Goal: Information Seeking & Learning: Check status

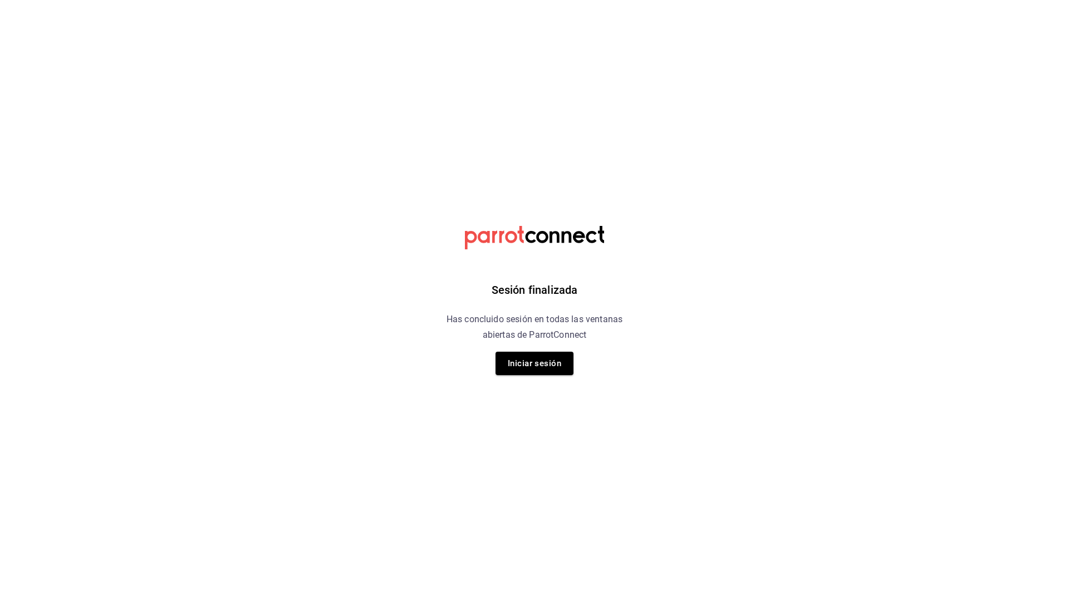
click at [291, 0] on html "Sesión finalizada Has concluido sesión en todas las ventanas abiertas de Parrot…" at bounding box center [534, 0] width 1069 height 0
click at [503, 359] on button "Iniciar sesión" at bounding box center [535, 363] width 78 height 23
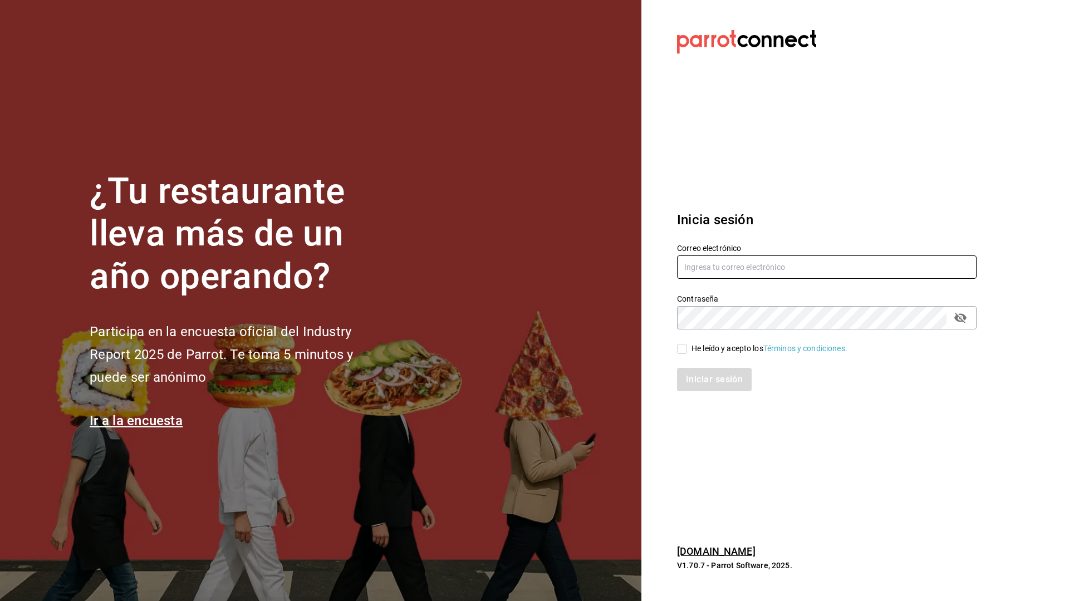
type input "[DOMAIN_NAME][EMAIL_ADDRESS][DOMAIN_NAME]"
click at [682, 345] on input "He leído y acepto los Términos y condiciones." at bounding box center [682, 349] width 10 height 10
checkbox input "true"
click at [708, 374] on button "Iniciar sesión" at bounding box center [715, 379] width 76 height 23
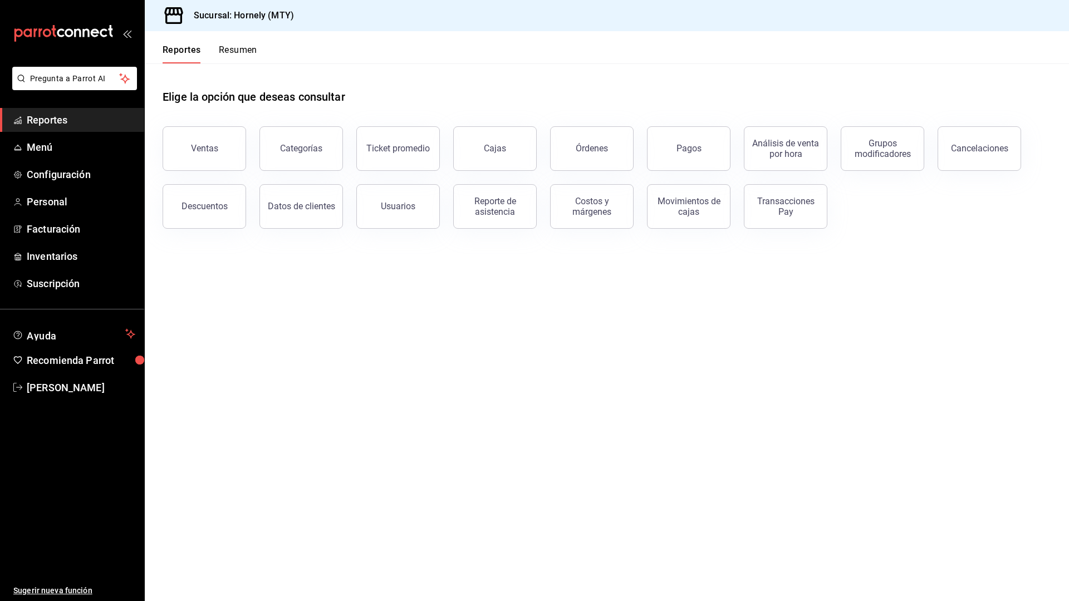
click at [414, 362] on main "Elige la opción que deseas consultar Ventas Categorías Ticket promedio Cajas Ór…" at bounding box center [607, 332] width 924 height 538
click at [362, 271] on main "Elige la opción que deseas consultar Ventas Categorías Ticket promedio Cajas Ór…" at bounding box center [607, 332] width 924 height 538
click at [70, 239] on link "Facturación" at bounding box center [72, 229] width 144 height 24
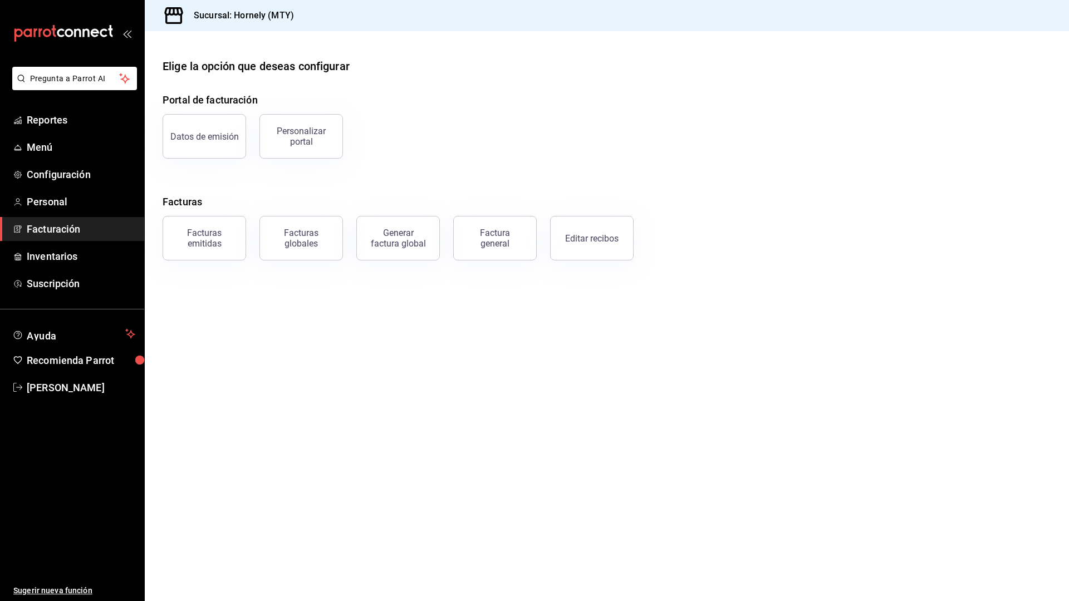
click at [421, 317] on main "Elige la opción que deseas configurar Portal de facturación Datos de emisión Pe…" at bounding box center [607, 316] width 924 height 570
click at [483, 251] on button "Factura general" at bounding box center [495, 238] width 84 height 45
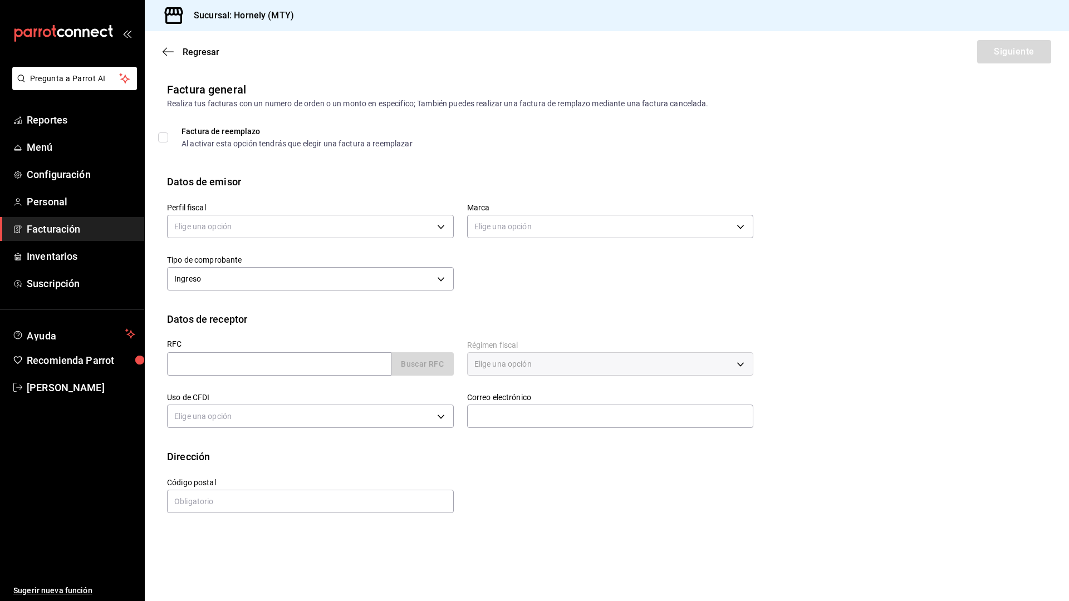
click at [579, 186] on div "Datos de emisor" at bounding box center [607, 181] width 880 height 15
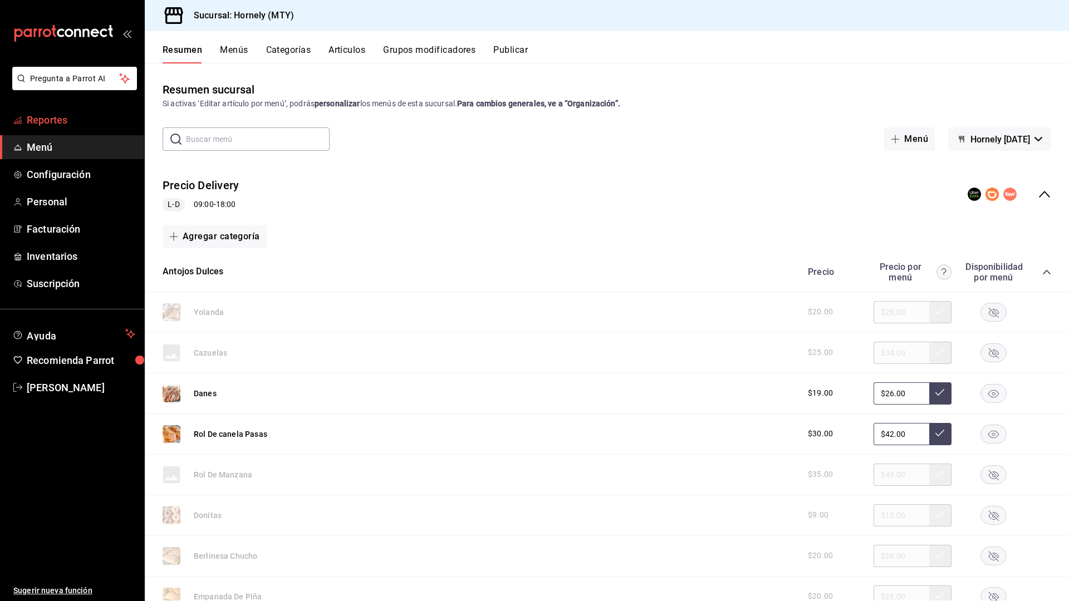
click at [51, 119] on span "Reportes" at bounding box center [81, 119] width 109 height 15
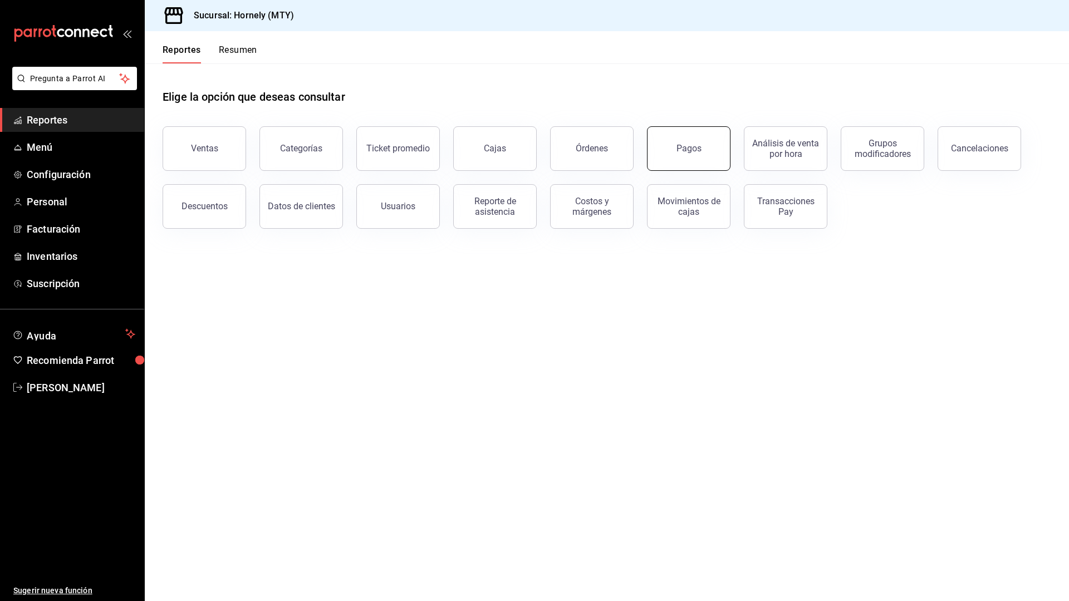
click at [650, 163] on div "Pagos" at bounding box center [682, 142] width 97 height 58
click at [693, 153] on div "Pagos" at bounding box center [689, 148] width 25 height 11
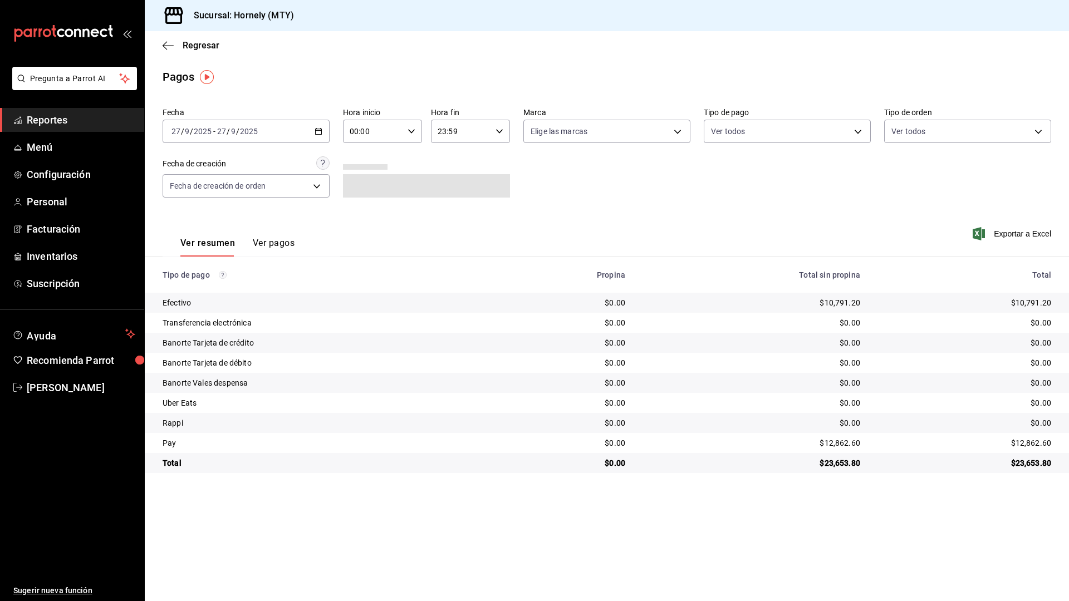
click at [286, 133] on div "[DATE] [DATE] - [DATE] [DATE]" at bounding box center [246, 131] width 167 height 23
click at [227, 183] on li "Ayer" at bounding box center [215, 190] width 104 height 25
click at [635, 184] on div "Fecha [DATE] [DATE] - [DATE] [DATE] Hora inicio 00:00 Hora inicio Hora fin 23:5…" at bounding box center [607, 157] width 889 height 108
click at [641, 186] on div "Fecha [DATE] [DATE] - [DATE] [DATE] Hora inicio 00:00 Hora inicio Hora fin 23:5…" at bounding box center [607, 157] width 889 height 108
click at [1036, 300] on div "$23,389.80" at bounding box center [964, 302] width 173 height 11
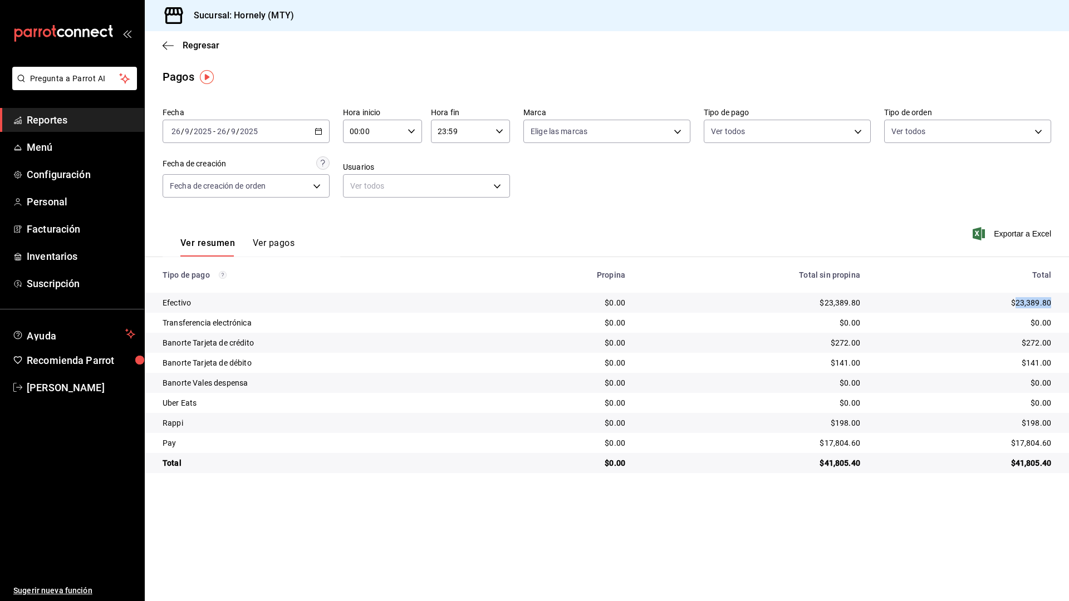
click at [1036, 300] on div "$23,389.80" at bounding box center [964, 302] width 173 height 11
copy div "23,389.80"
click at [89, 124] on span "Reportes" at bounding box center [81, 119] width 109 height 15
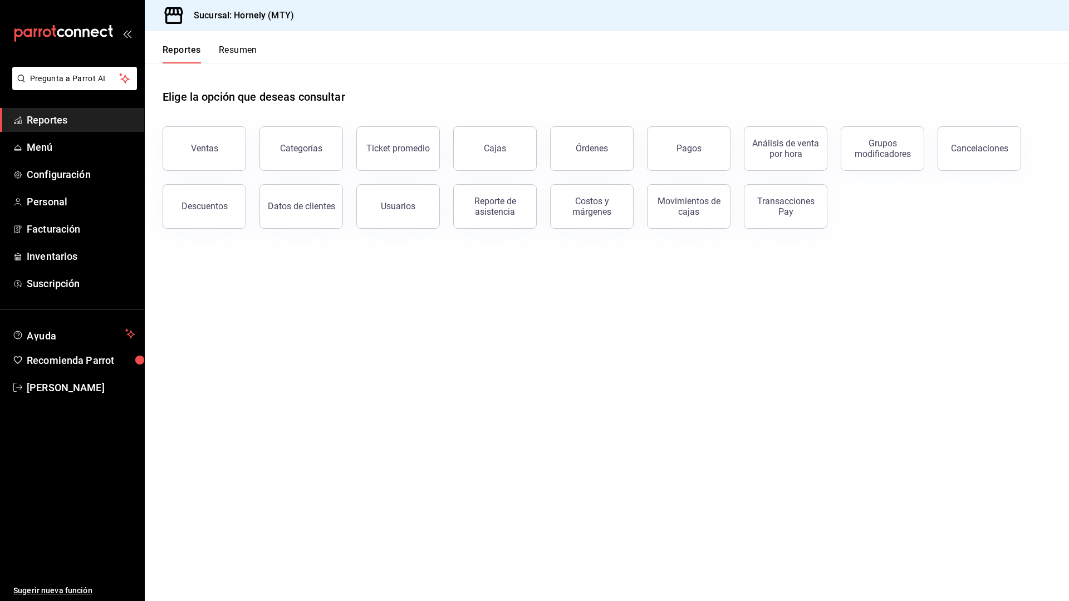
click at [477, 373] on main "Elige la opción que deseas consultar Ventas Categorías Ticket promedio Cajas Ór…" at bounding box center [607, 332] width 924 height 538
click at [682, 148] on div "Pagos" at bounding box center [689, 148] width 25 height 11
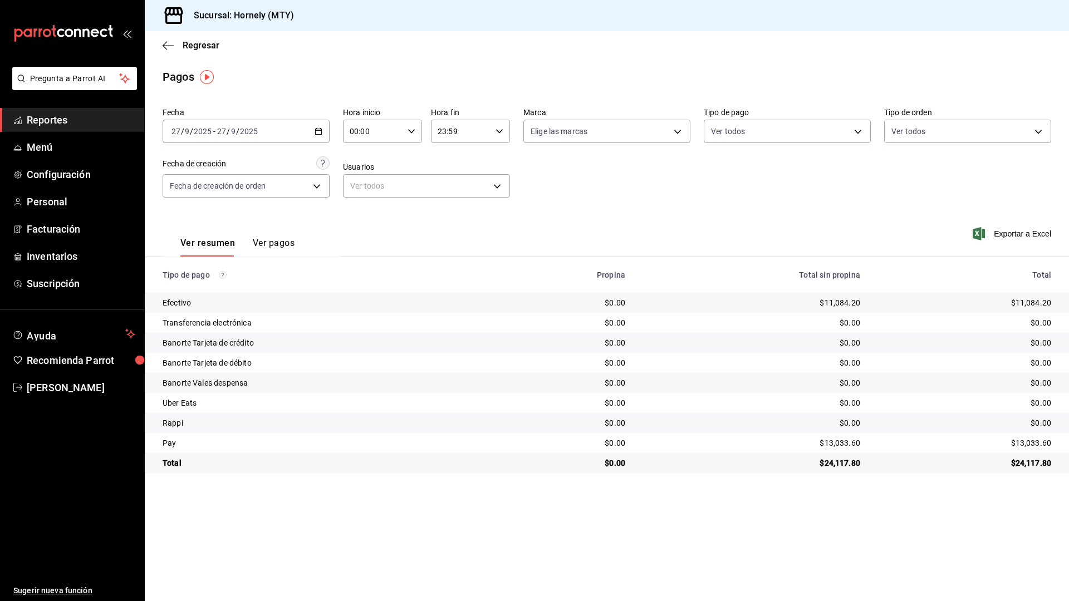
click at [75, 112] on span "Reportes" at bounding box center [81, 119] width 109 height 15
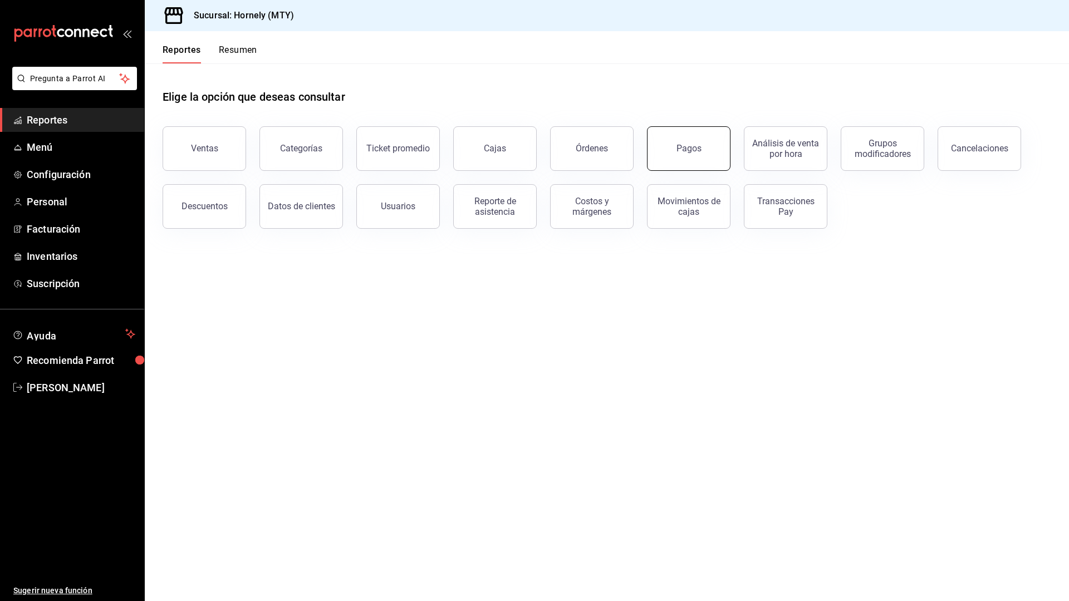
click at [694, 155] on button "Pagos" at bounding box center [689, 148] width 84 height 45
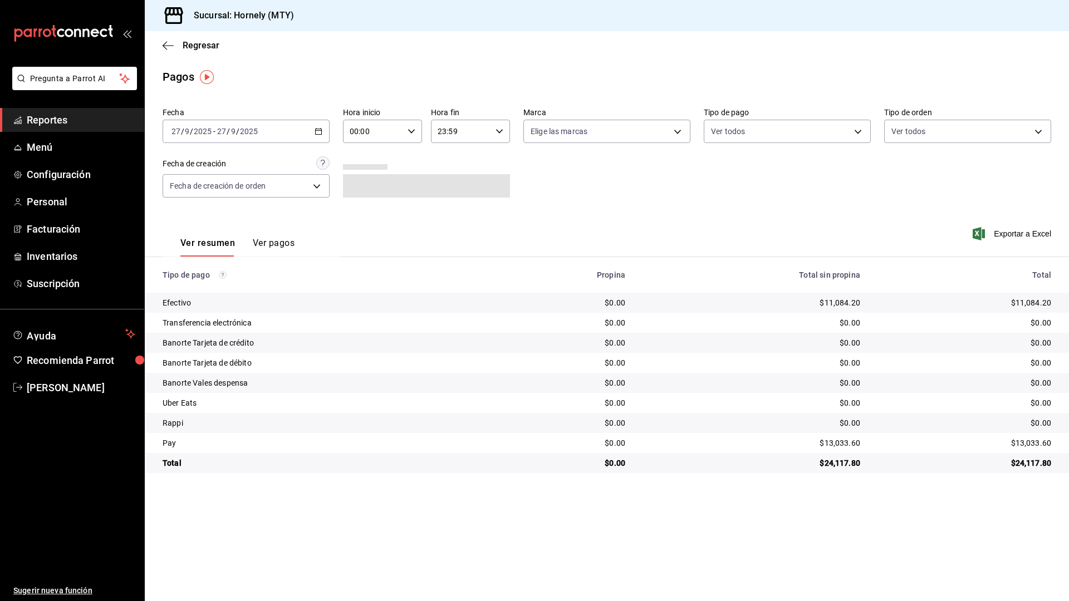
click at [317, 139] on div "[DATE] [DATE] - [DATE] [DATE]" at bounding box center [246, 131] width 167 height 23
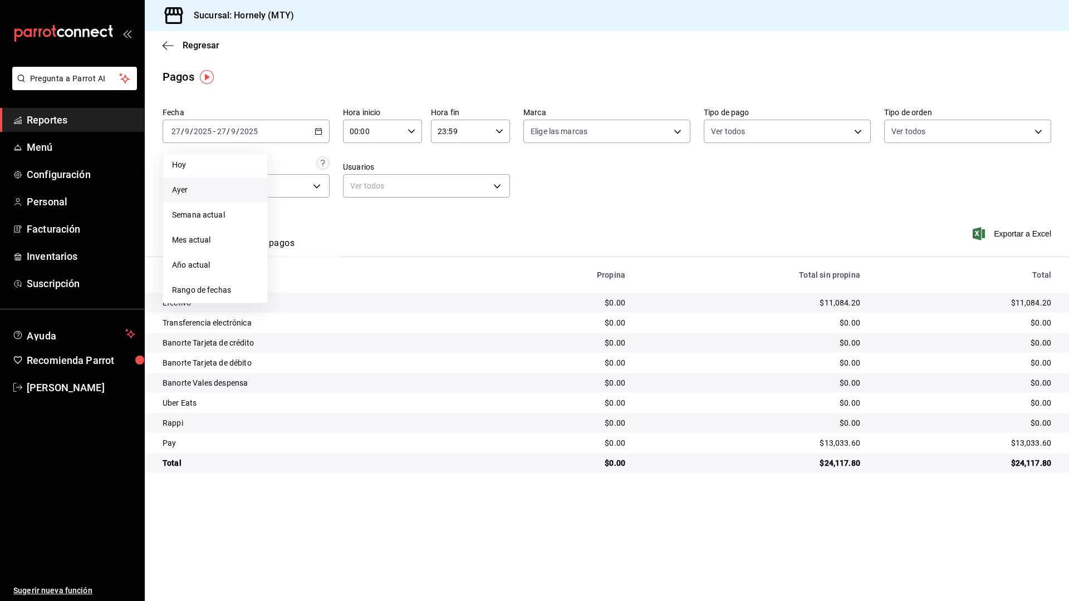
click at [226, 181] on li "Ayer" at bounding box center [215, 190] width 104 height 25
click at [1040, 303] on div "$23,389.80" at bounding box center [964, 302] width 173 height 11
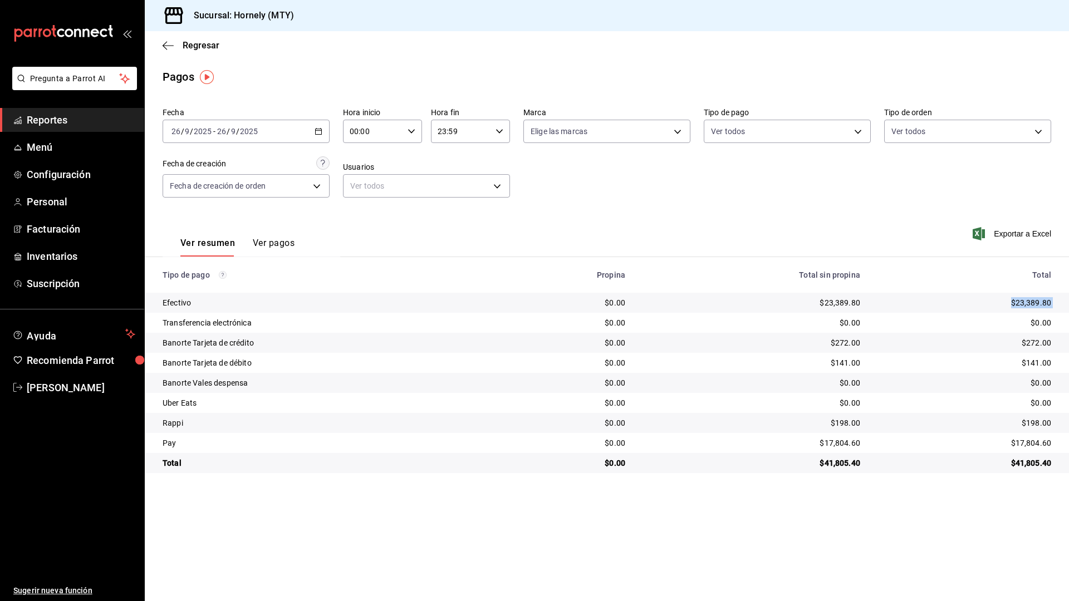
copy div "$23,389.80"
click at [604, 193] on div "Fecha 2025-09-26 26 / 9 / 2025 - 2025-09-26 26 / 9 / 2025 Hora inicio 00:00 Hor…" at bounding box center [607, 157] width 889 height 108
drag, startPoint x: 158, startPoint y: 439, endPoint x: 196, endPoint y: 441, distance: 37.9
click at [196, 441] on td "Pay" at bounding box center [320, 443] width 351 height 20
click at [196, 441] on div "Pay" at bounding box center [325, 443] width 325 height 11
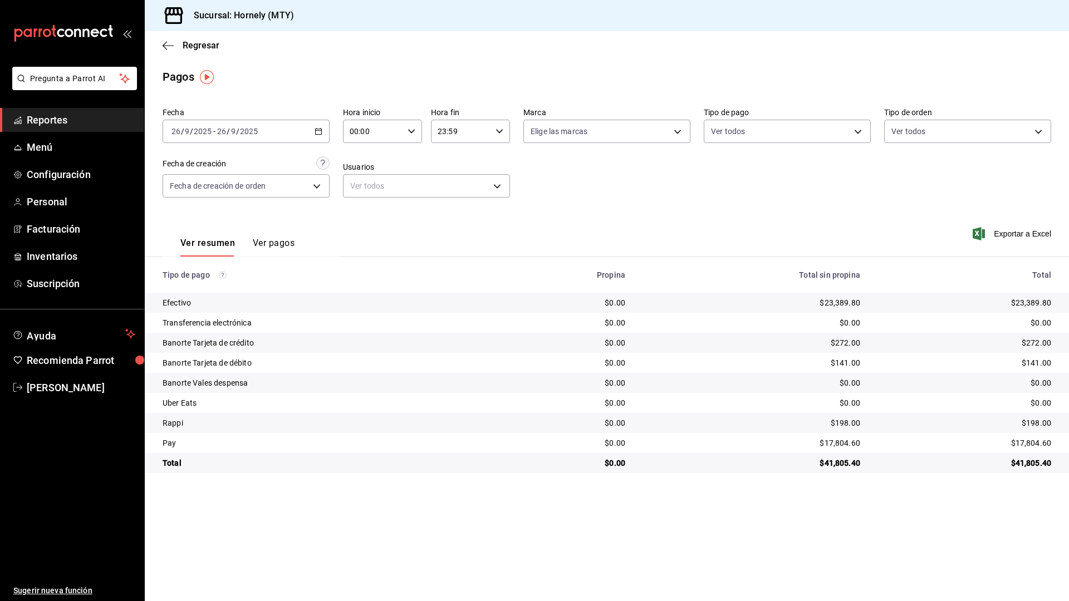
click at [68, 119] on span "Reportes" at bounding box center [81, 119] width 109 height 15
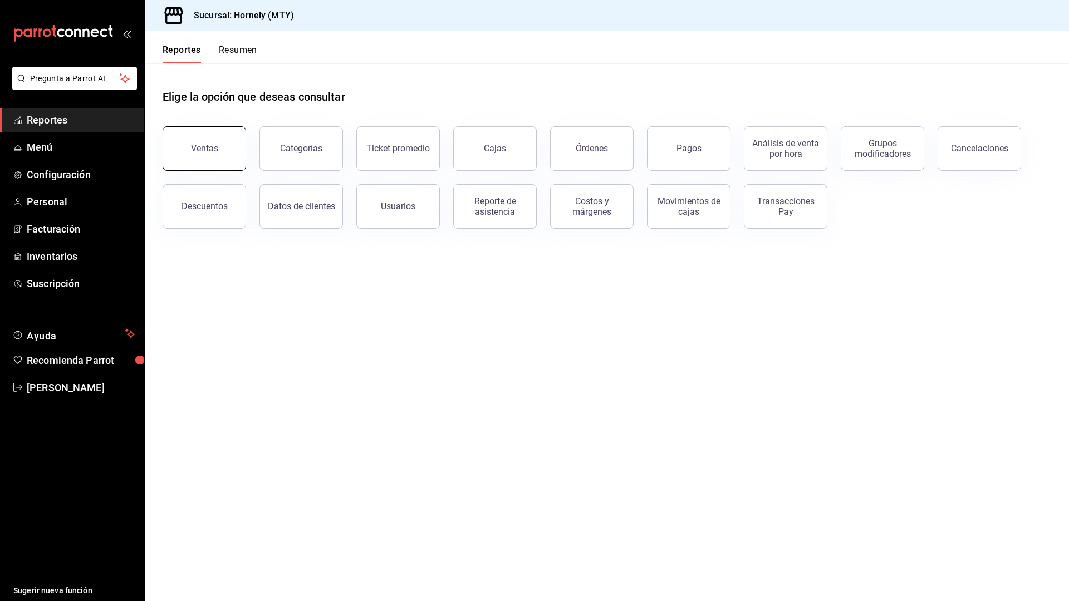
click at [207, 159] on button "Ventas" at bounding box center [205, 148] width 84 height 45
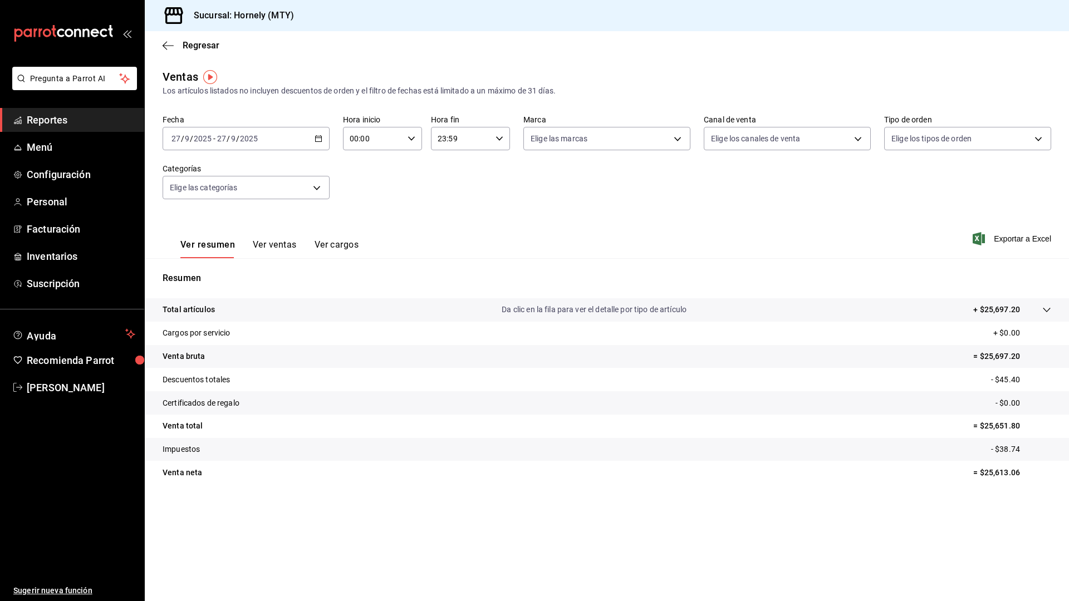
click at [284, 237] on div "Ver resumen Ver ventas Ver cargos" at bounding box center [261, 242] width 196 height 32
click at [269, 242] on button "Ver ventas" at bounding box center [275, 248] width 44 height 19
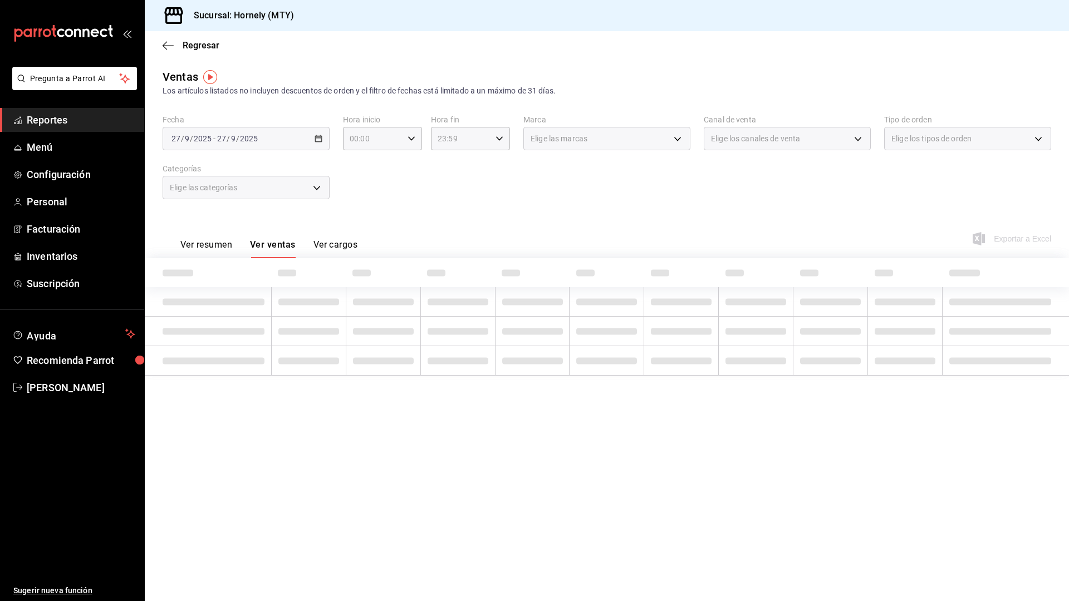
click at [474, 184] on div "Fecha 2025-09-27 27 / 9 / 2025 - 2025-09-27 27 / 9 / 2025 Hora inicio 00:00 Hor…" at bounding box center [607, 164] width 889 height 98
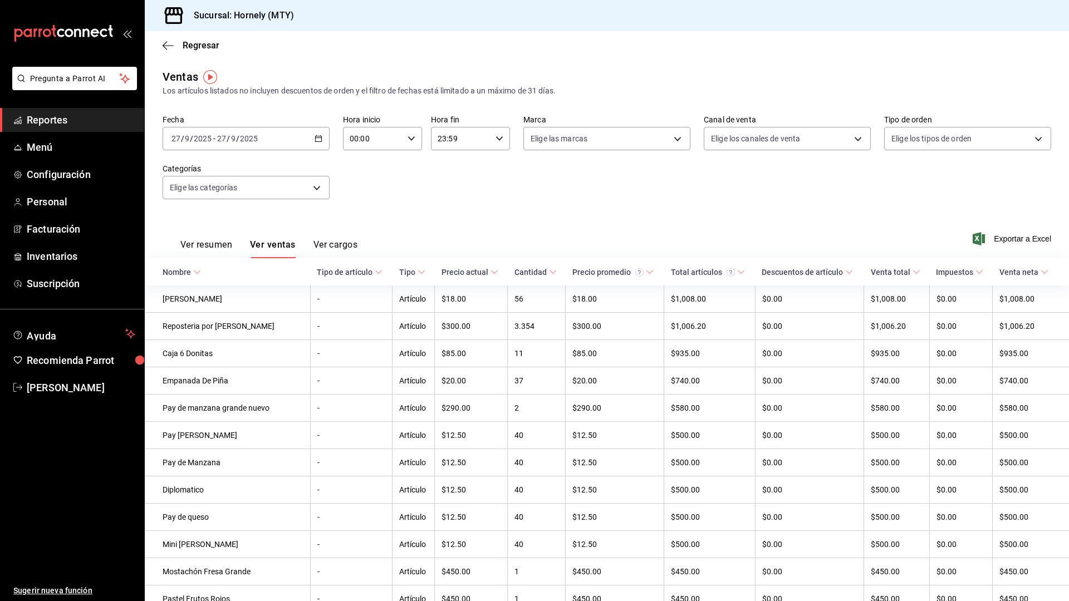
click at [312, 129] on div "2025-09-27 27 / 9 / 2025 - 2025-09-27 27 / 9 / 2025" at bounding box center [246, 138] width 167 height 23
click at [203, 249] on span "Mes actual" at bounding box center [215, 248] width 86 height 12
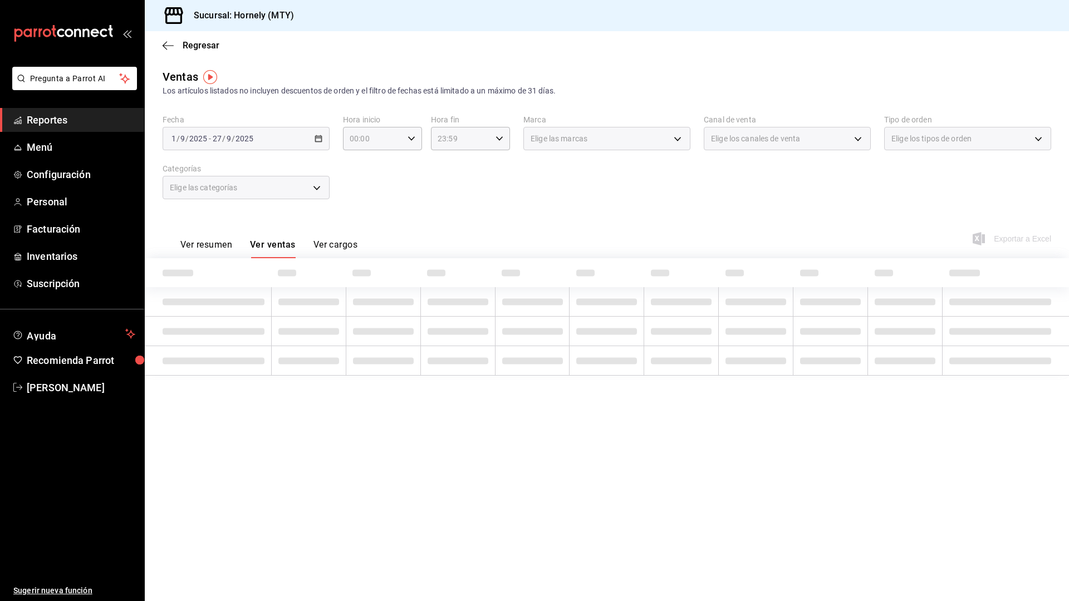
click at [602, 208] on div "Fecha 2025-09-01 1 / 9 / 2025 - 2025-09-27 27 / 9 / 2025 Hora inicio 00:00 Hora…" at bounding box center [607, 164] width 889 height 98
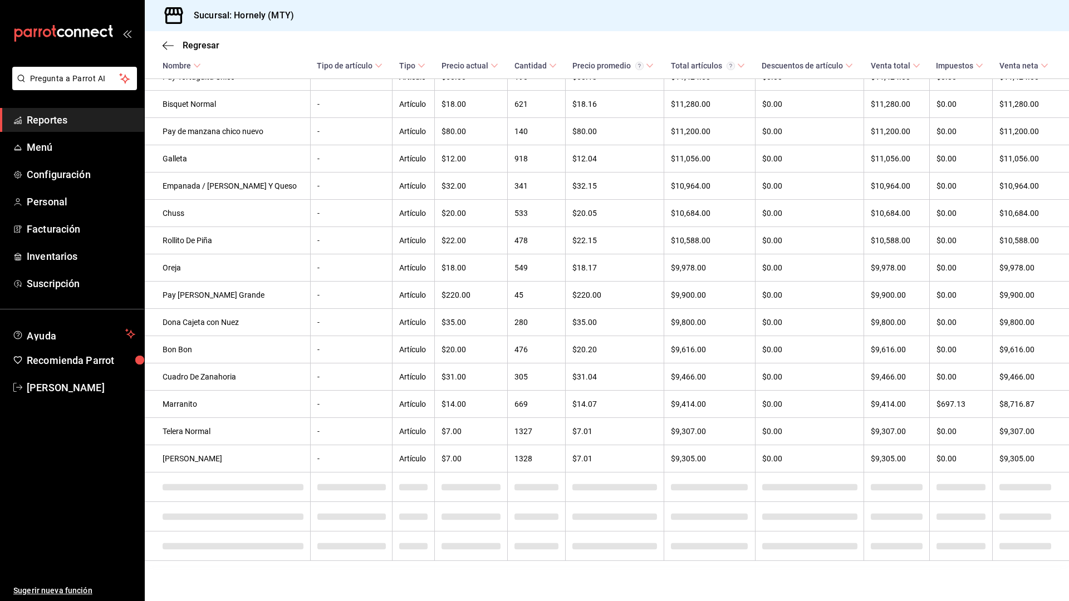
scroll to position [925, 0]
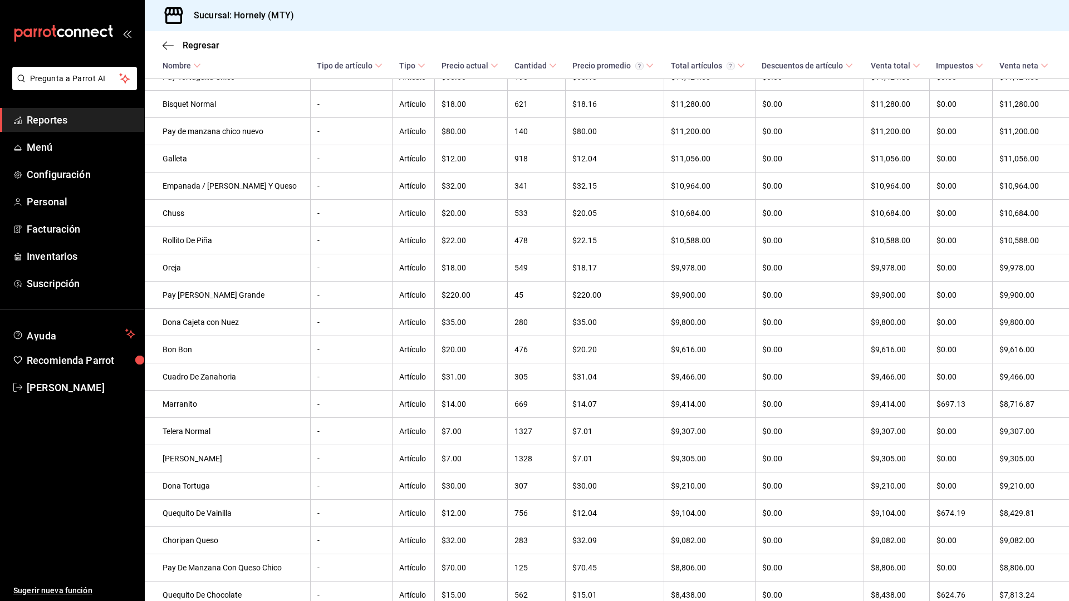
click at [89, 124] on span "Reportes" at bounding box center [81, 119] width 109 height 15
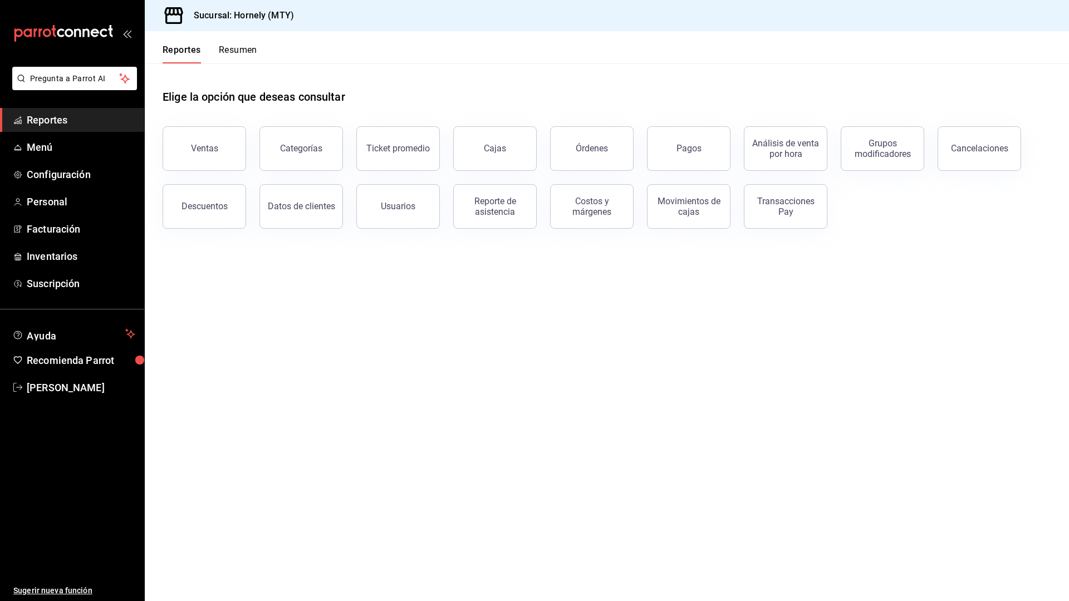
click at [257, 45] on button "Resumen" at bounding box center [238, 54] width 38 height 19
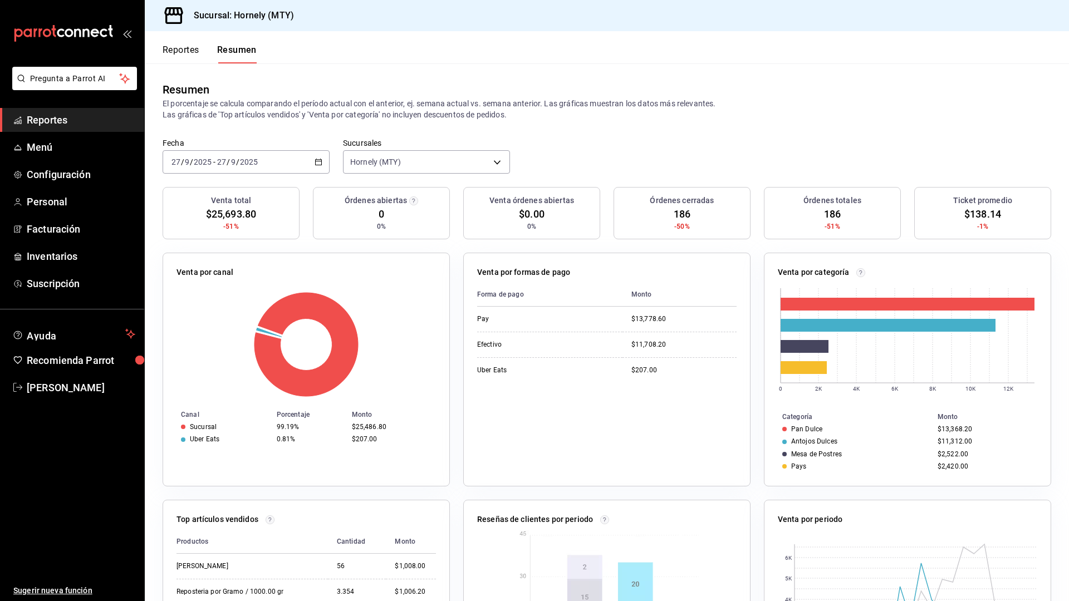
click at [295, 165] on div "2025-09-27 27 / 9 / 2025 - 2025-09-27 27 / 9 / 2025" at bounding box center [246, 161] width 167 height 23
click at [202, 221] on span "Ayer" at bounding box center [215, 221] width 86 height 12
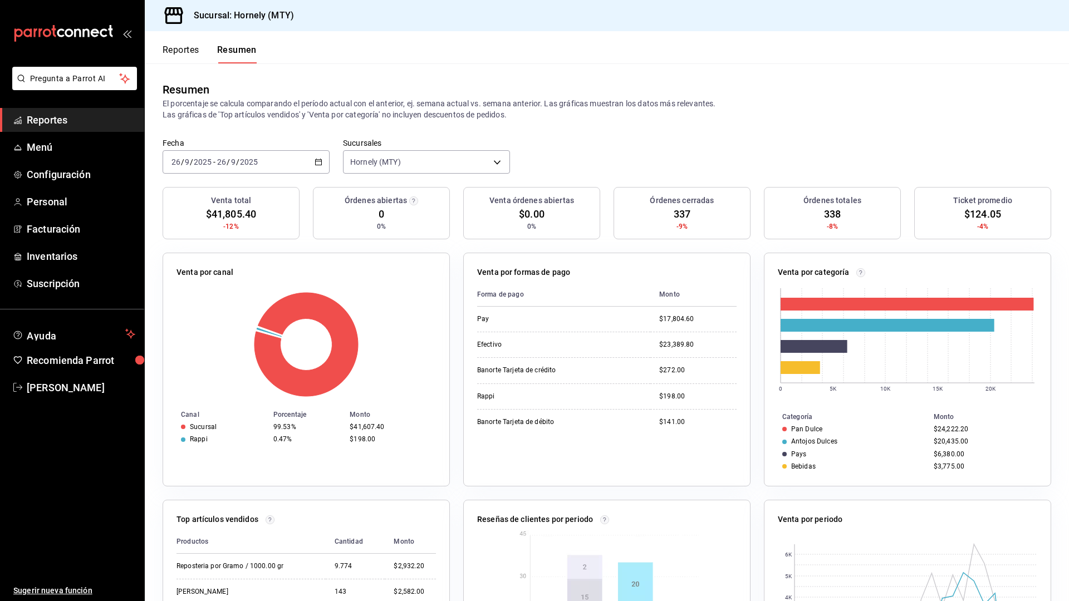
click at [619, 151] on div "Fecha 2025-09-26 26 / 9 / 2025 - 2025-09-26 26 / 9 / 2025 Sucursales Hornely (M…" at bounding box center [607, 162] width 924 height 49
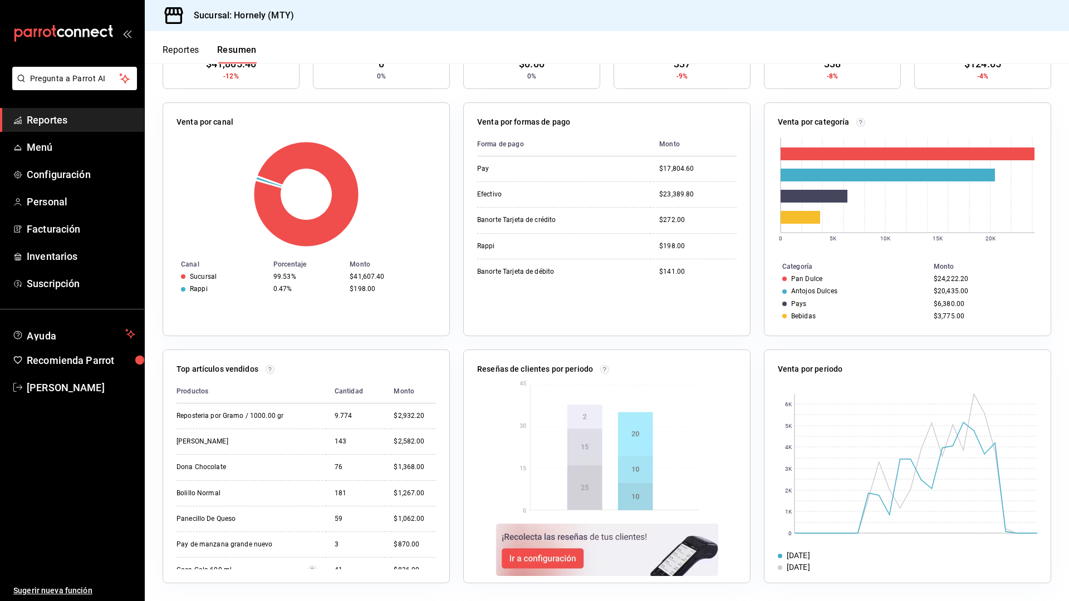
scroll to position [150, 0]
drag, startPoint x: 400, startPoint y: 405, endPoint x: 437, endPoint y: 419, distance: 39.3
click at [437, 419] on div "Top artículos vendidos Productos Cantidad Monto Reposteria por Gramo / 1000.00 …" at bounding box center [306, 467] width 287 height 234
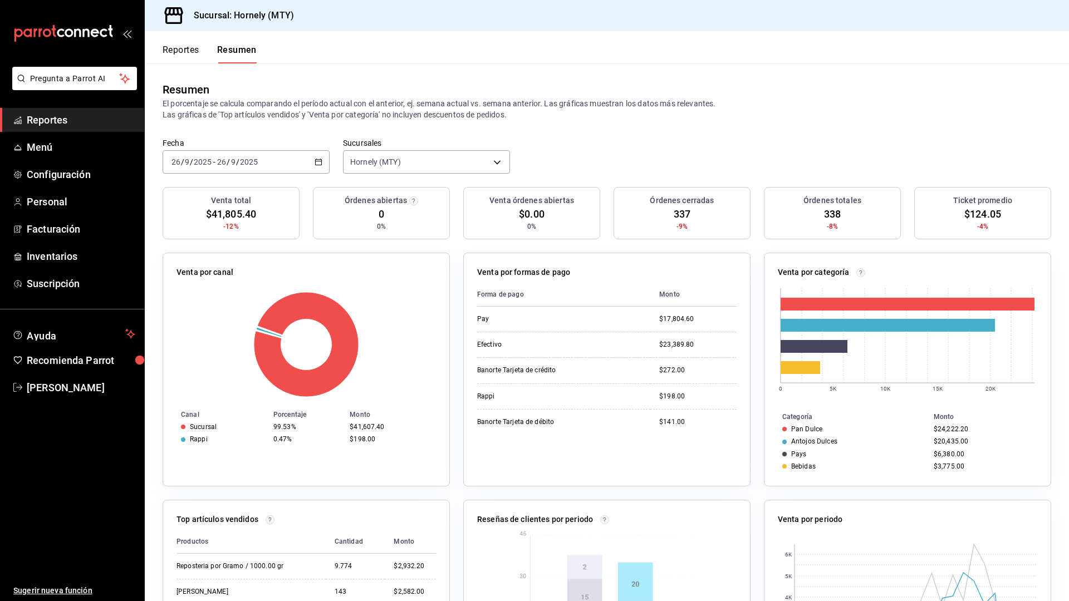
scroll to position [0, 0]
click at [296, 163] on div "2025-09-26 26 / 9 / 2025 - 2025-09-26 26 / 9 / 2025" at bounding box center [246, 161] width 167 height 23
click at [217, 250] on span "Semana actual" at bounding box center [215, 246] width 86 height 12
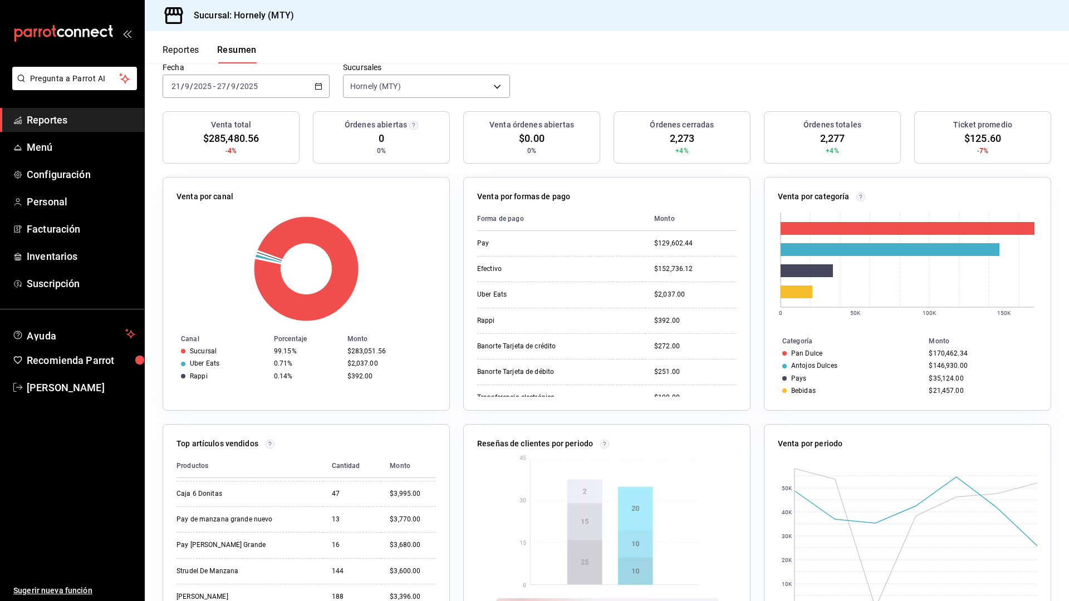
scroll to position [75, 0]
click at [680, 267] on div "$152,736.12" at bounding box center [695, 269] width 82 height 9
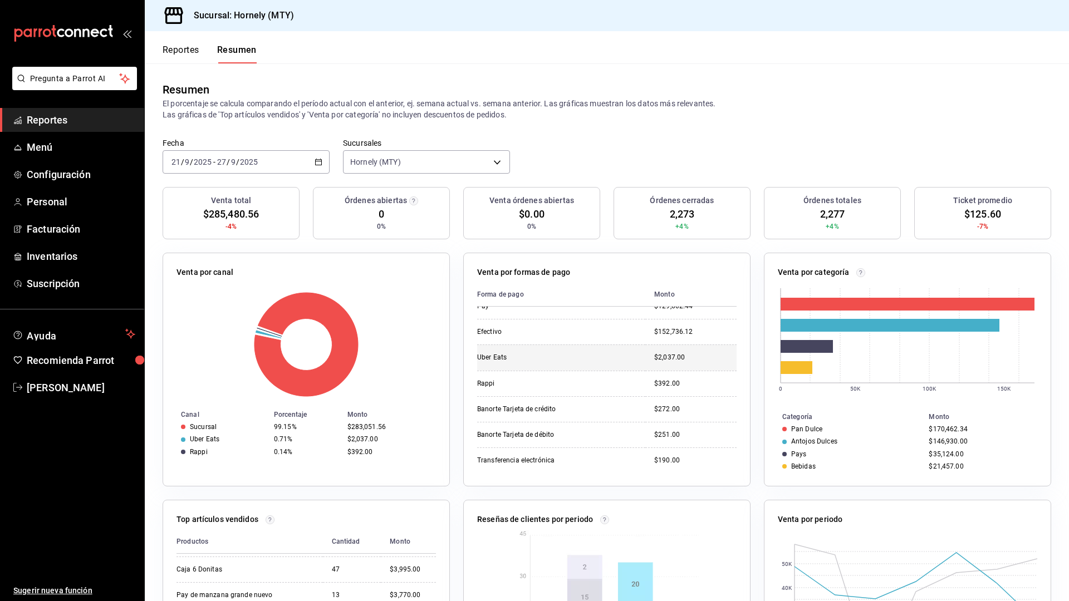
scroll to position [0, 0]
click at [758, 350] on div "Venta por categoría 0 50K 100K 150K Categoría Monto Pan Dulce $170,462.34 Antoj…" at bounding box center [901, 362] width 301 height 247
click at [52, 223] on span "Facturación" at bounding box center [81, 229] width 109 height 15
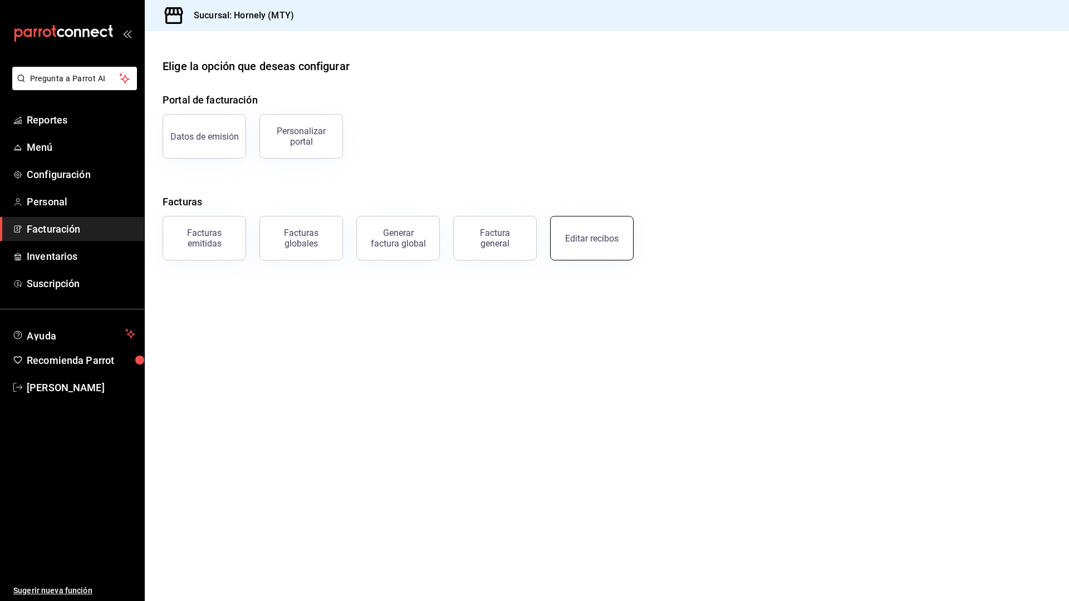
click at [559, 235] on button "Editar recibos" at bounding box center [592, 238] width 84 height 45
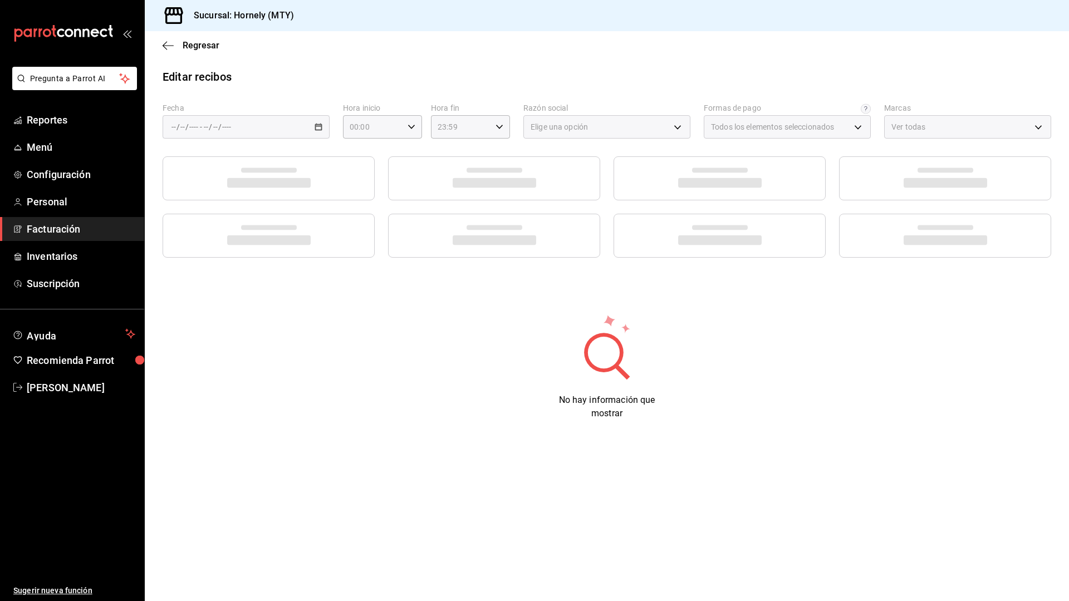
type input "fb0911c4-8c81-440c-afc8-d8364f99058a"
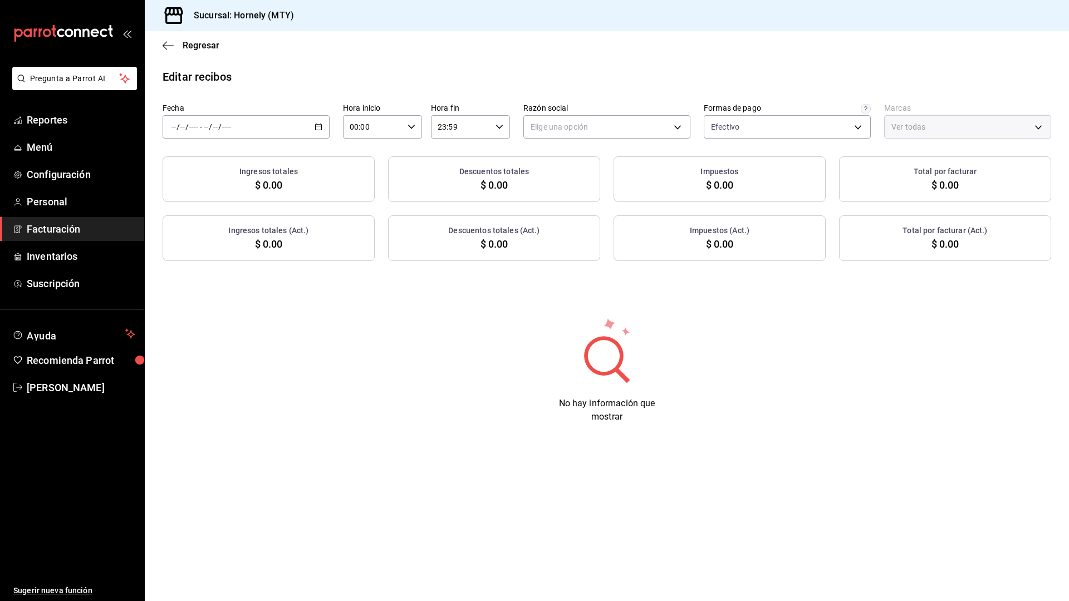
click at [321, 135] on div "/ / - / /" at bounding box center [246, 126] width 167 height 23
click at [223, 190] on span "Ayer" at bounding box center [215, 186] width 86 height 12
click at [581, 120] on body "Pregunta a Parrot AI Reportes Menú Configuración Personal Facturación Inventari…" at bounding box center [534, 300] width 1069 height 601
click at [586, 182] on li "HORNELY PAN Y PASTELES" at bounding box center [607, 183] width 166 height 21
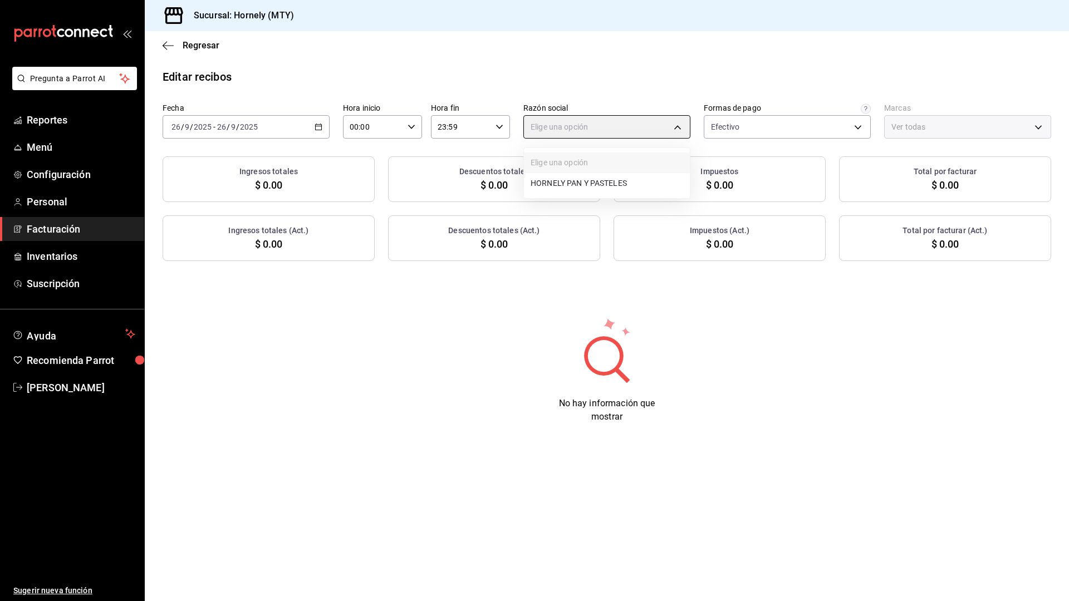
type input "b2cd780a-b572-4f60-9a57-482b6a6c9eaf"
type input "f940d65f-f315-40ad-96cd-36aca2dc56c6"
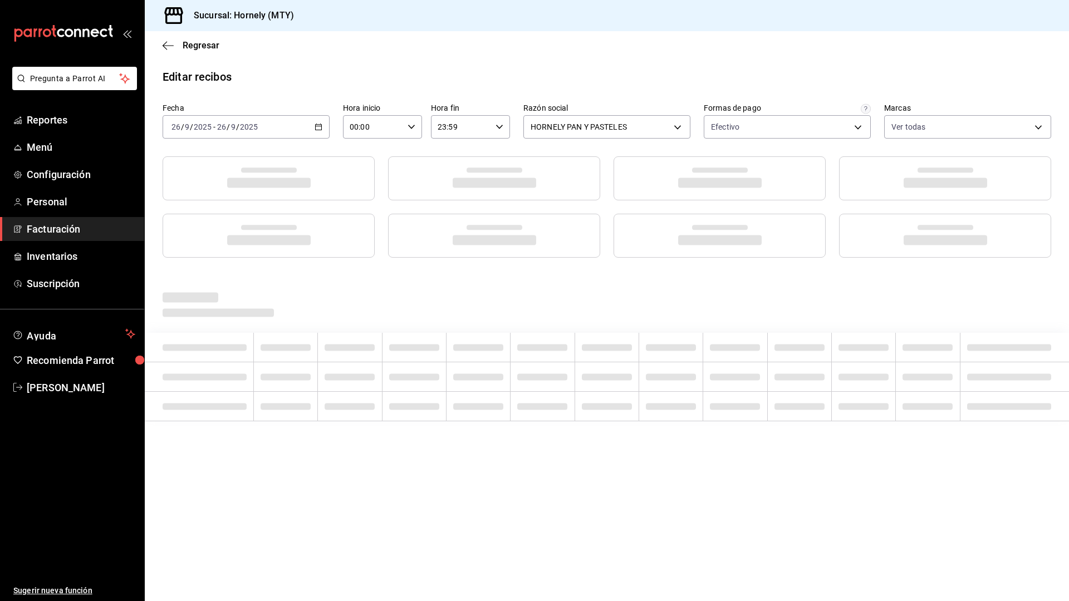
click at [802, 49] on div "Regresar" at bounding box center [607, 45] width 924 height 28
click at [942, 127] on body "Pregunta a Parrot AI Reportes Menú Configuración Personal Facturación Inventari…" at bounding box center [534, 300] width 1069 height 601
click at [831, 66] on div at bounding box center [534, 300] width 1069 height 601
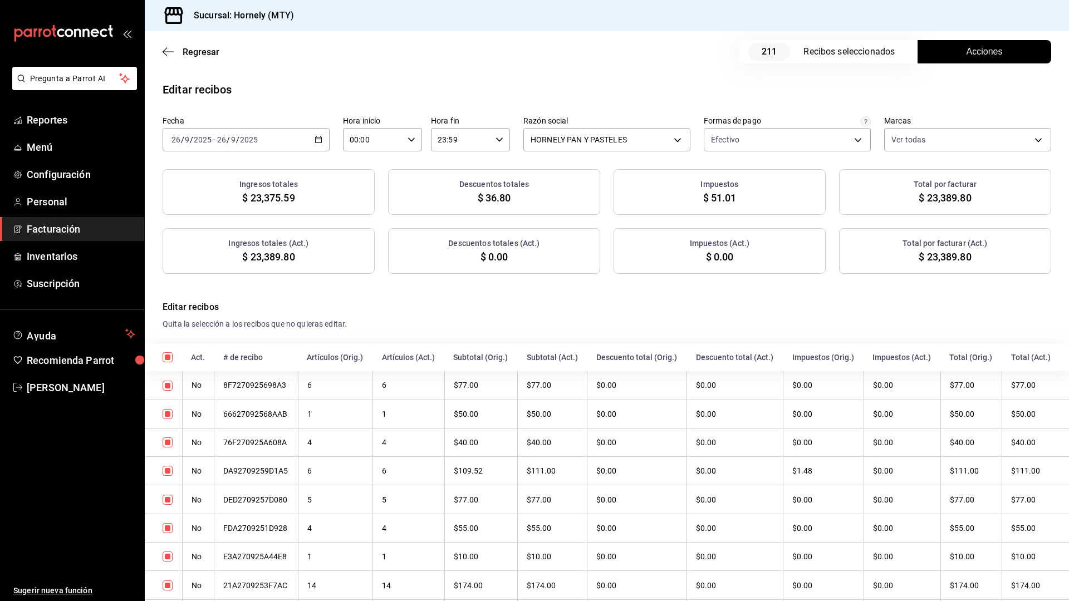
click at [539, 323] on h4 "Quita la selección a los recibos que no quieras editar." at bounding box center [607, 324] width 889 height 12
click at [973, 46] on span "Acciones" at bounding box center [985, 51] width 36 height 13
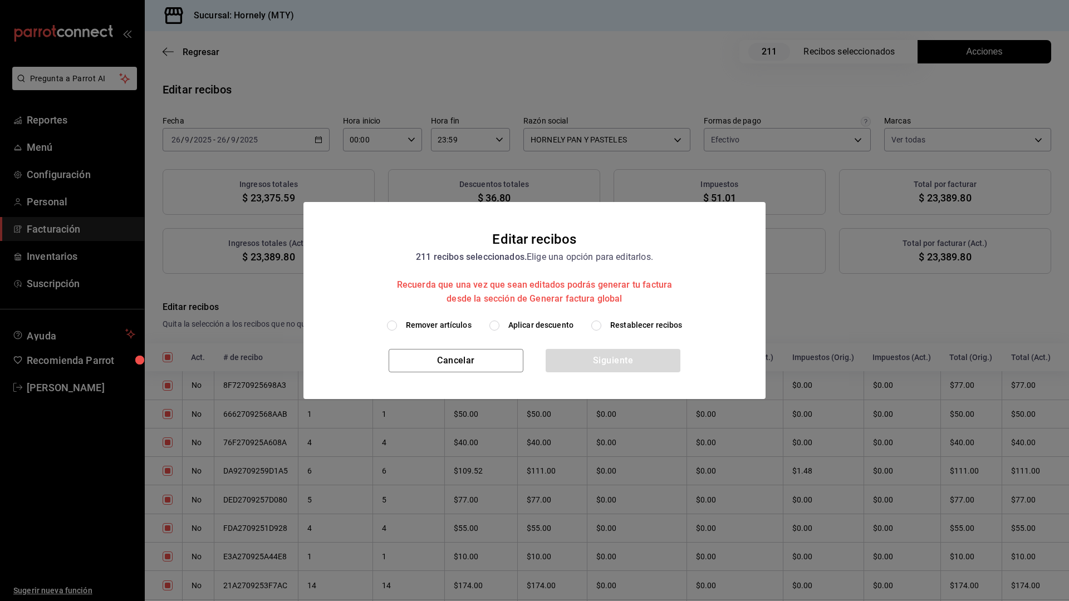
click at [538, 321] on span "Aplicar descuento" at bounding box center [540, 326] width 65 height 12
click at [499, 321] on input "Aplicar descuento" at bounding box center [494, 326] width 10 height 10
radio input "true"
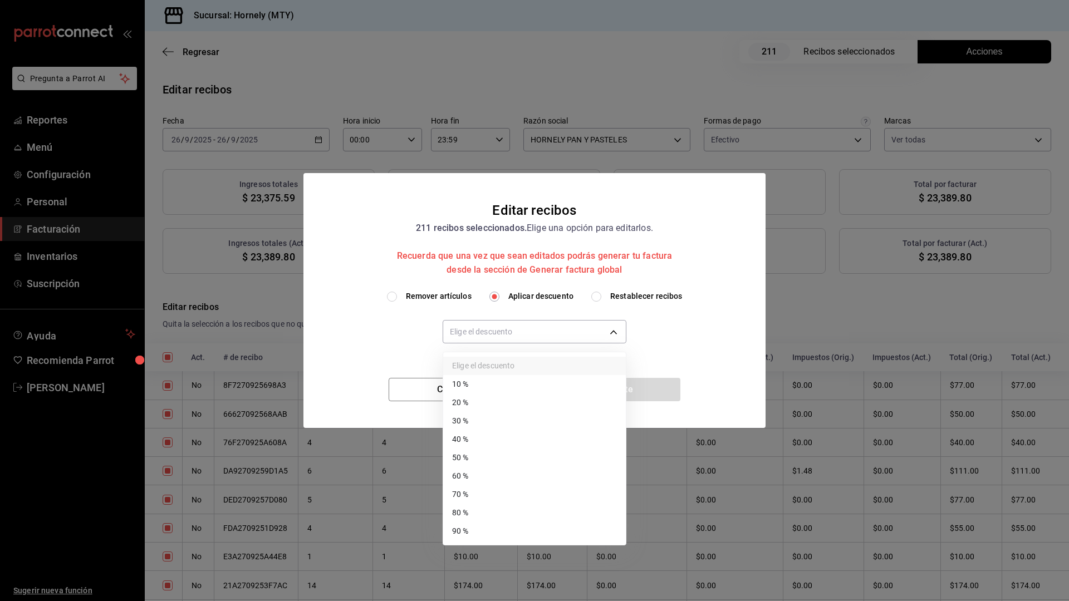
click at [538, 321] on body "Pregunta a Parrot AI Reportes Menú Configuración Personal Facturación Inventari…" at bounding box center [534, 300] width 1069 height 601
click at [509, 472] on li "60 %" at bounding box center [534, 476] width 183 height 18
type input "60"
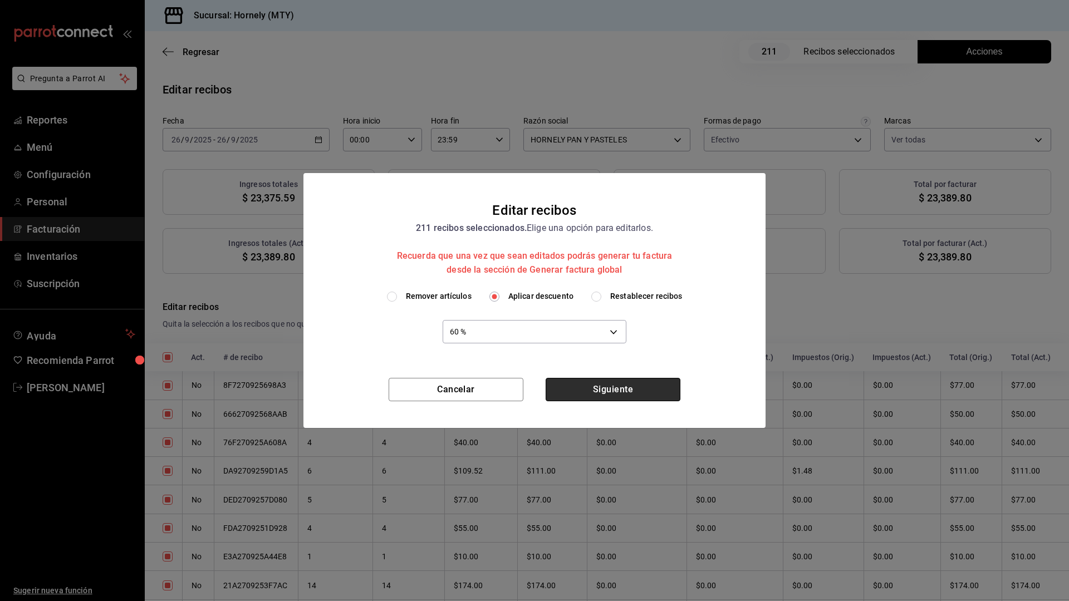
click at [631, 391] on button "Siguiente" at bounding box center [613, 389] width 135 height 23
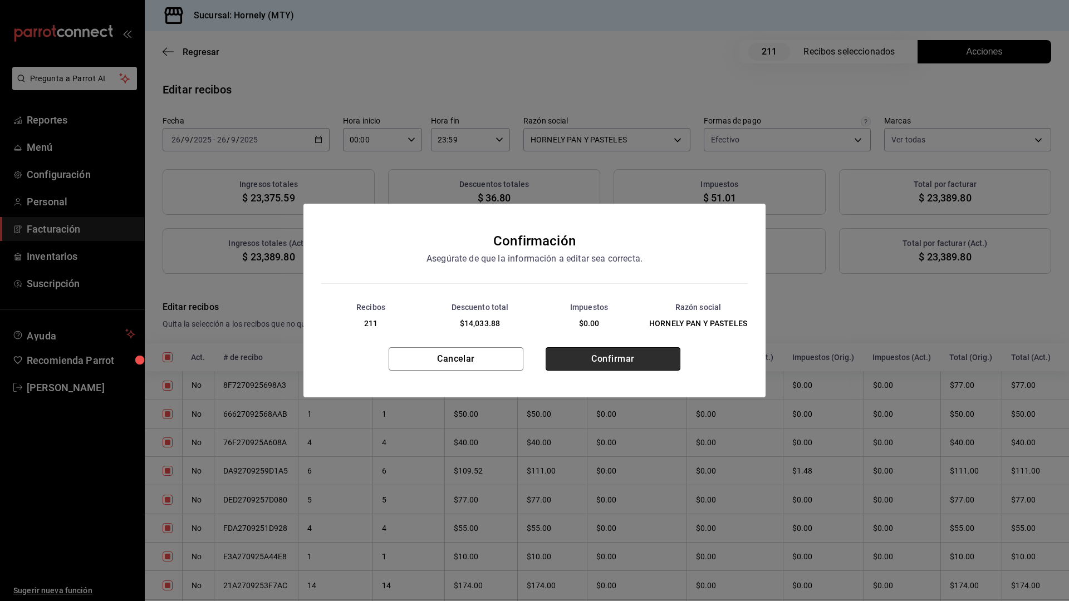
click at [619, 355] on button "Confirmar" at bounding box center [613, 358] width 135 height 23
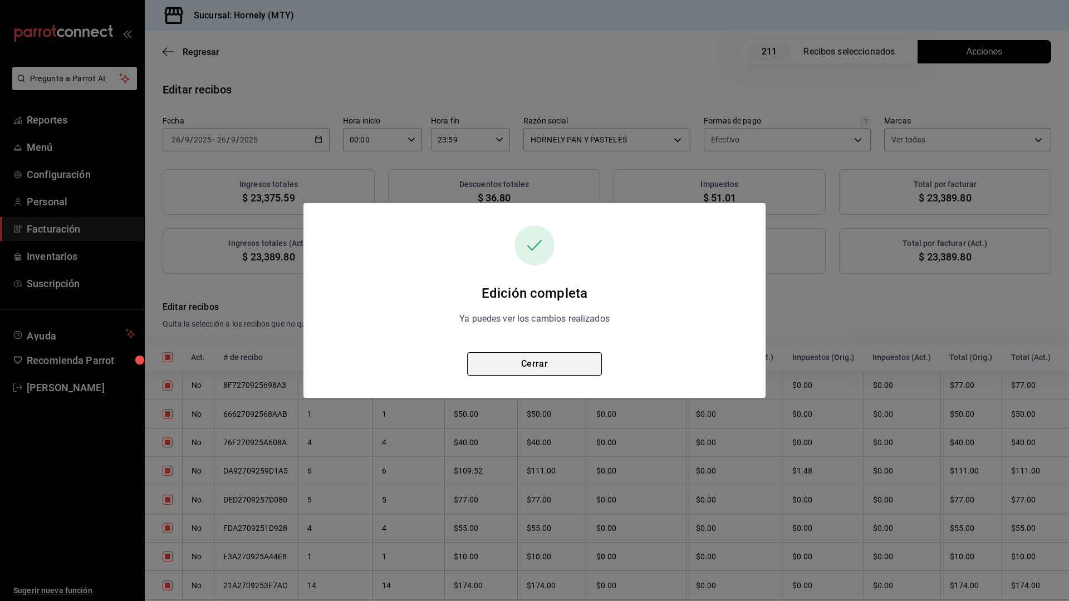
click at [587, 365] on button "Cerrar" at bounding box center [534, 363] width 135 height 23
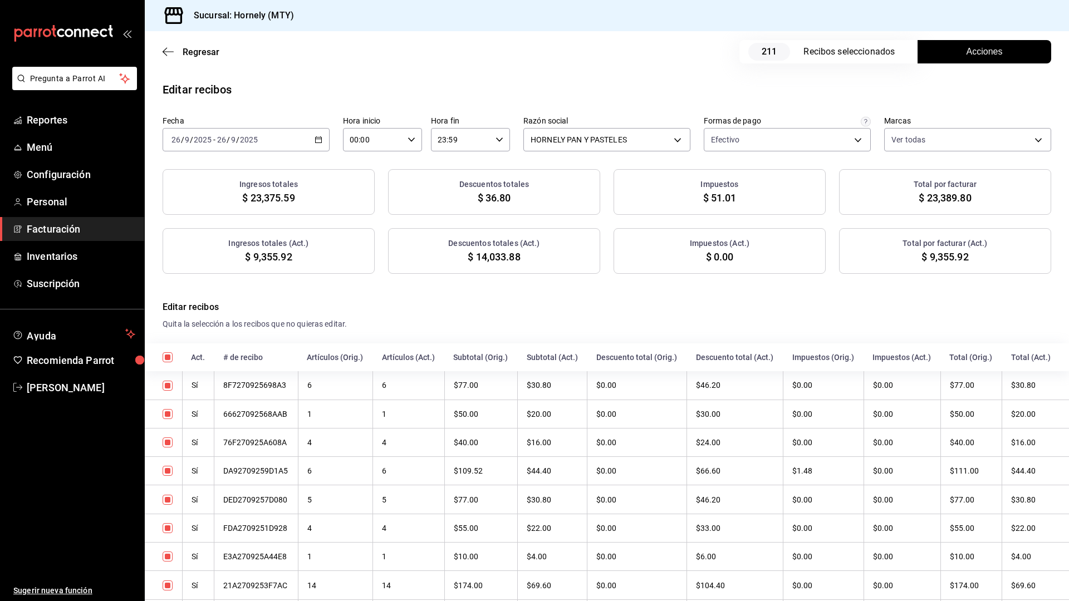
click at [679, 307] on h4 "Editar recibos" at bounding box center [607, 307] width 889 height 13
click at [957, 257] on span "$ 9,355.92" at bounding box center [945, 256] width 47 height 15
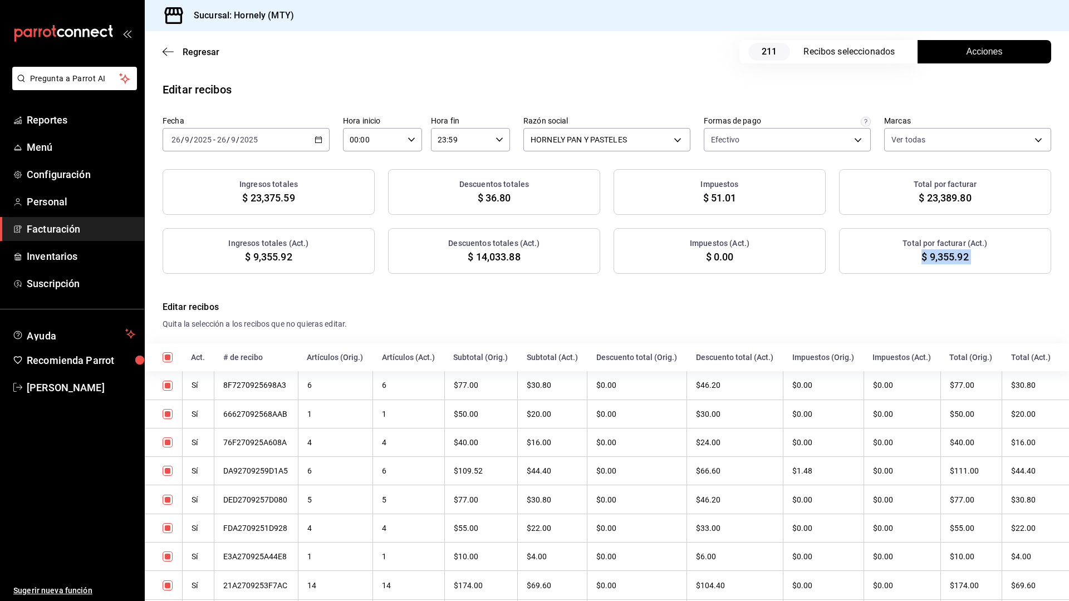
click at [957, 257] on span "$ 9,355.92" at bounding box center [945, 256] width 47 height 15
copy div "$ 9,355.92"
click at [505, 256] on span "$ 14,033.88" at bounding box center [494, 256] width 52 height 15
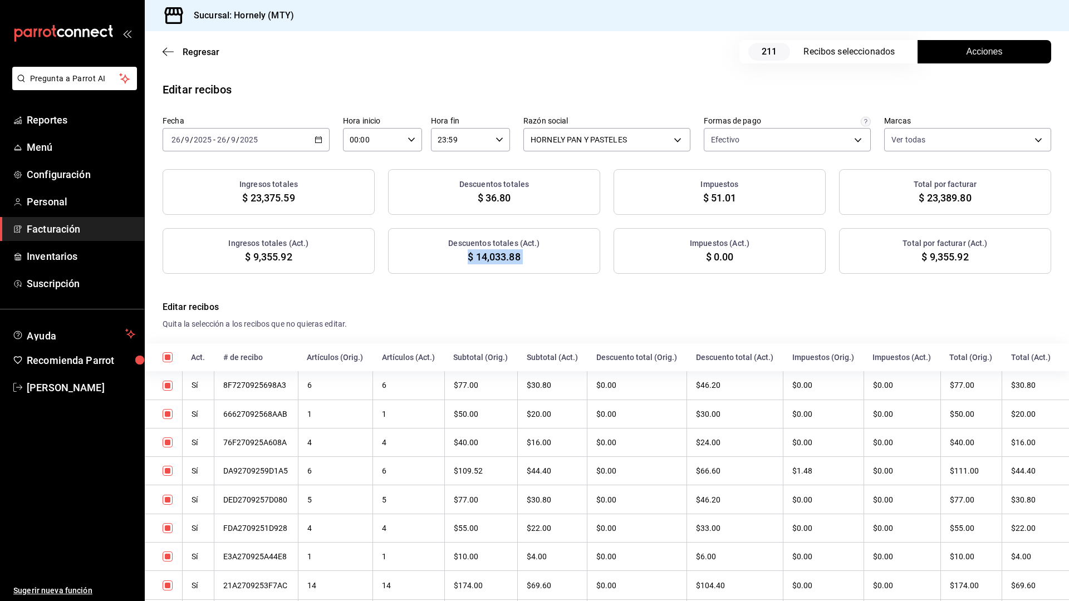
copy div "$ 14,033.88"
click at [953, 200] on span "$ 23,389.80" at bounding box center [945, 196] width 52 height 15
drag, startPoint x: 969, startPoint y: 257, endPoint x: 918, endPoint y: 256, distance: 50.7
click at [918, 256] on div "Total por facturar (Act.) $ 9,355.92" at bounding box center [945, 250] width 212 height 46
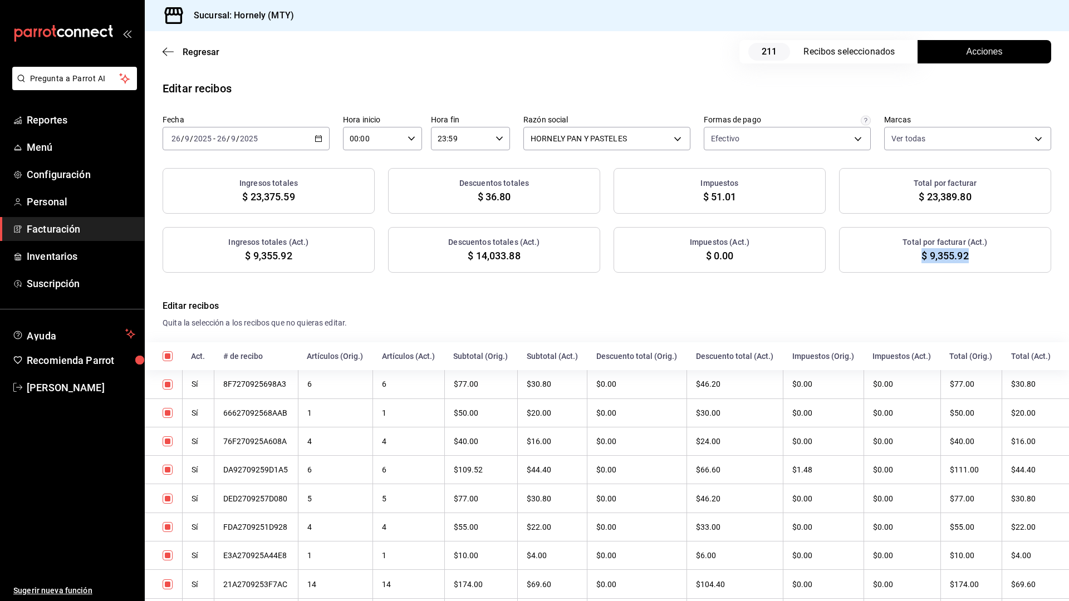
click at [918, 256] on div "Total por facturar (Act.) $ 9,355.92" at bounding box center [945, 250] width 212 height 46
click at [57, 227] on span "Facturación" at bounding box center [81, 229] width 109 height 15
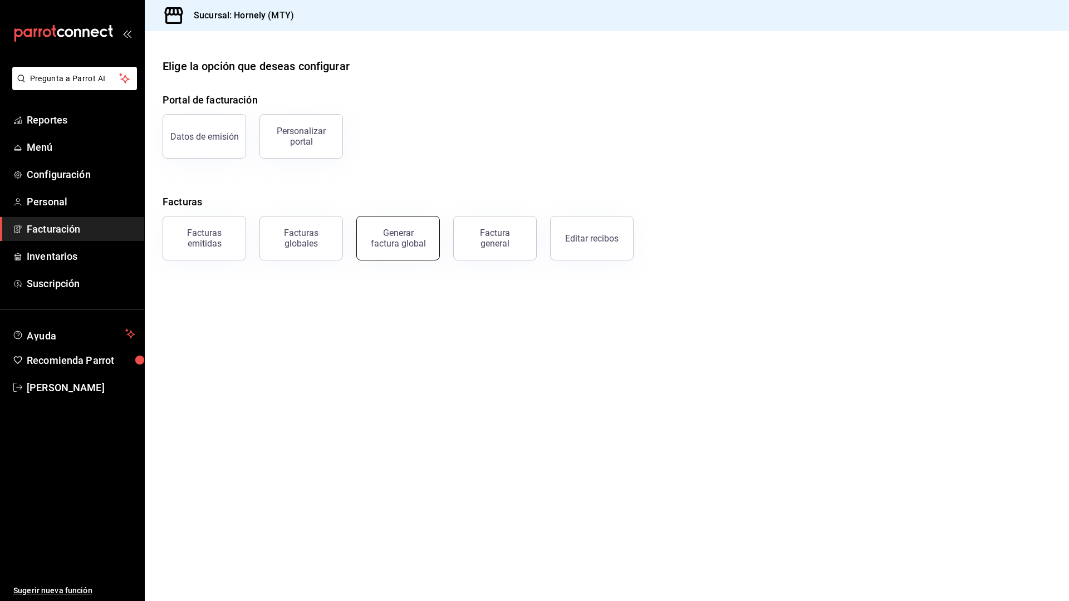
click at [403, 247] on div "Generar factura global" at bounding box center [398, 238] width 56 height 21
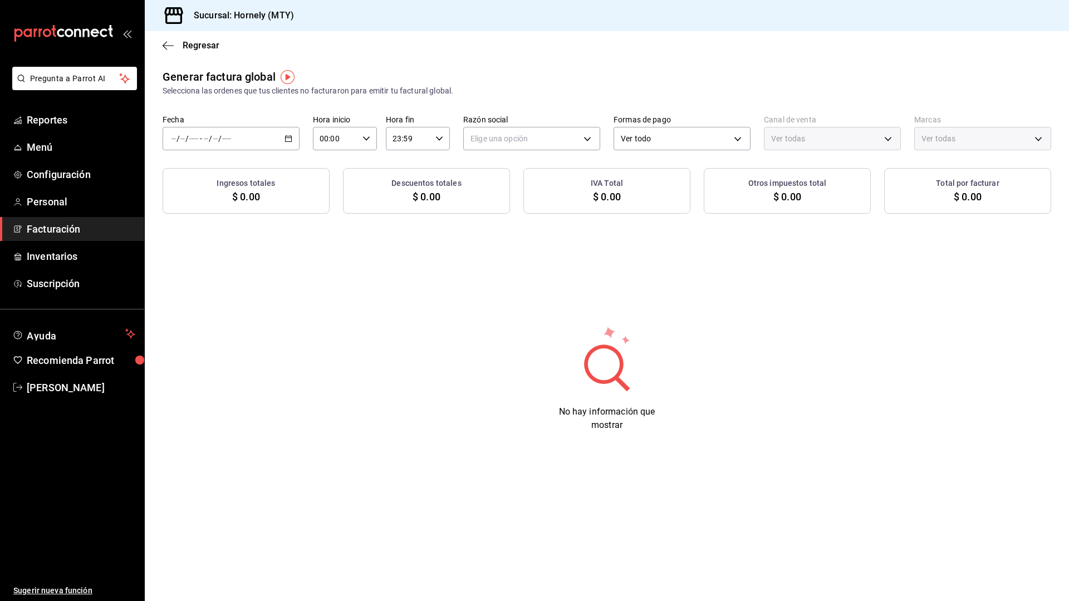
type input "PARROT,UBER_EATS,RAPPI,DIDI_FOOD,ONLINE"
click at [250, 144] on div "/ / - / /" at bounding box center [231, 138] width 137 height 23
click at [220, 179] on li "Rango de fechas" at bounding box center [215, 172] width 104 height 25
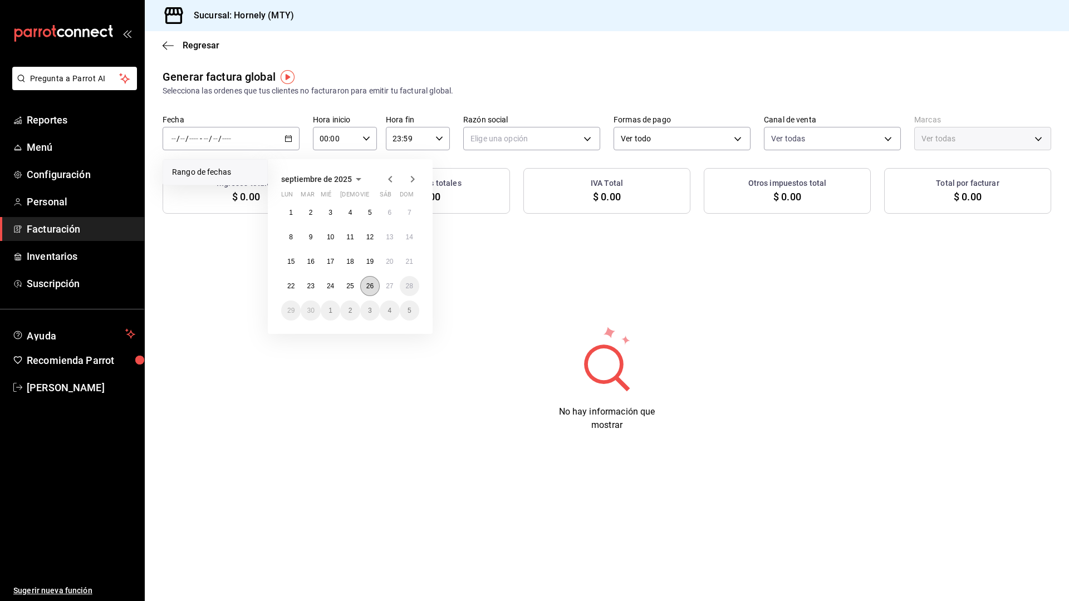
click at [370, 286] on abbr "26" at bounding box center [369, 286] width 7 height 8
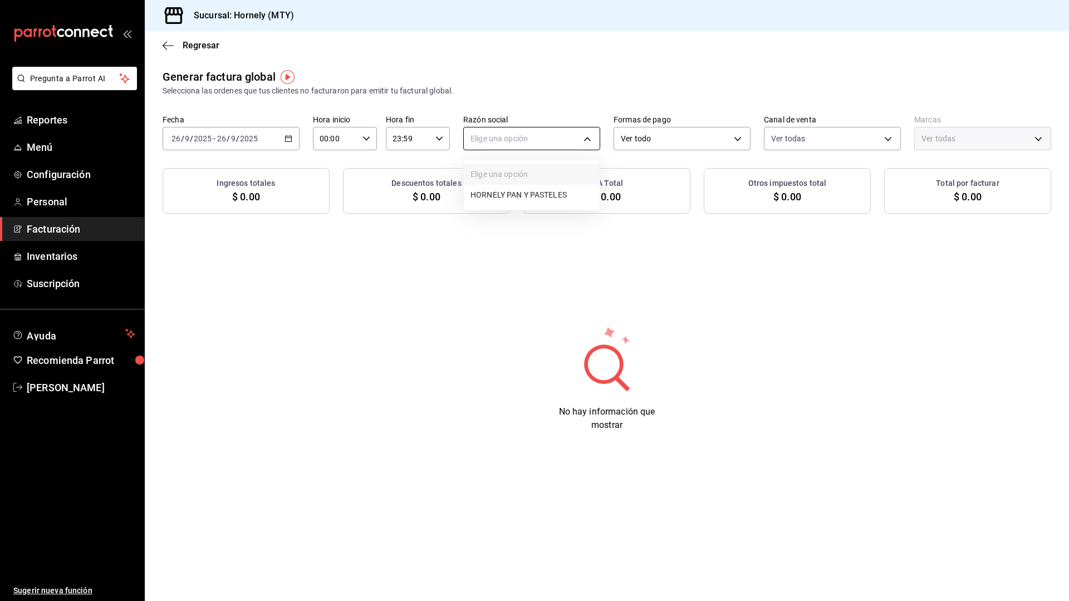
click at [526, 143] on body "Pregunta a Parrot AI Reportes Menú Configuración Personal Facturación Inventari…" at bounding box center [534, 300] width 1069 height 601
click at [518, 199] on li "HORNELY PAN Y PASTELES" at bounding box center [532, 195] width 136 height 21
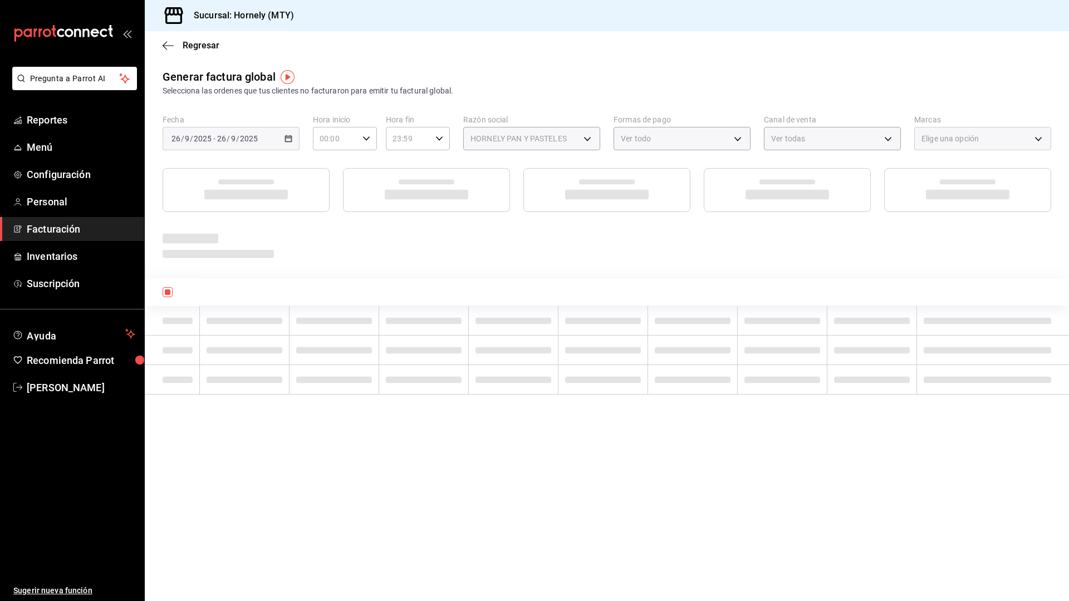
type input "b2cd780a-b572-4f60-9a57-482b6a6c9eaf"
type input "f940d65f-f315-40ad-96cd-36aca2dc56c6"
click at [821, 77] on div "Generar factura global Selecciona las ordenes que tus clientes no facturaron pa…" at bounding box center [607, 82] width 889 height 28
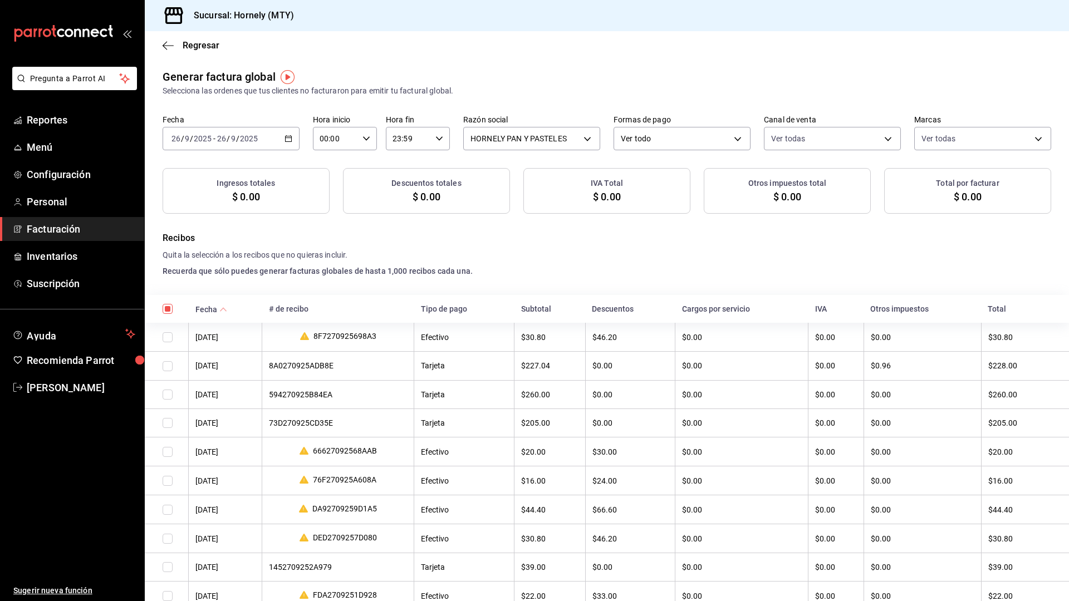
checkbox input "true"
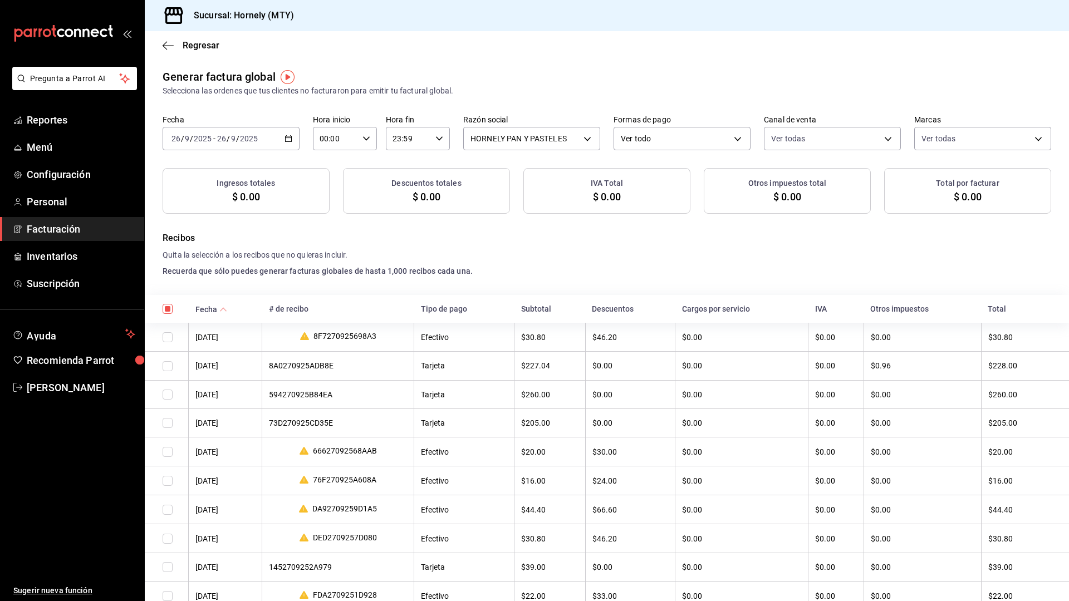
checkbox input "true"
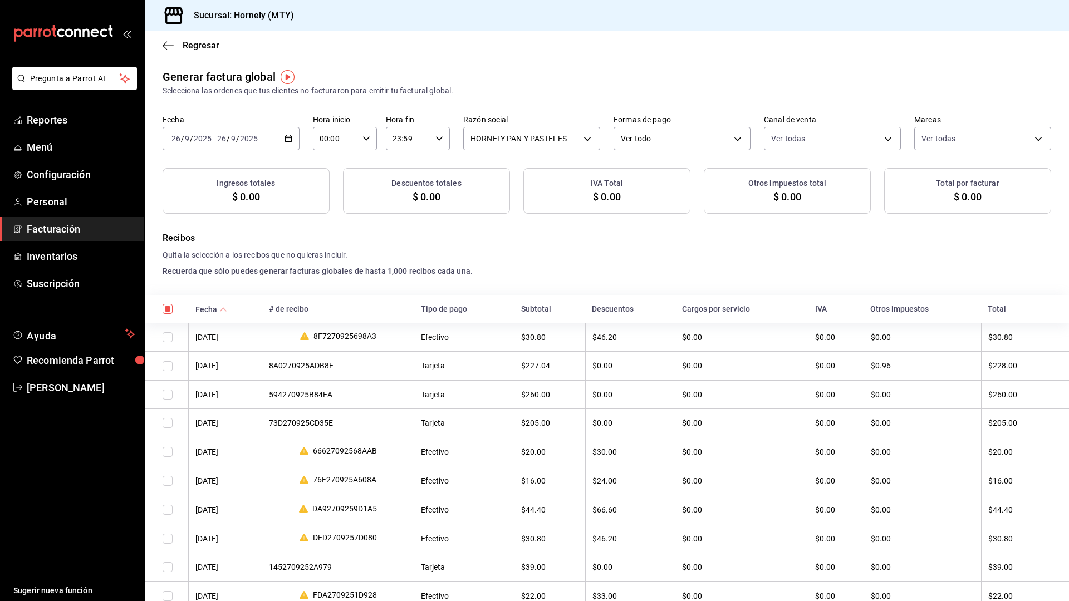
checkbox input "true"
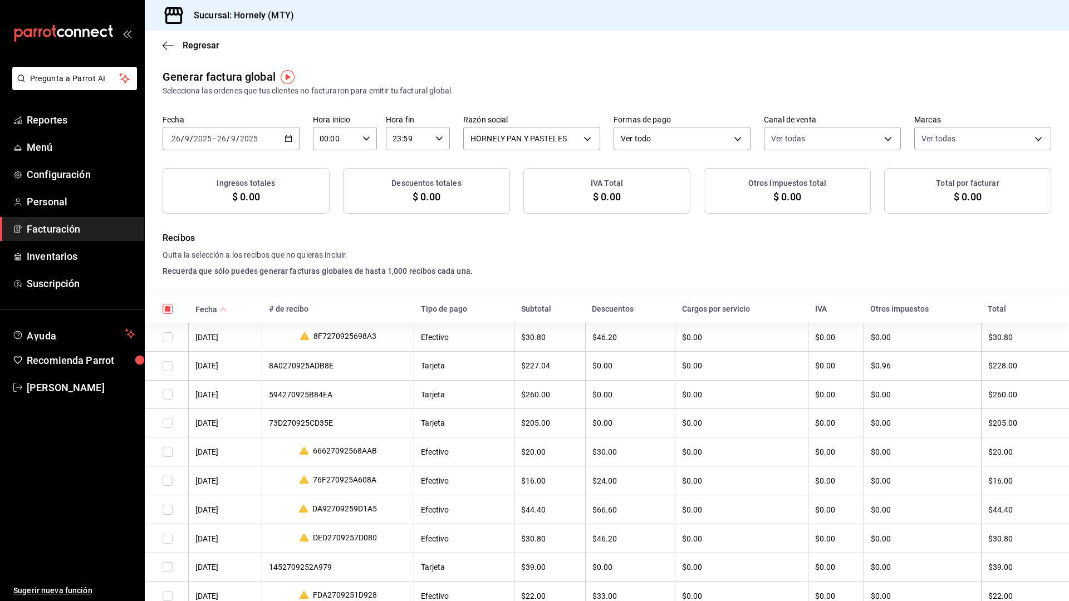
checkbox input "true"
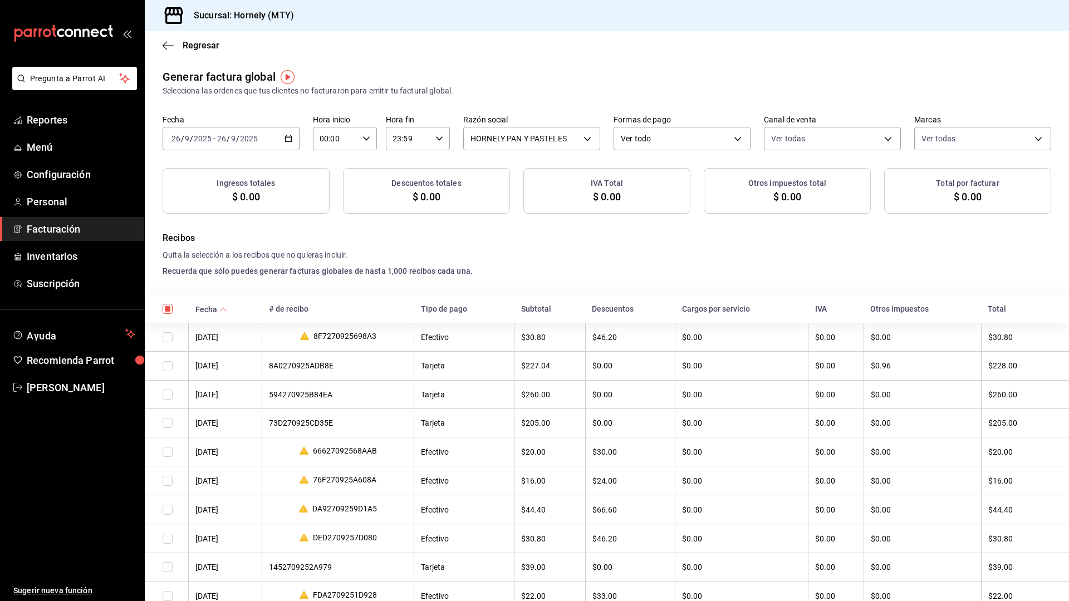
checkbox input "true"
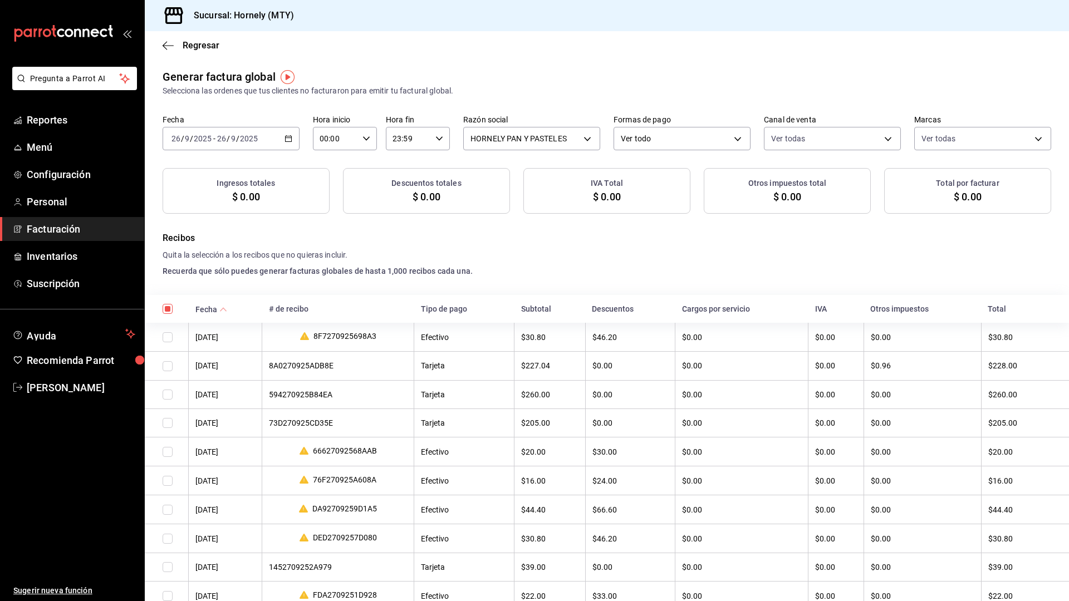
checkbox input "true"
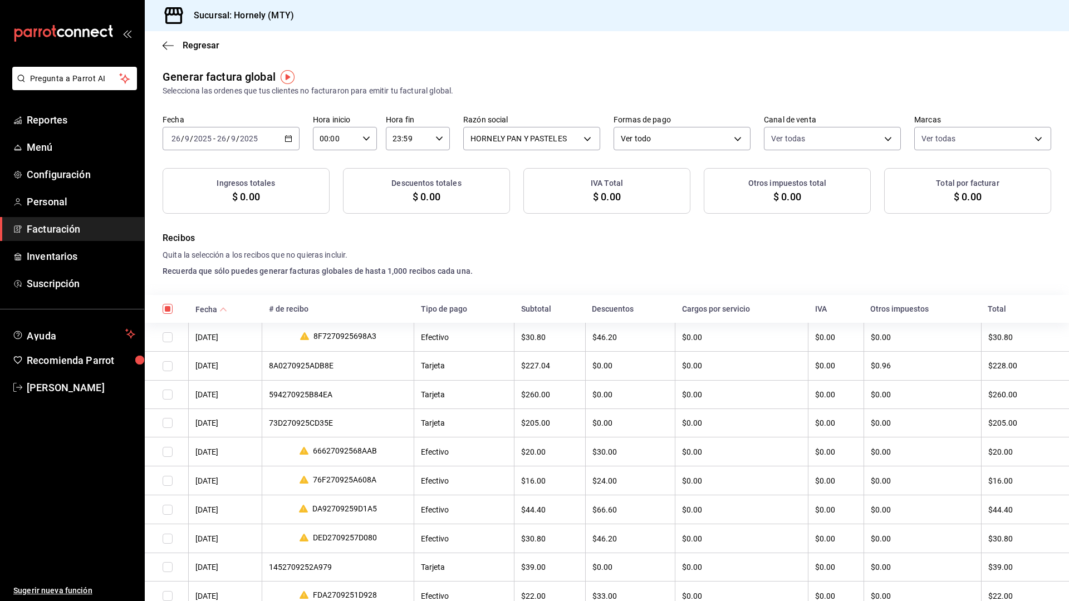
checkbox input "true"
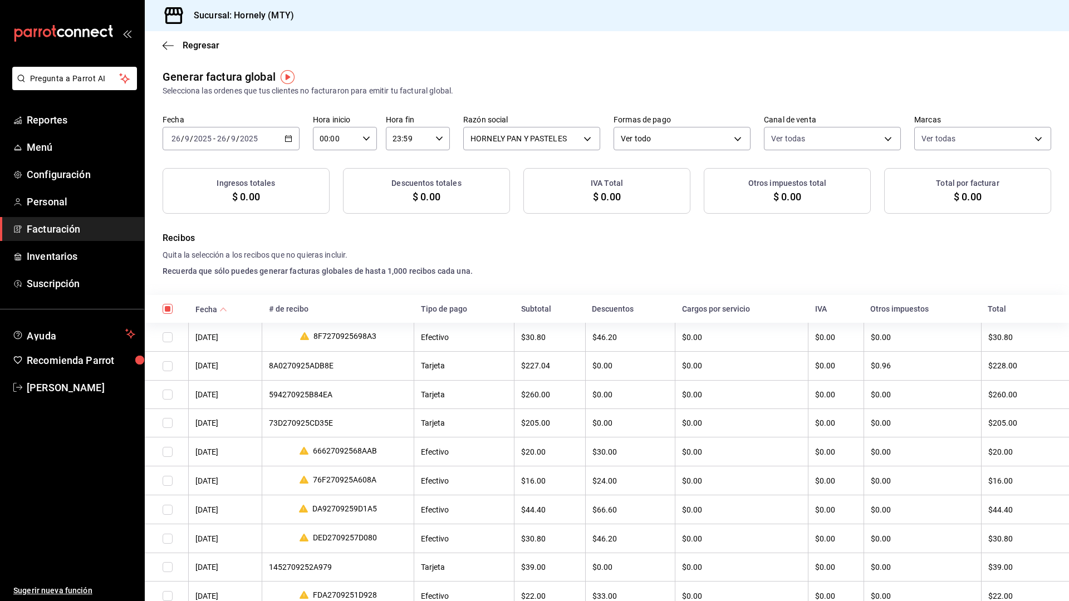
checkbox input "true"
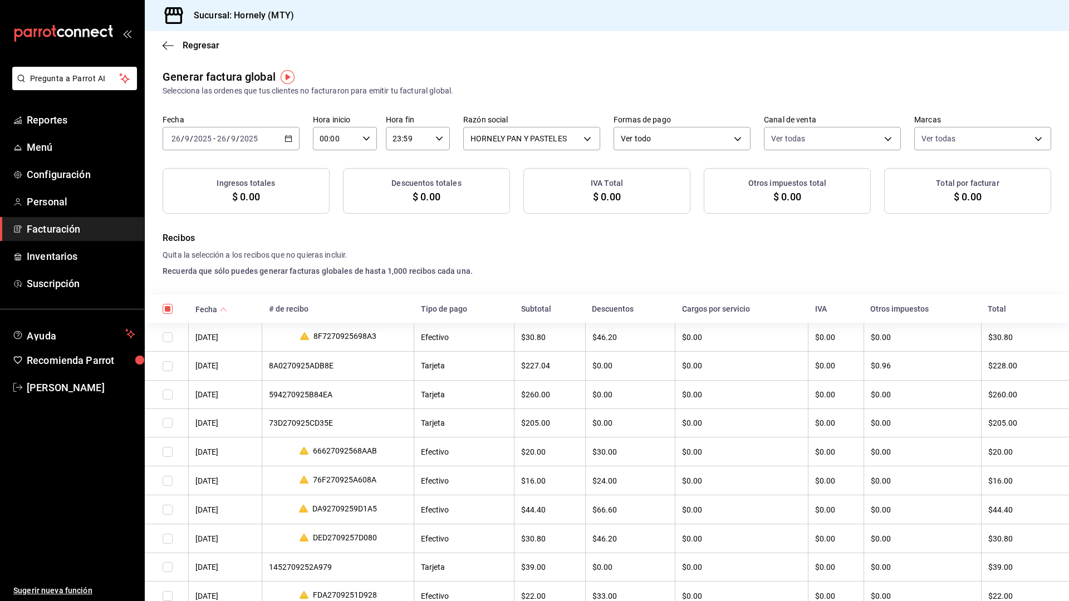
checkbox input "true"
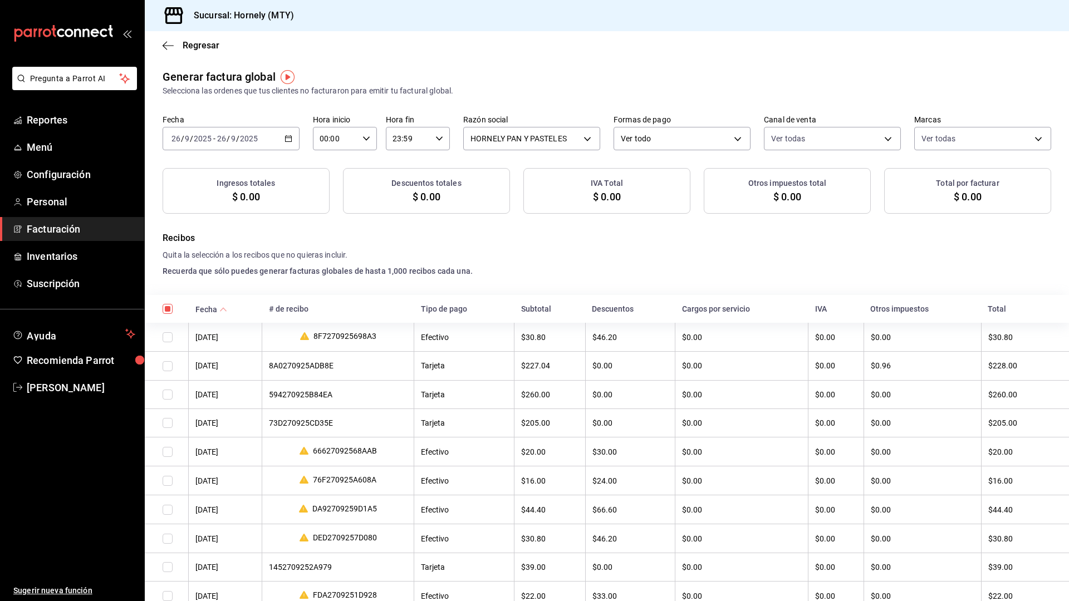
checkbox input "true"
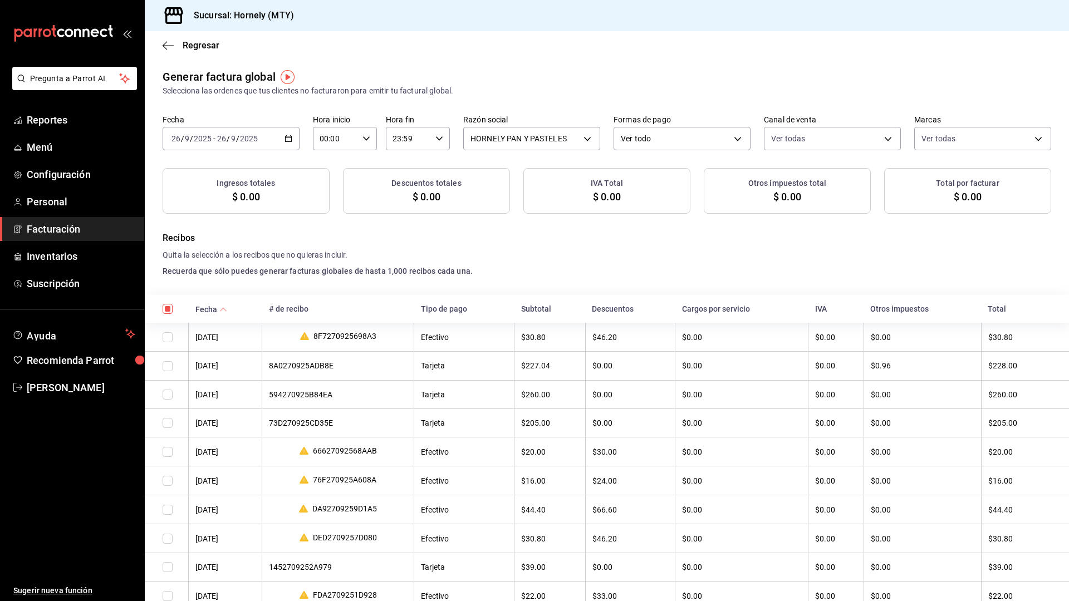
checkbox input "true"
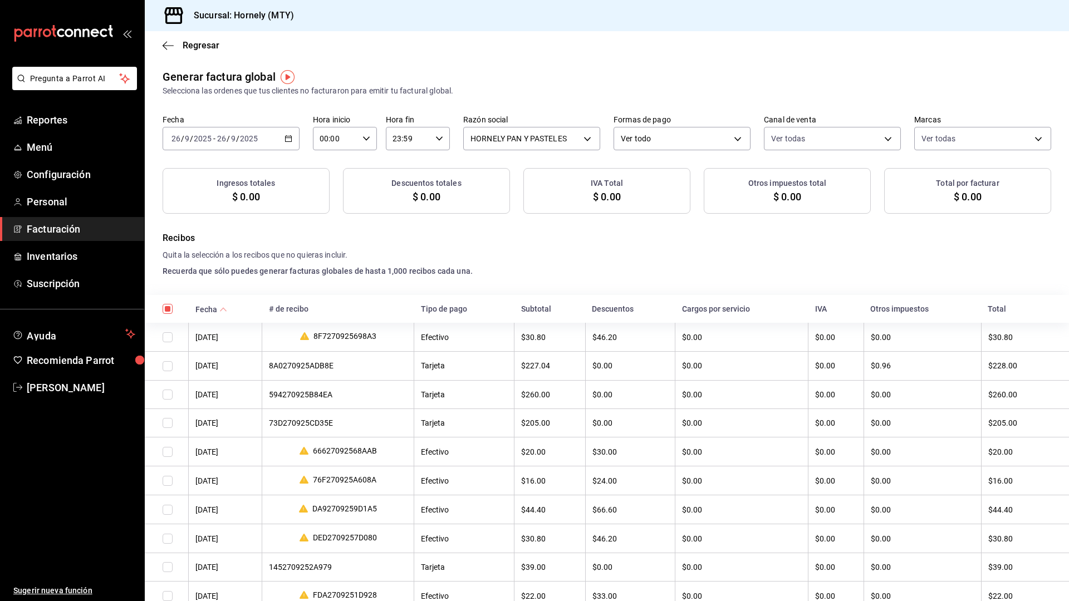
checkbox input "true"
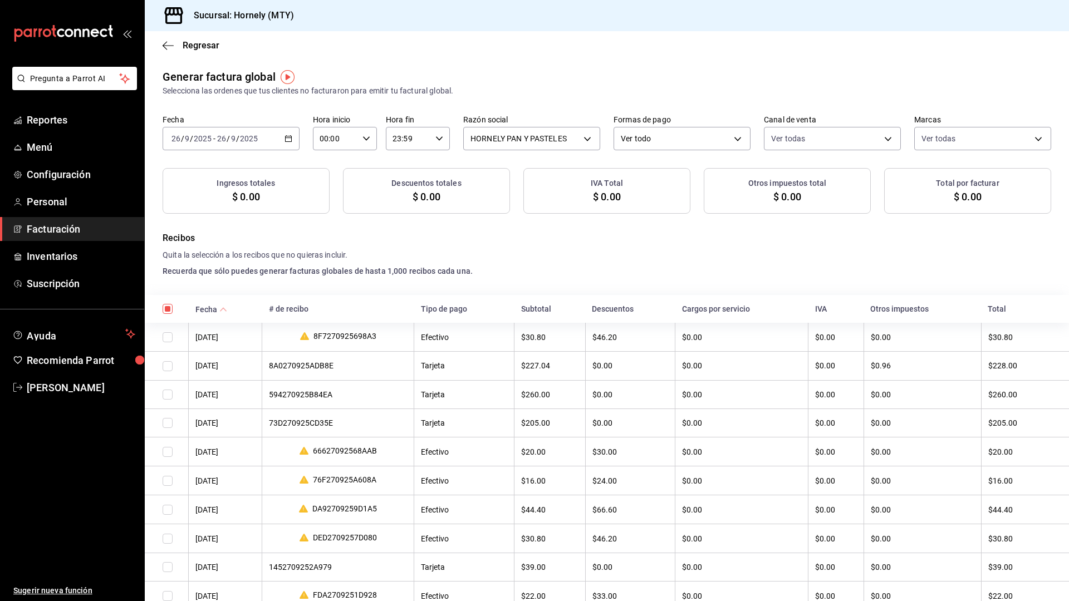
checkbox input "true"
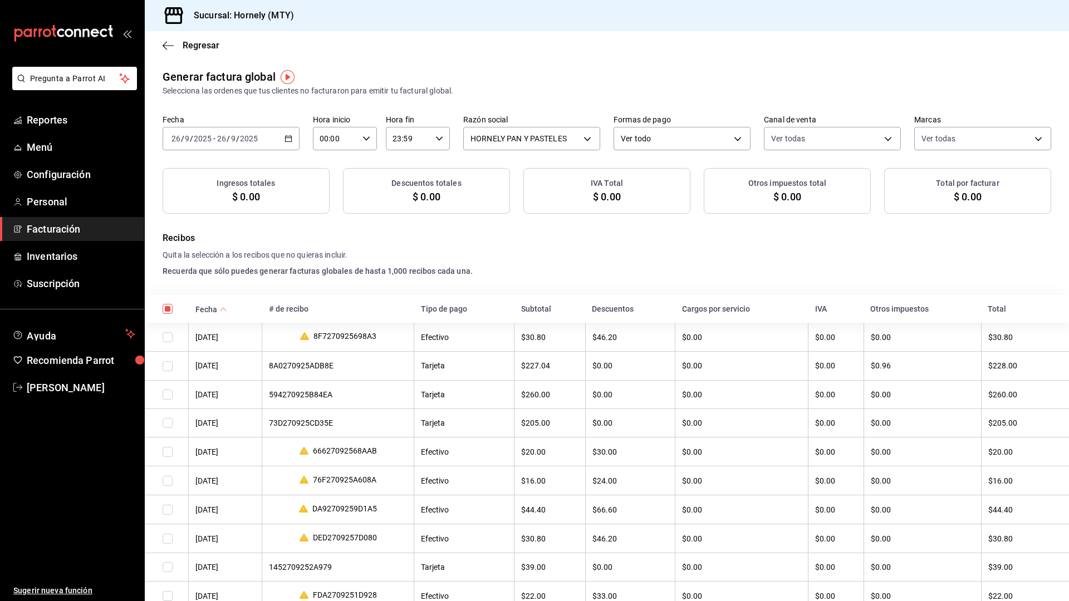
checkbox input "true"
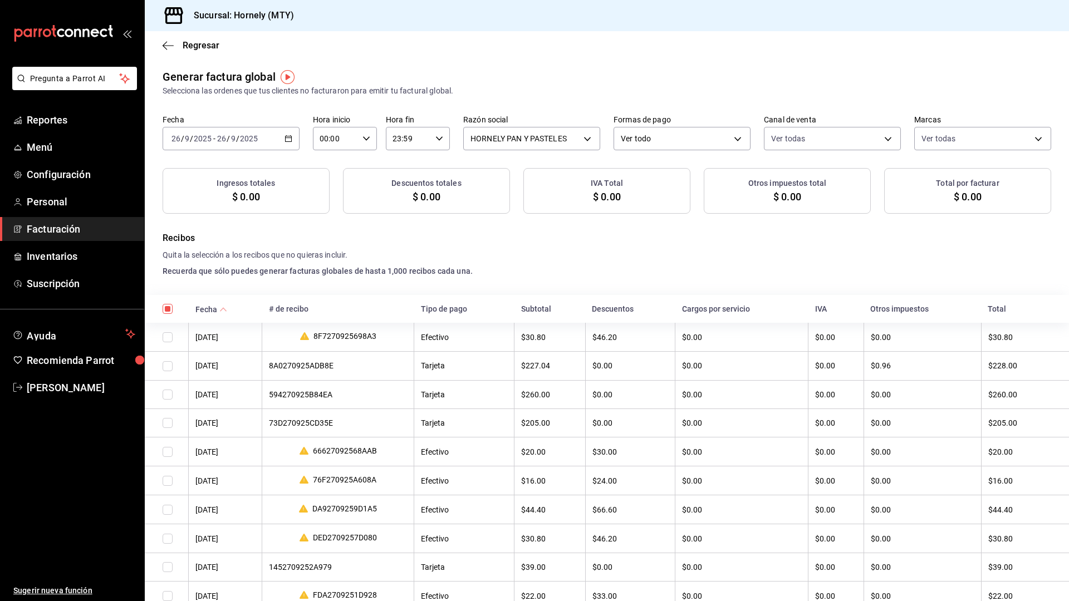
checkbox input "true"
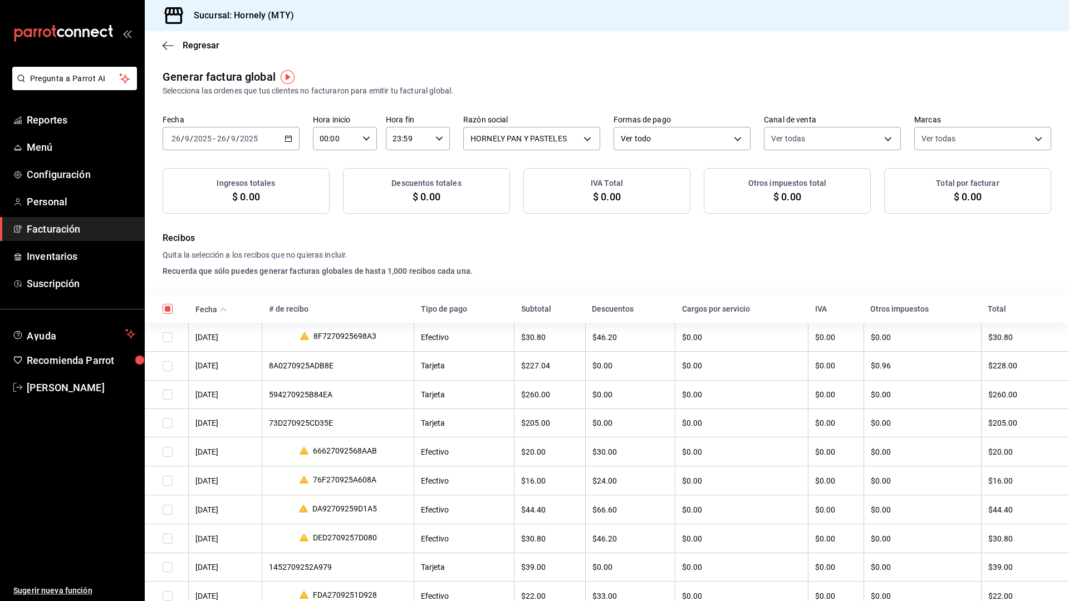
checkbox input "true"
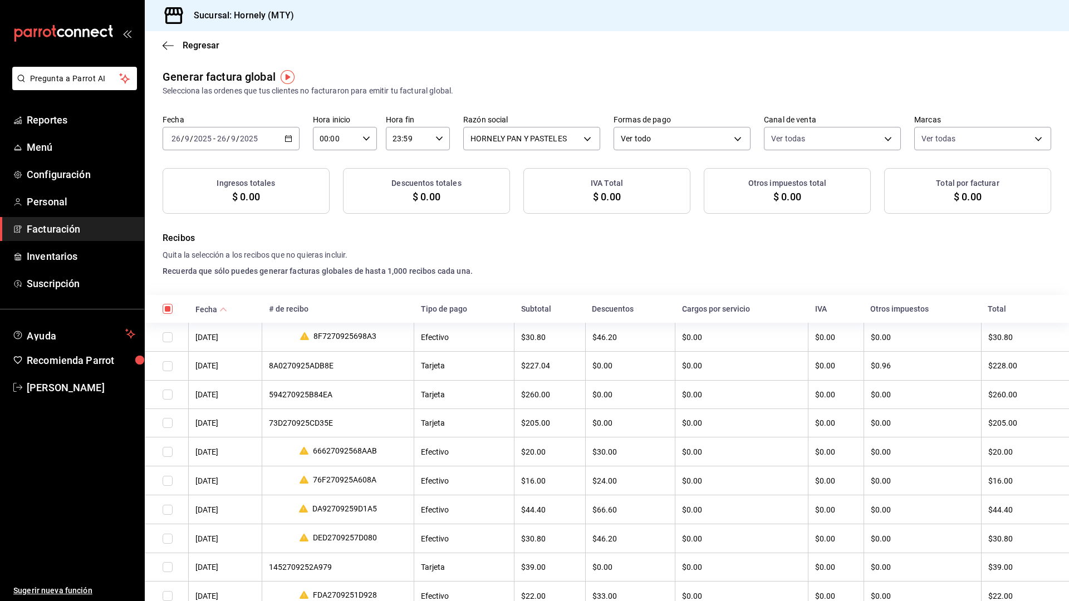
checkbox input "true"
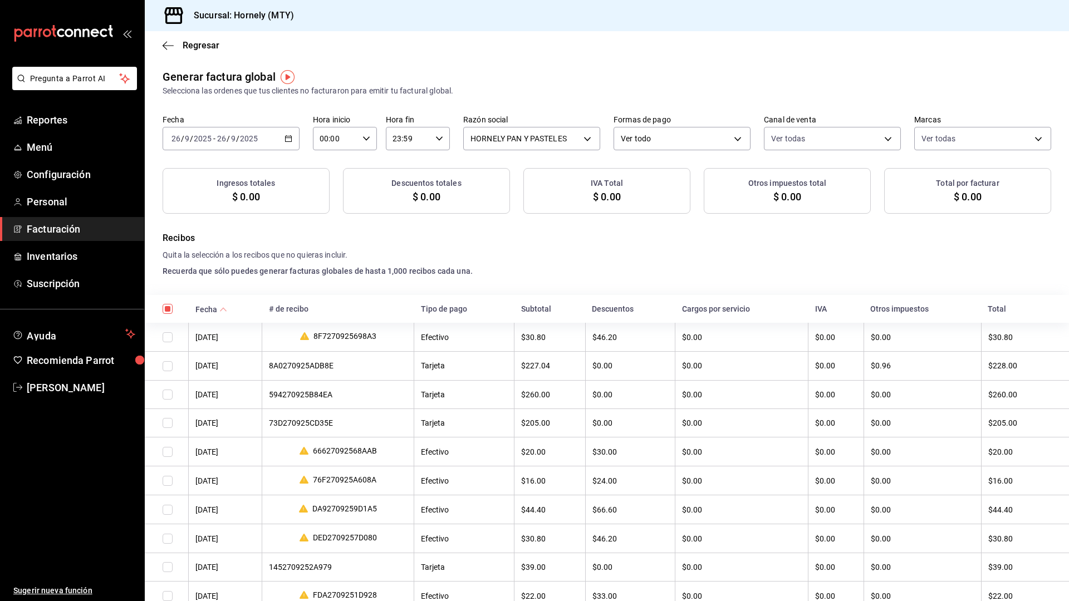
checkbox input "true"
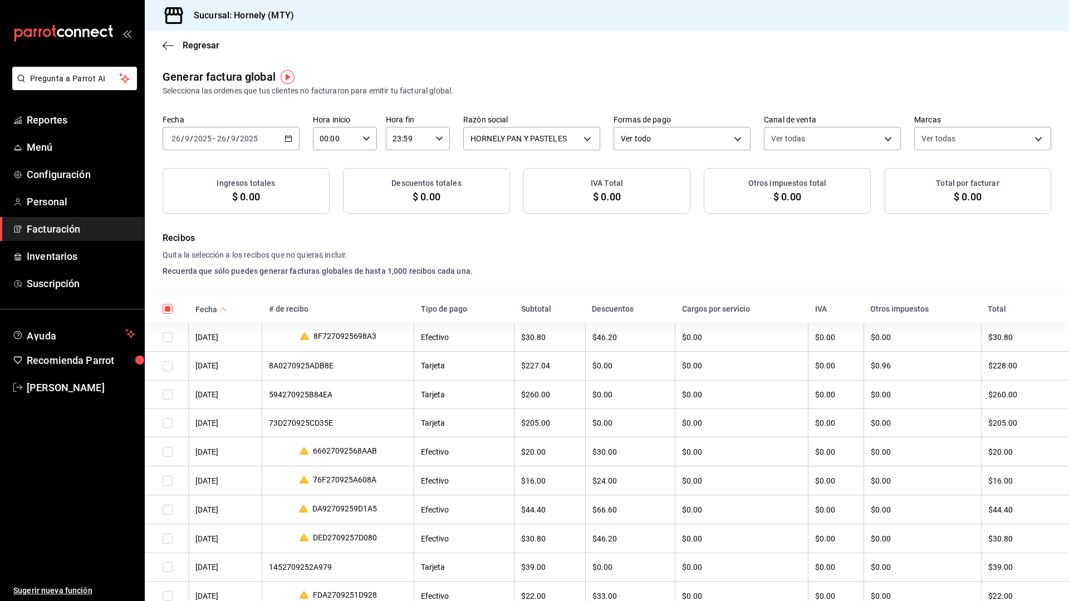
checkbox input "true"
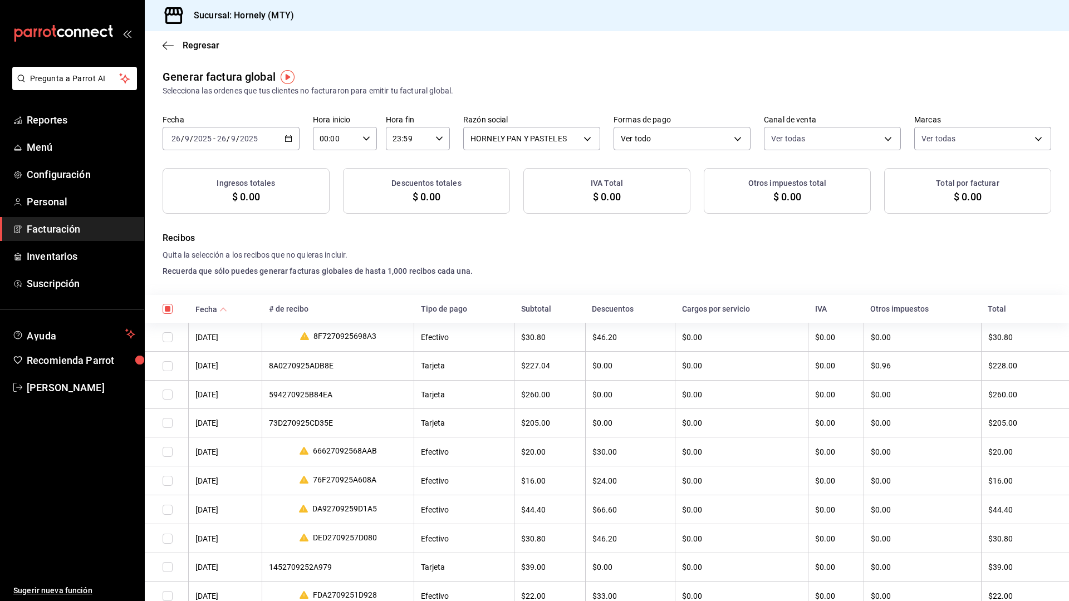
checkbox input "true"
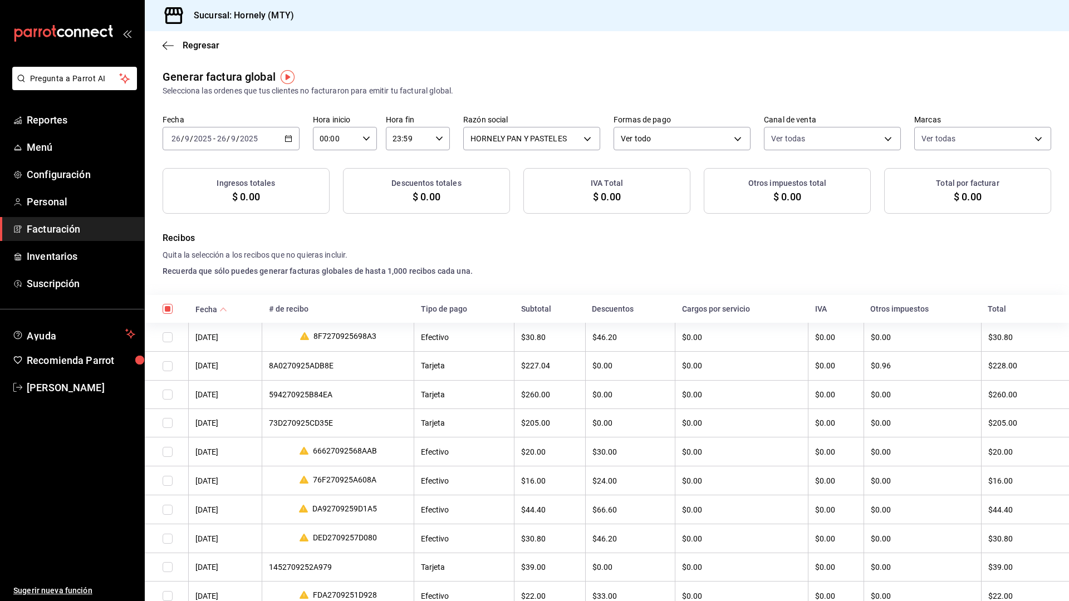
checkbox input "true"
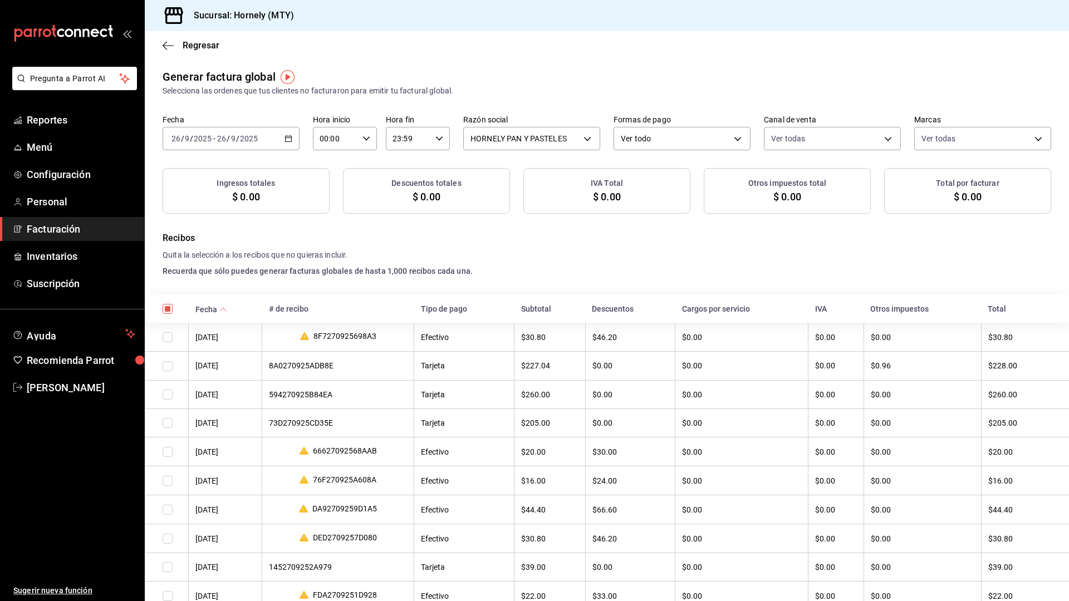
checkbox input "true"
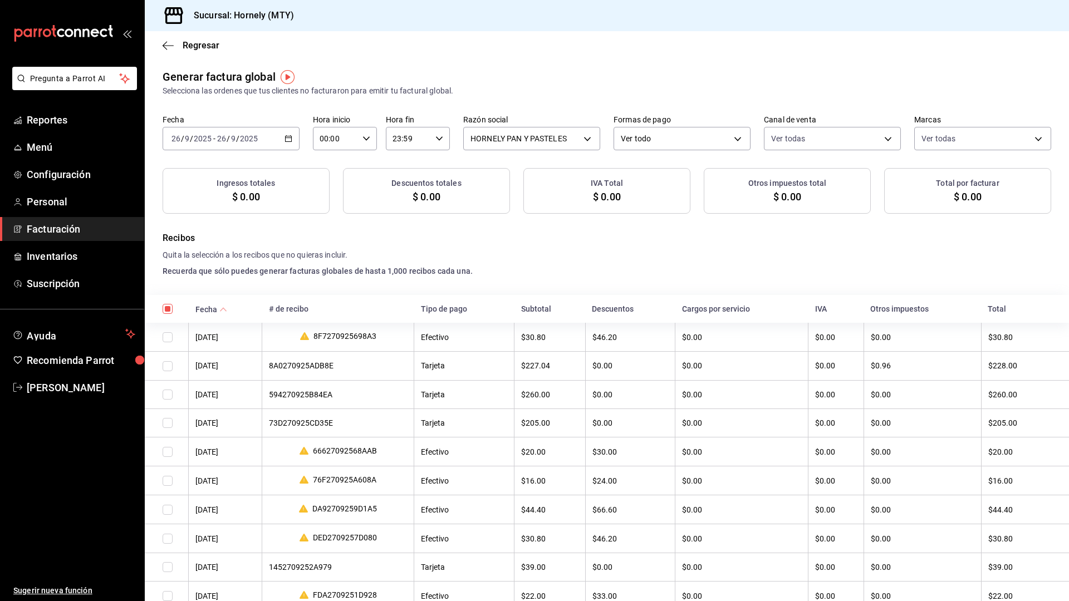
checkbox input "true"
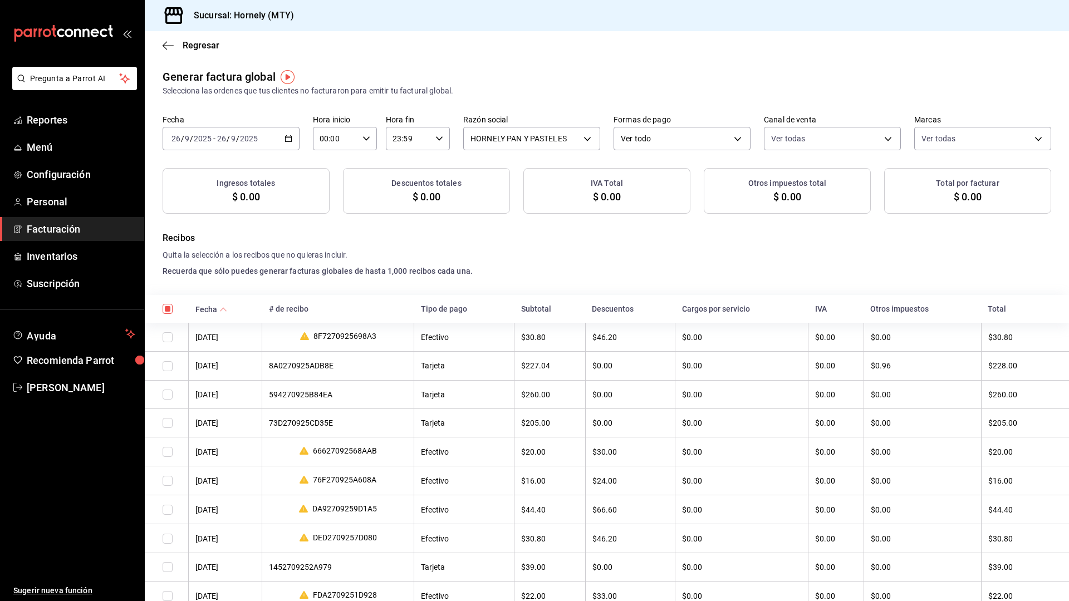
checkbox input "true"
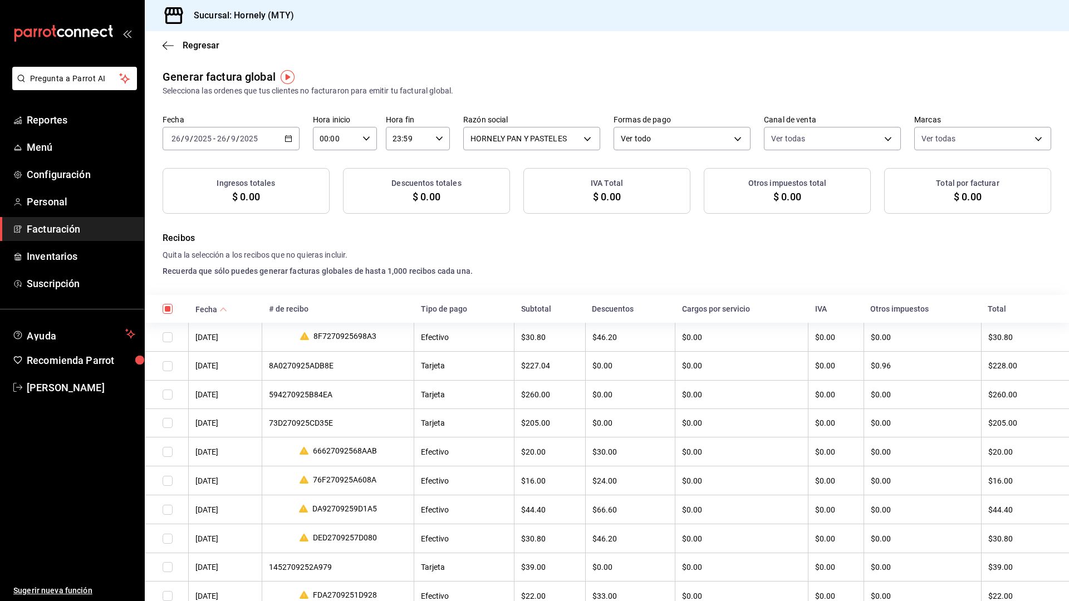
checkbox input "true"
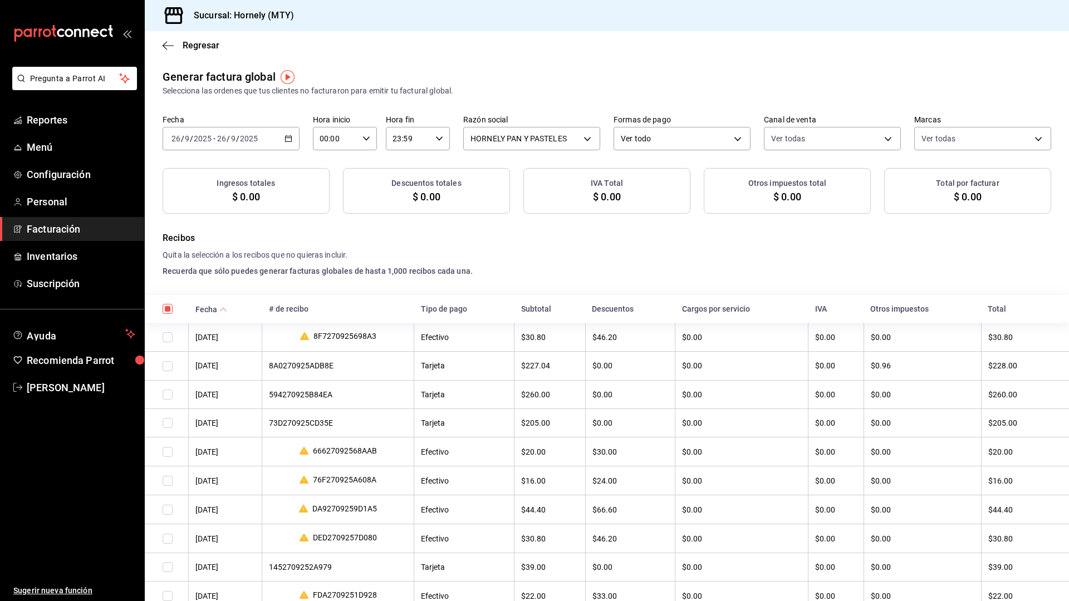
checkbox input "true"
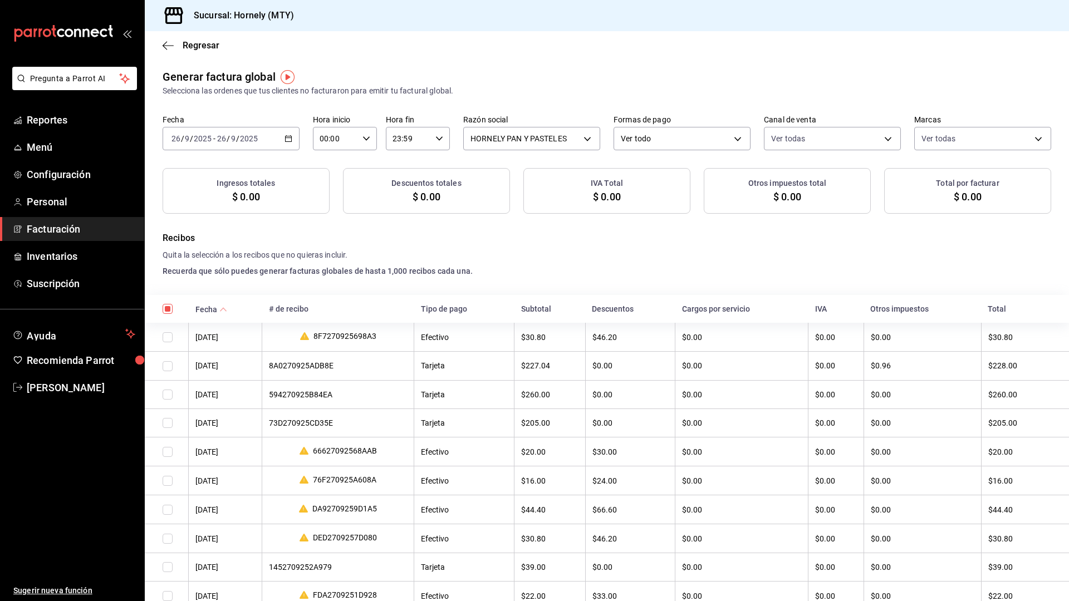
checkbox input "true"
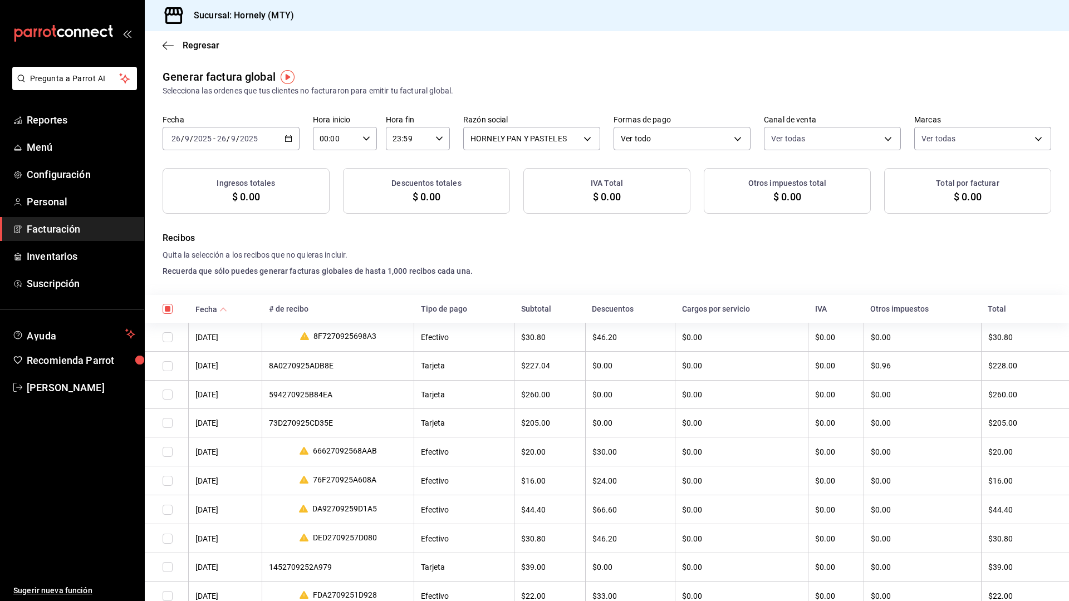
checkbox input "true"
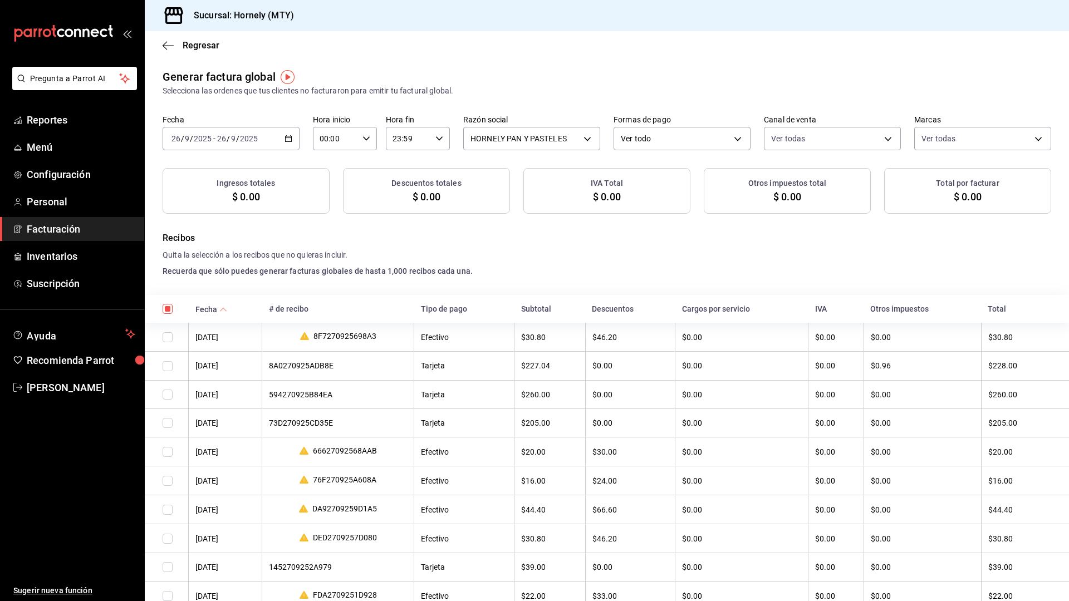
checkbox input "true"
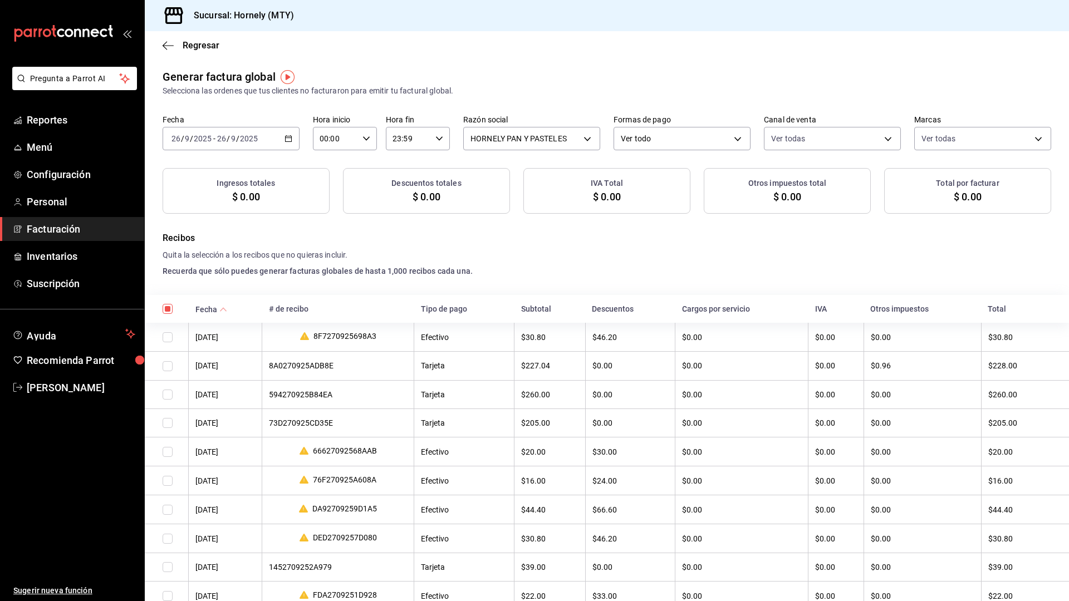
checkbox input "true"
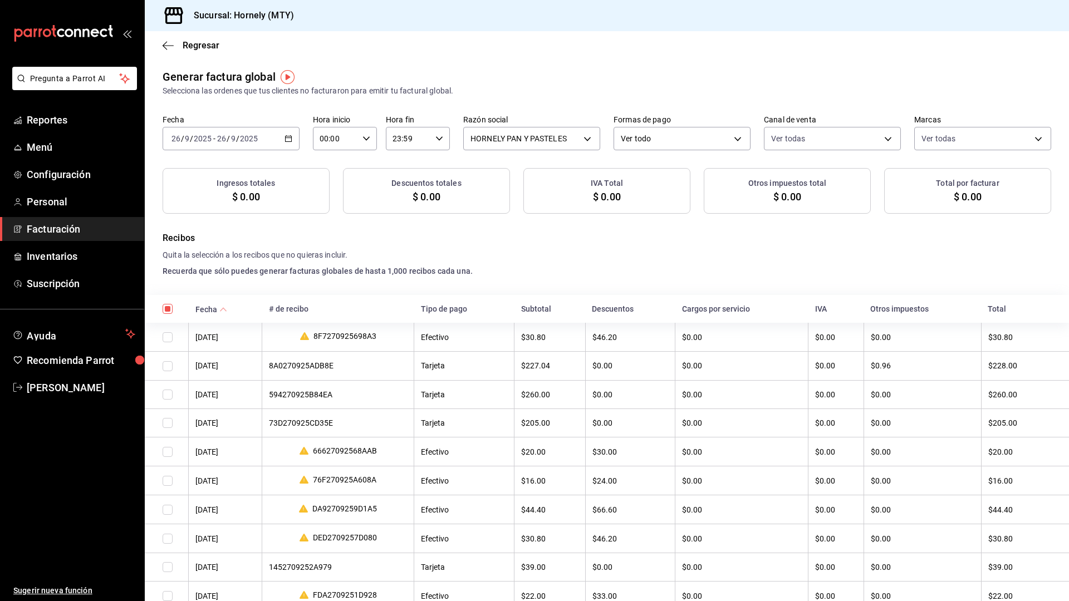
checkbox input "true"
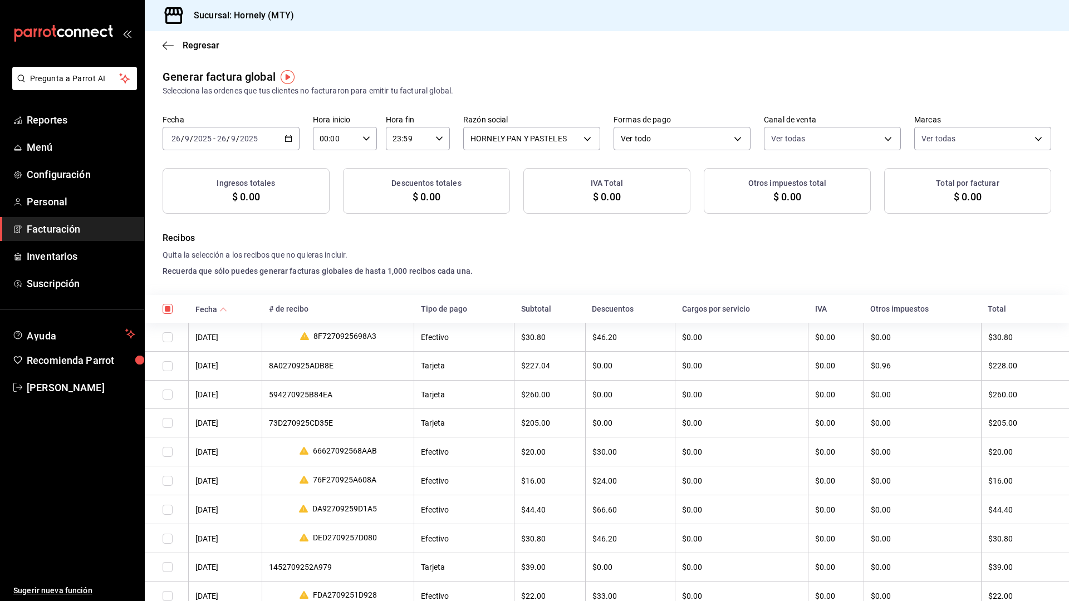
checkbox input "true"
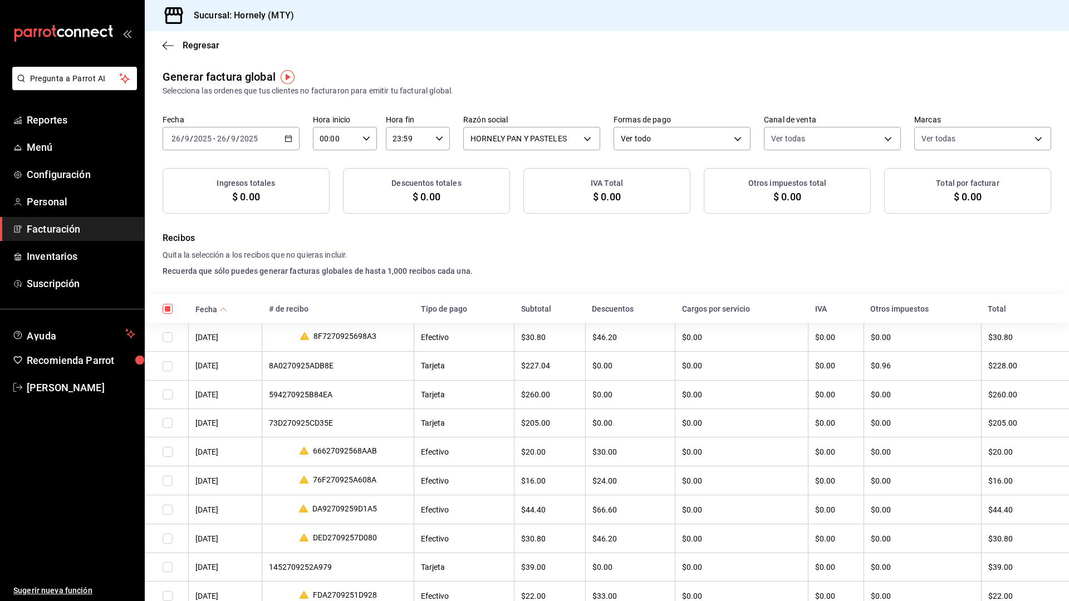
checkbox input "true"
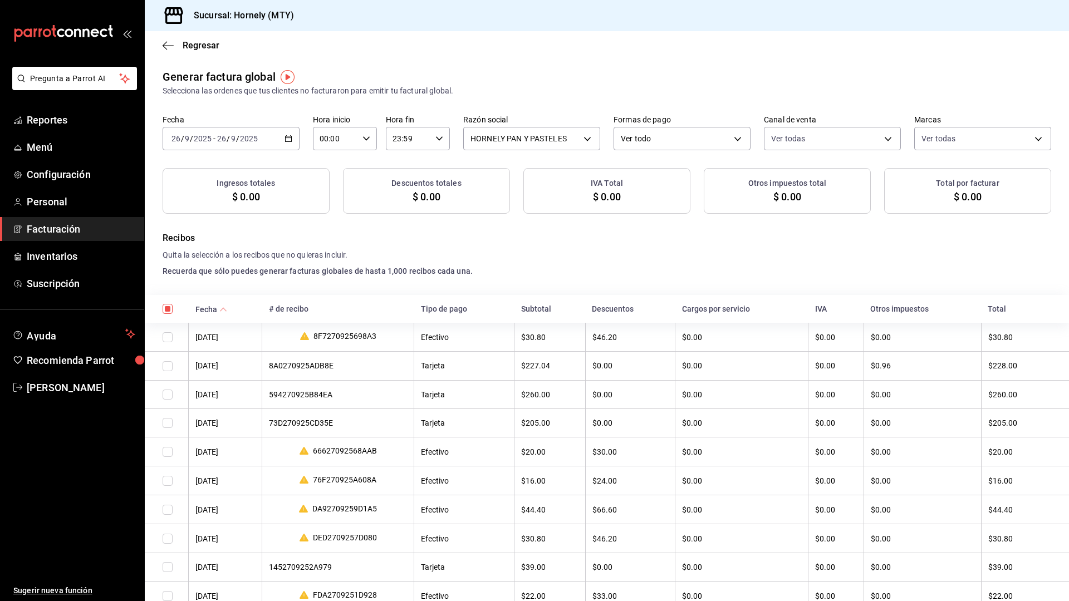
checkbox input "true"
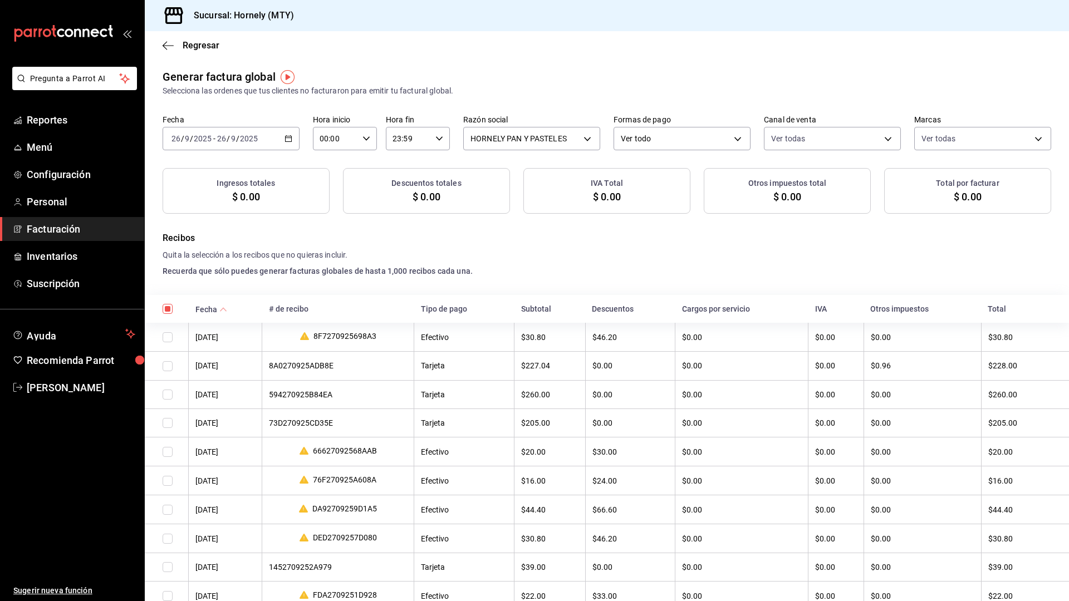
checkbox input "true"
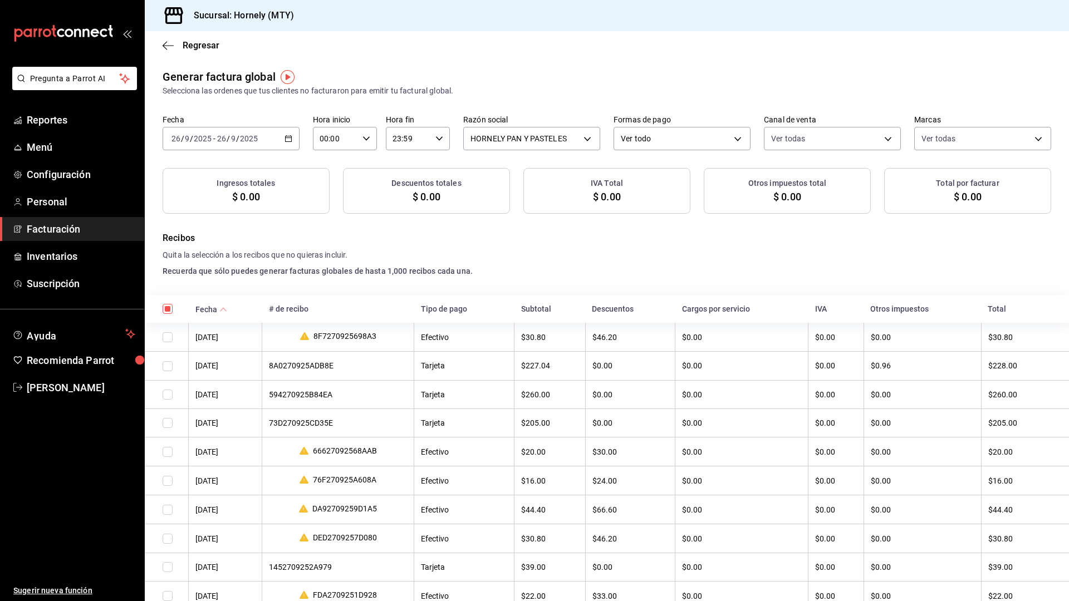
checkbox input "true"
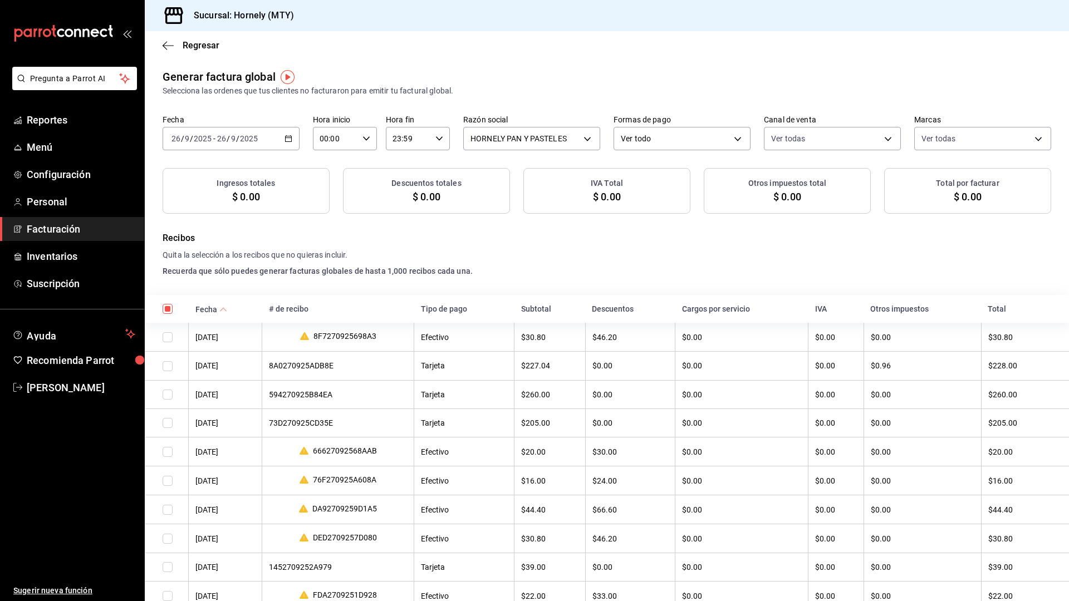
checkbox input "true"
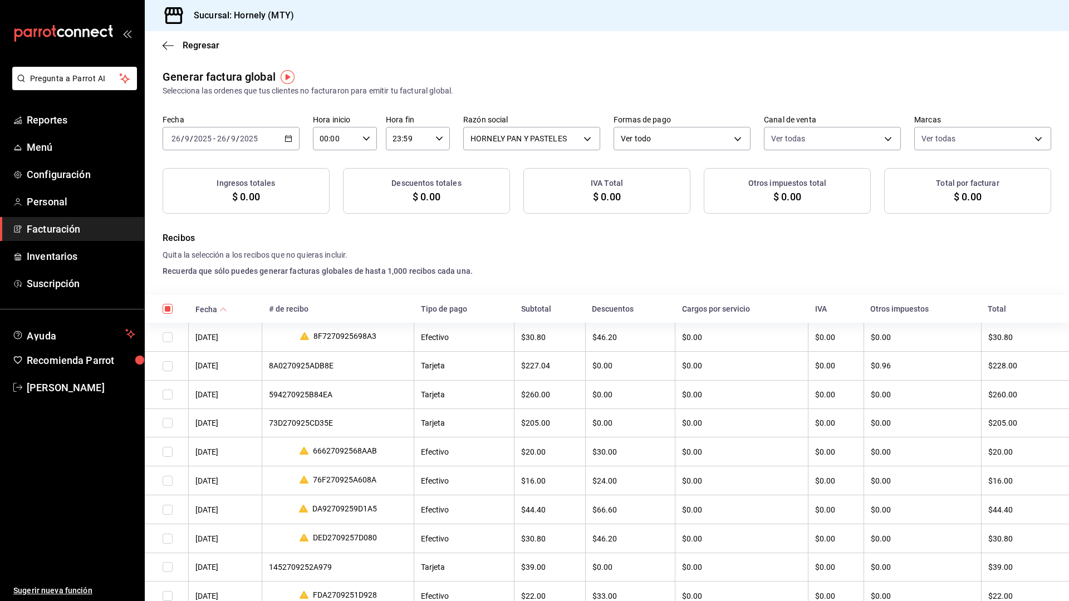
checkbox input "true"
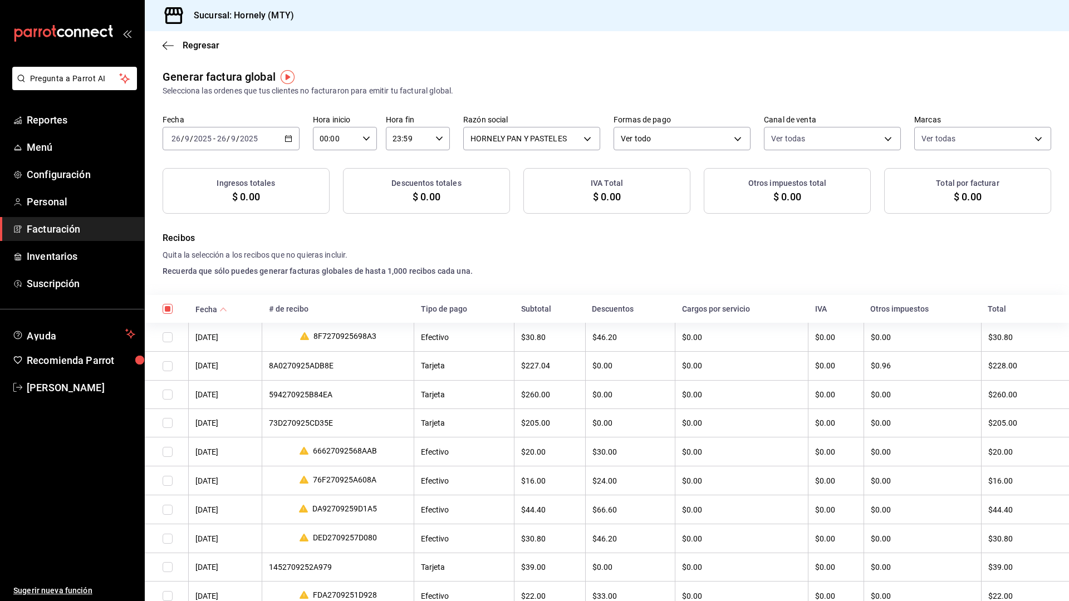
checkbox input "true"
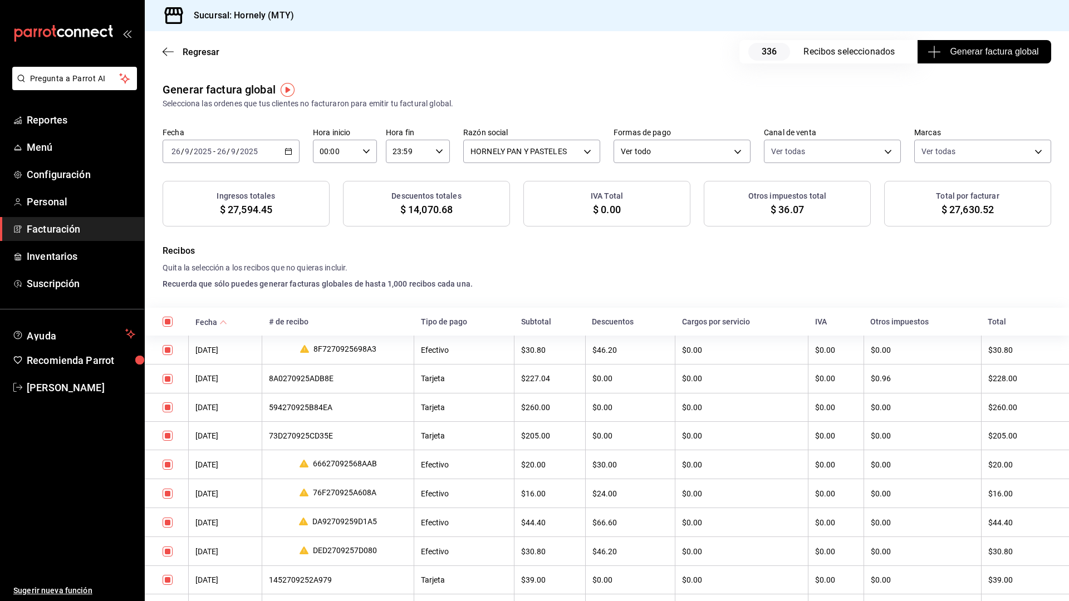
click at [718, 139] on div "Ver todo ALL" at bounding box center [682, 149] width 137 height 28
click at [707, 150] on body "Pregunta a Parrot AI Reportes Menú Configuración Personal Facturación Inventari…" at bounding box center [534, 300] width 1069 height 601
click at [641, 228] on li "Efectivo" at bounding box center [682, 228] width 136 height 21
click at [720, 37] on div "Regresar 211 Recibos seleccionados Generar factura global" at bounding box center [607, 51] width 924 height 41
click at [599, 281] on h4 "Recuerda que sólo puedes generar facturas globales de hasta 1,000 recibos cada …" at bounding box center [607, 284] width 889 height 12
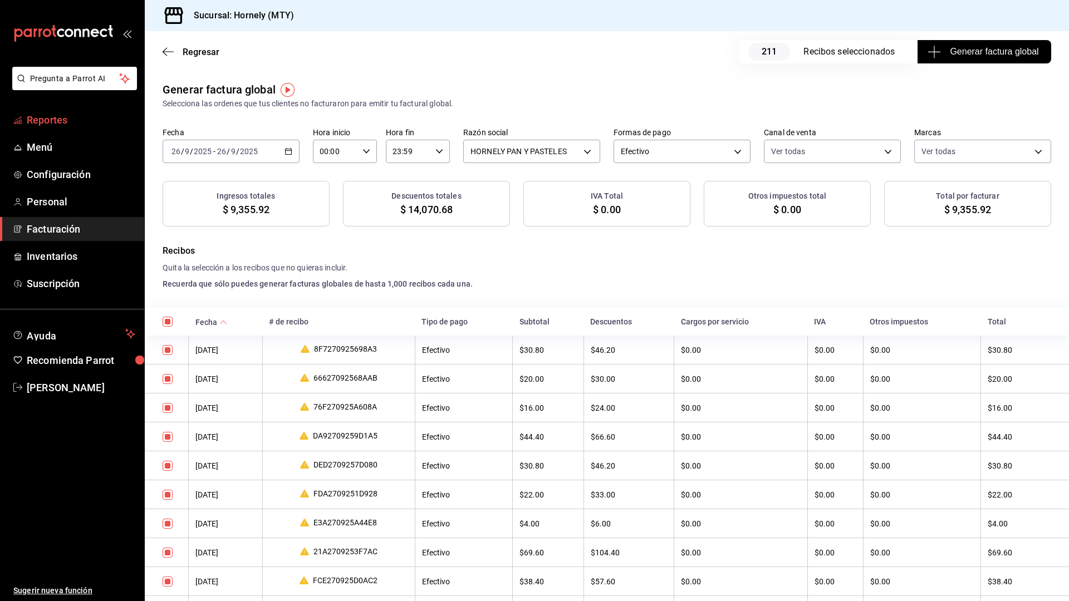
click at [91, 129] on link "Reportes" at bounding box center [72, 120] width 144 height 24
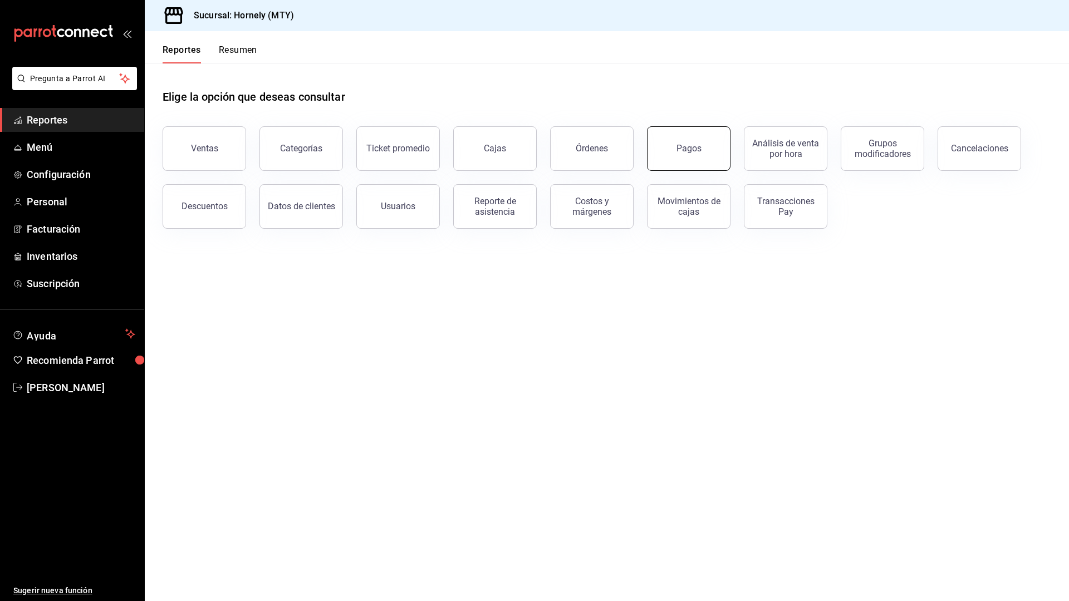
click at [661, 147] on button "Pagos" at bounding box center [689, 148] width 84 height 45
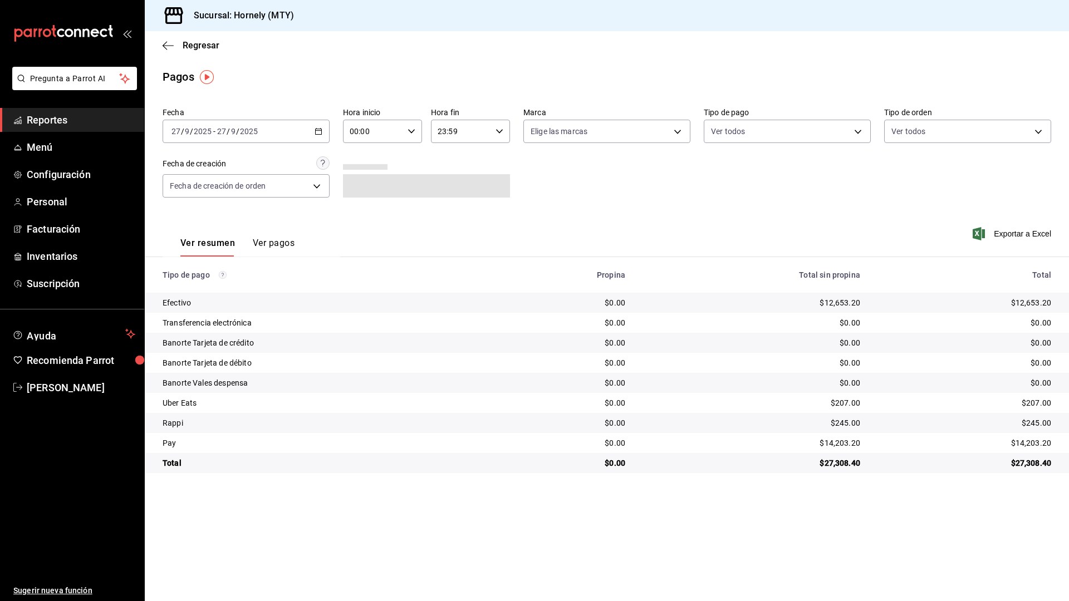
click at [300, 134] on div "2025-09-27 27 / 9 / 2025 - 2025-09-27 27 / 9 / 2025" at bounding box center [246, 131] width 167 height 23
click at [212, 192] on span "Ayer" at bounding box center [215, 190] width 86 height 12
click at [695, 208] on div "Fecha 2025-09-26 26 / 9 / 2025 - 2025-09-26 26 / 9 / 2025 Hora inicio 00:00 Hor…" at bounding box center [607, 157] width 889 height 108
click at [173, 441] on div "Pay" at bounding box center [325, 443] width 325 height 11
click at [1028, 445] on div "$17,804.60" at bounding box center [964, 443] width 173 height 11
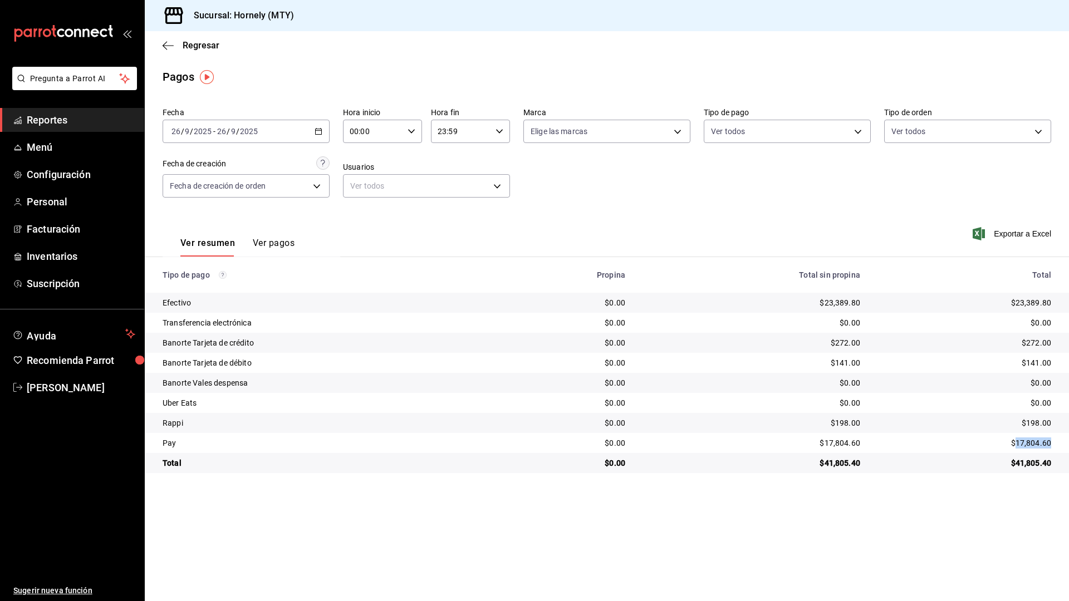
click at [1028, 445] on div "$17,804.60" at bounding box center [964, 443] width 173 height 11
copy div "17,804.60"
click at [84, 124] on span "Reportes" at bounding box center [81, 119] width 109 height 15
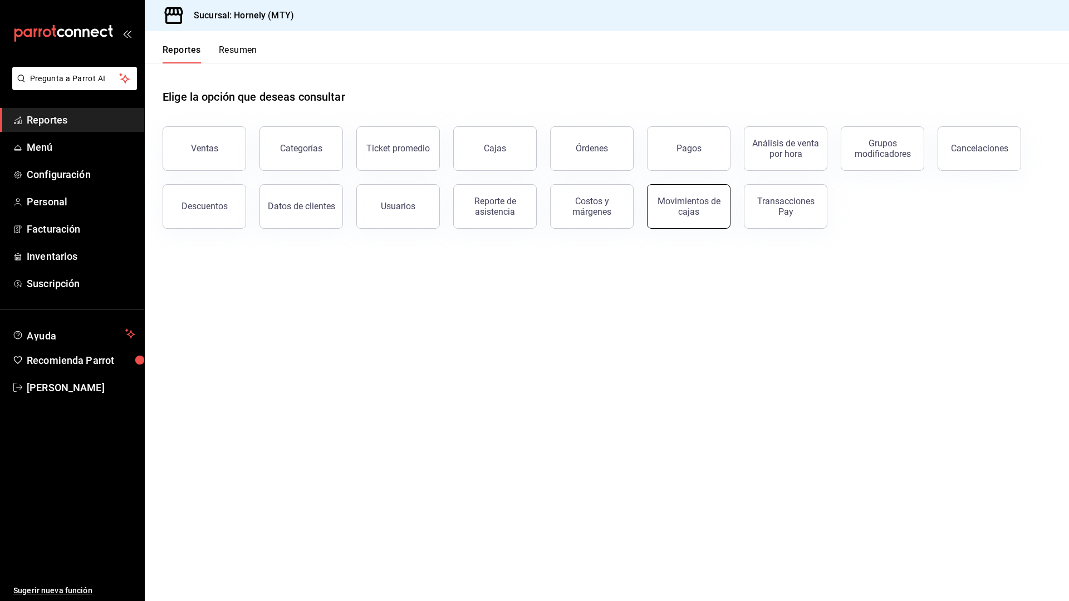
click at [664, 222] on button "Movimientos de cajas" at bounding box center [689, 206] width 84 height 45
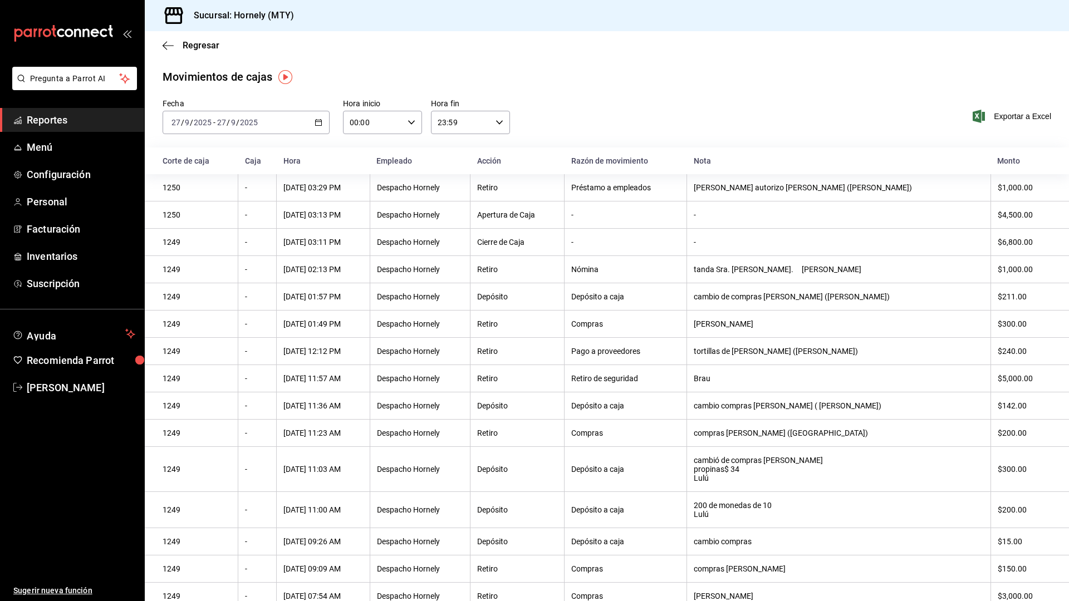
click at [310, 128] on div "2025-09-27 27 / 9 / 2025 - 2025-09-27 27 / 9 / 2025" at bounding box center [246, 122] width 167 height 23
click at [228, 174] on li "Ayer" at bounding box center [215, 181] width 104 height 25
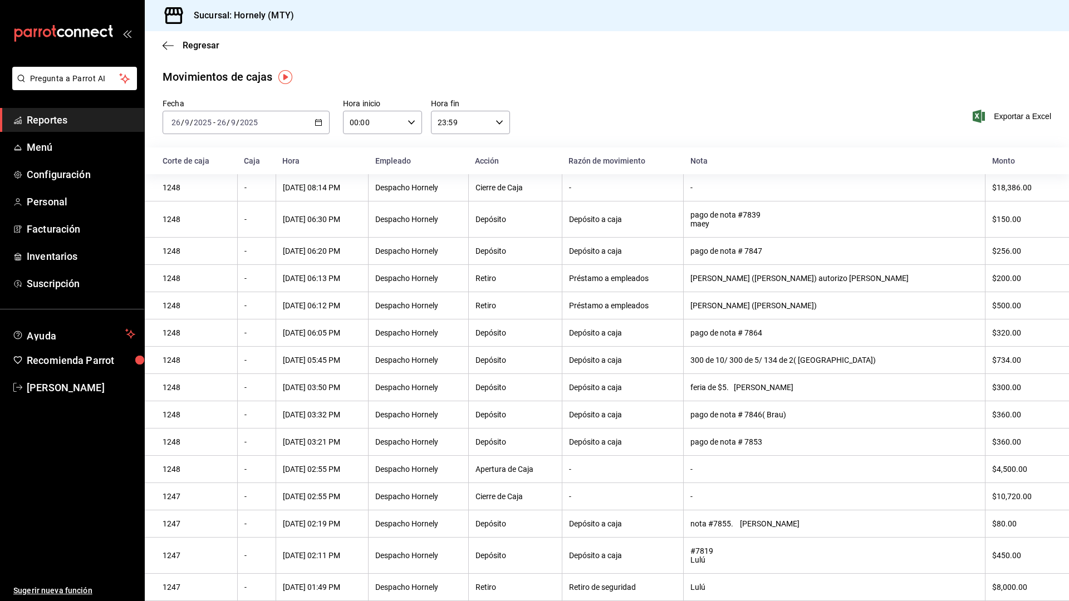
click at [683, 422] on th "Depósito a caja" at bounding box center [622, 414] width 121 height 27
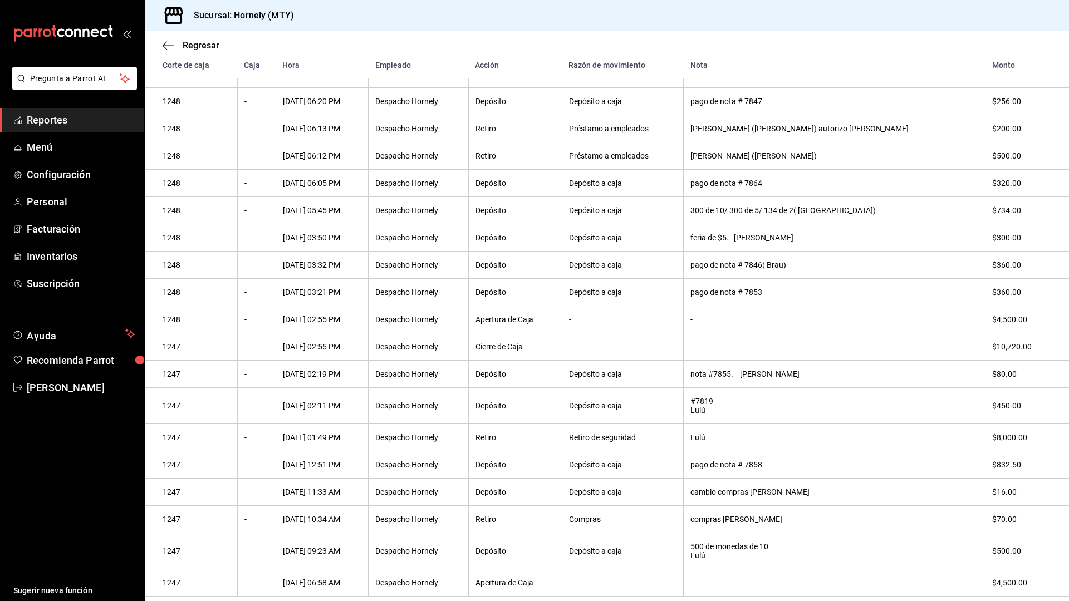
scroll to position [170, 0]
click at [677, 343] on div "-" at bounding box center [622, 346] width 107 height 9
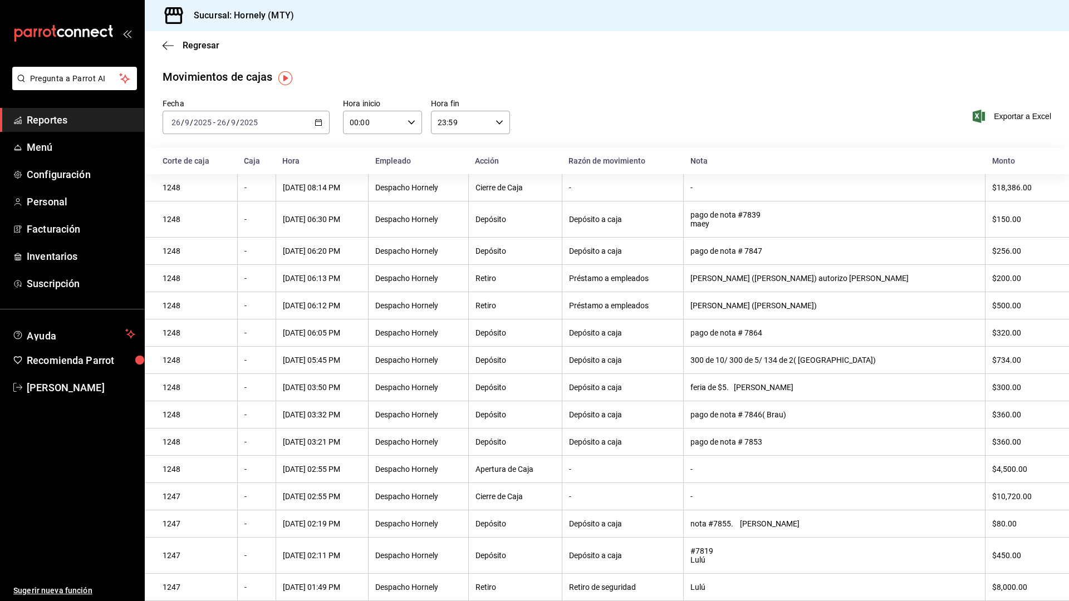
scroll to position [0, 0]
click at [250, 124] on input "2025" at bounding box center [248, 122] width 19 height 9
click at [205, 204] on span "Semana actual" at bounding box center [215, 206] width 86 height 12
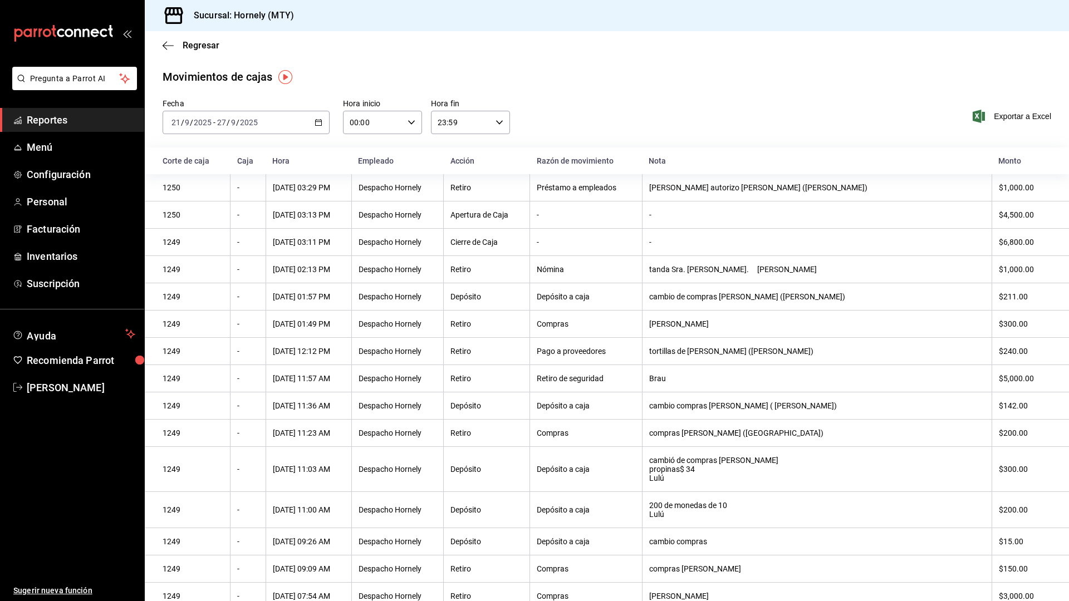
click at [814, 356] on div "tortillas de Irma (Brau)" at bounding box center [817, 351] width 336 height 9
click at [530, 455] on th "Depósito" at bounding box center [487, 469] width 86 height 45
click at [309, 124] on div "2025-09-21 21 / 9 / 2025 - 2025-09-27 27 / 9 / 2025" at bounding box center [246, 122] width 167 height 23
click at [218, 187] on span "Ayer" at bounding box center [215, 181] width 86 height 12
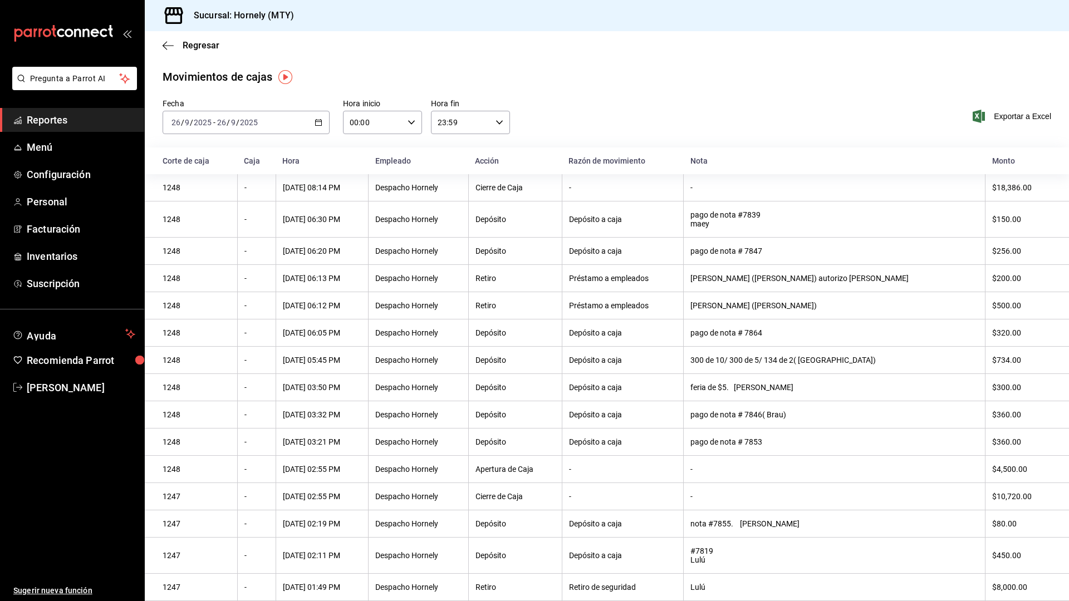
click at [801, 109] on div "Fecha 2025-09-26 26 / 9 / 2025 - 2025-09-26 26 / 9 / 2025 Hora inicio 00:00 Hor…" at bounding box center [607, 123] width 924 height 49
click at [278, 118] on div "2025-09-26 26 / 9 / 2025 - 2025-09-26 26 / 9 / 2025" at bounding box center [246, 122] width 167 height 23
click at [226, 227] on span "Mes actual" at bounding box center [215, 232] width 86 height 12
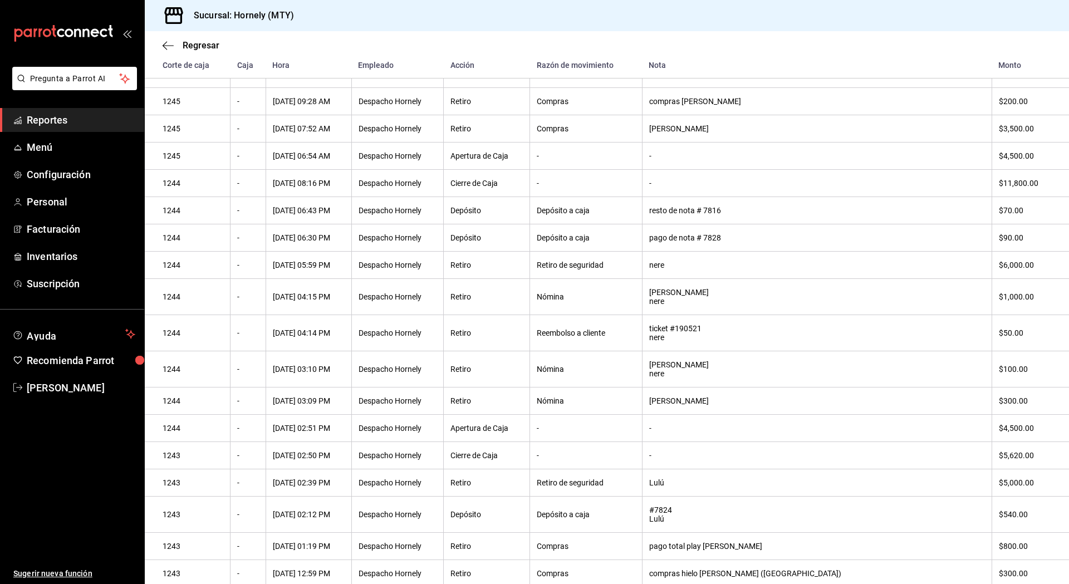
scroll to position [1634, 0]
click at [635, 336] on div "Reembolso a cliente" at bounding box center [586, 331] width 99 height 9
click at [944, 340] on div "ticket #190521 nere" at bounding box center [817, 331] width 336 height 18
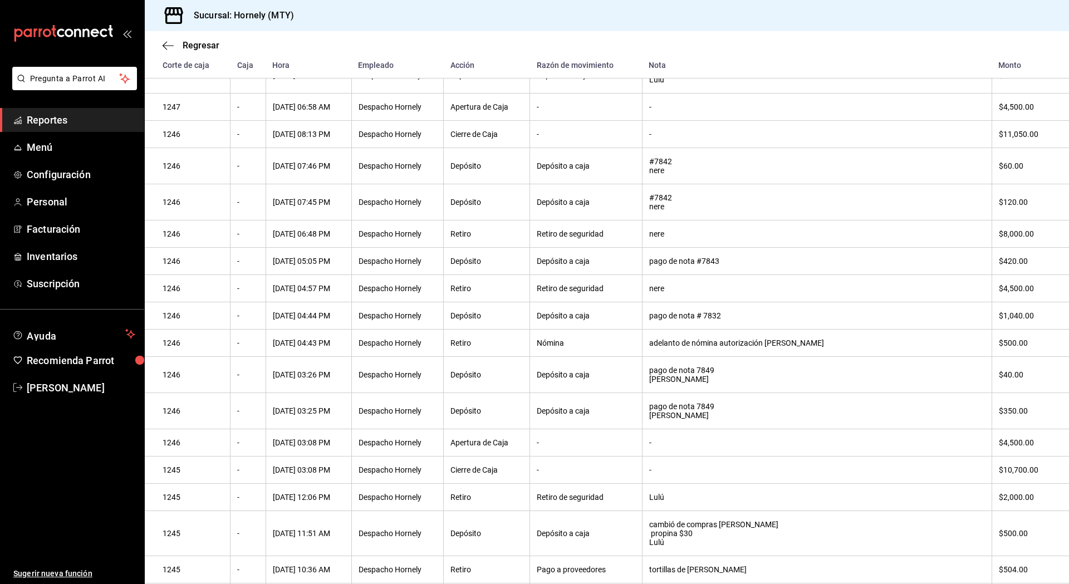
scroll to position [1100, 0]
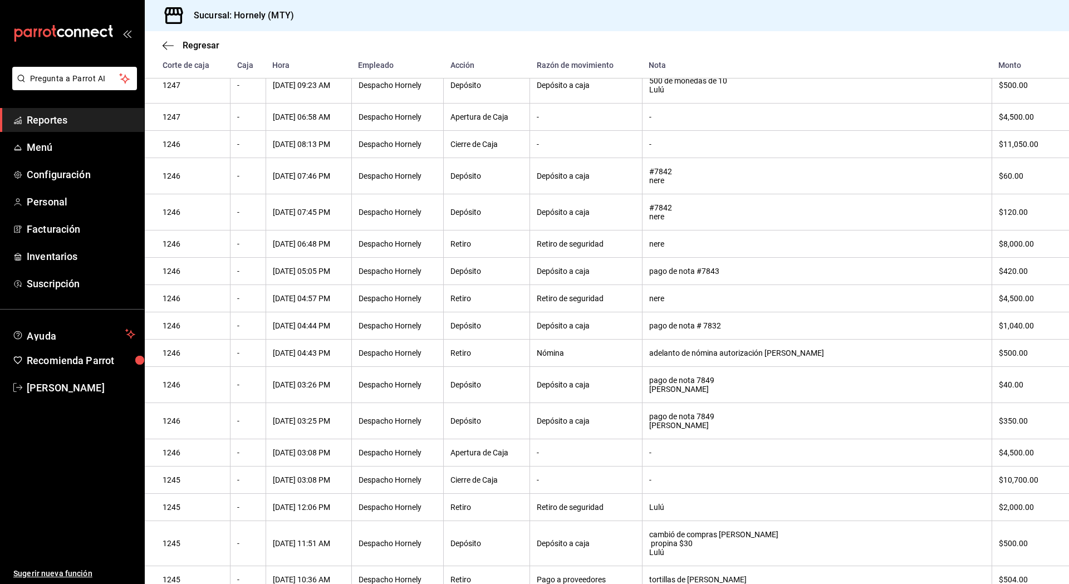
click at [827, 367] on th "adelanto de nómina autorización Carlos mary" at bounding box center [817, 353] width 350 height 27
click at [871, 51] on div "Regresar" at bounding box center [607, 45] width 924 height 28
